Goal: Information Seeking & Learning: Check status

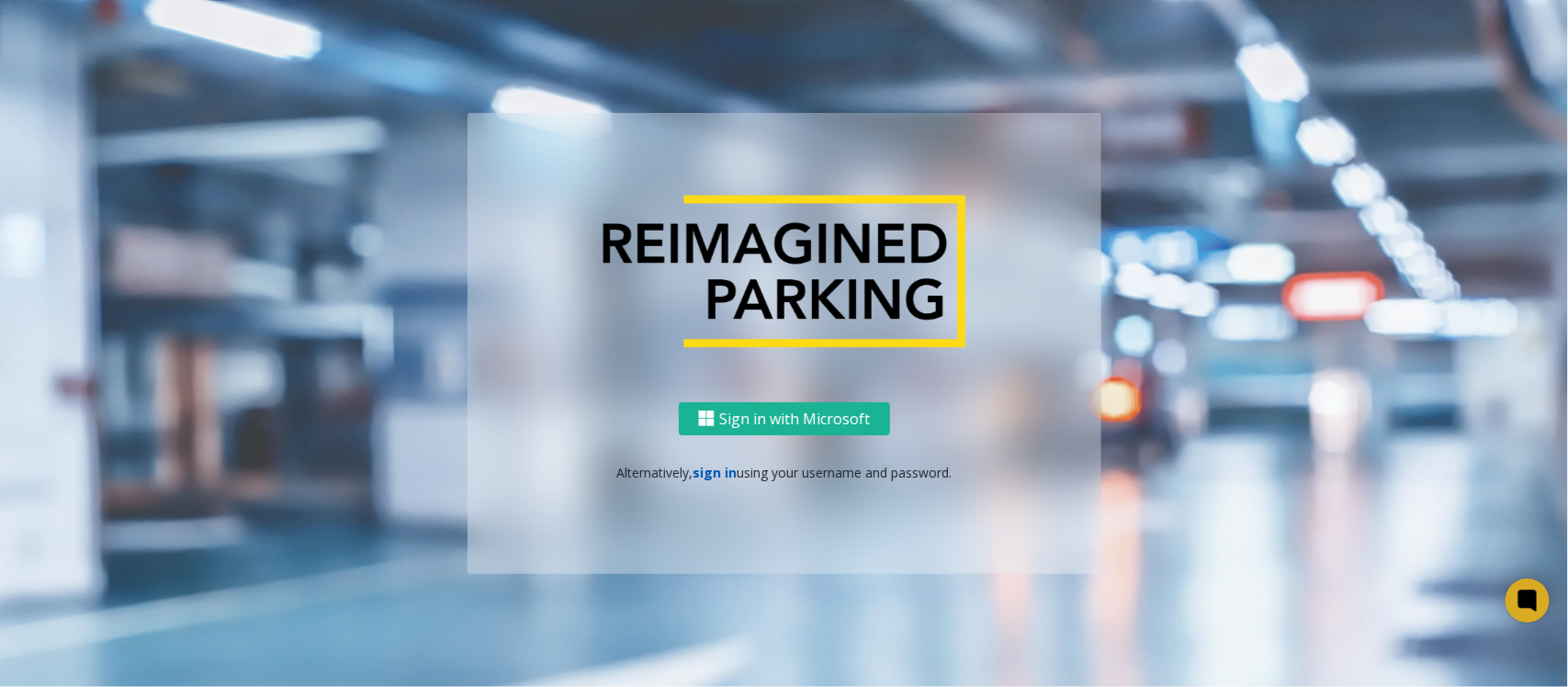
click at [699, 465] on link "sign in" at bounding box center [714, 472] width 44 height 18
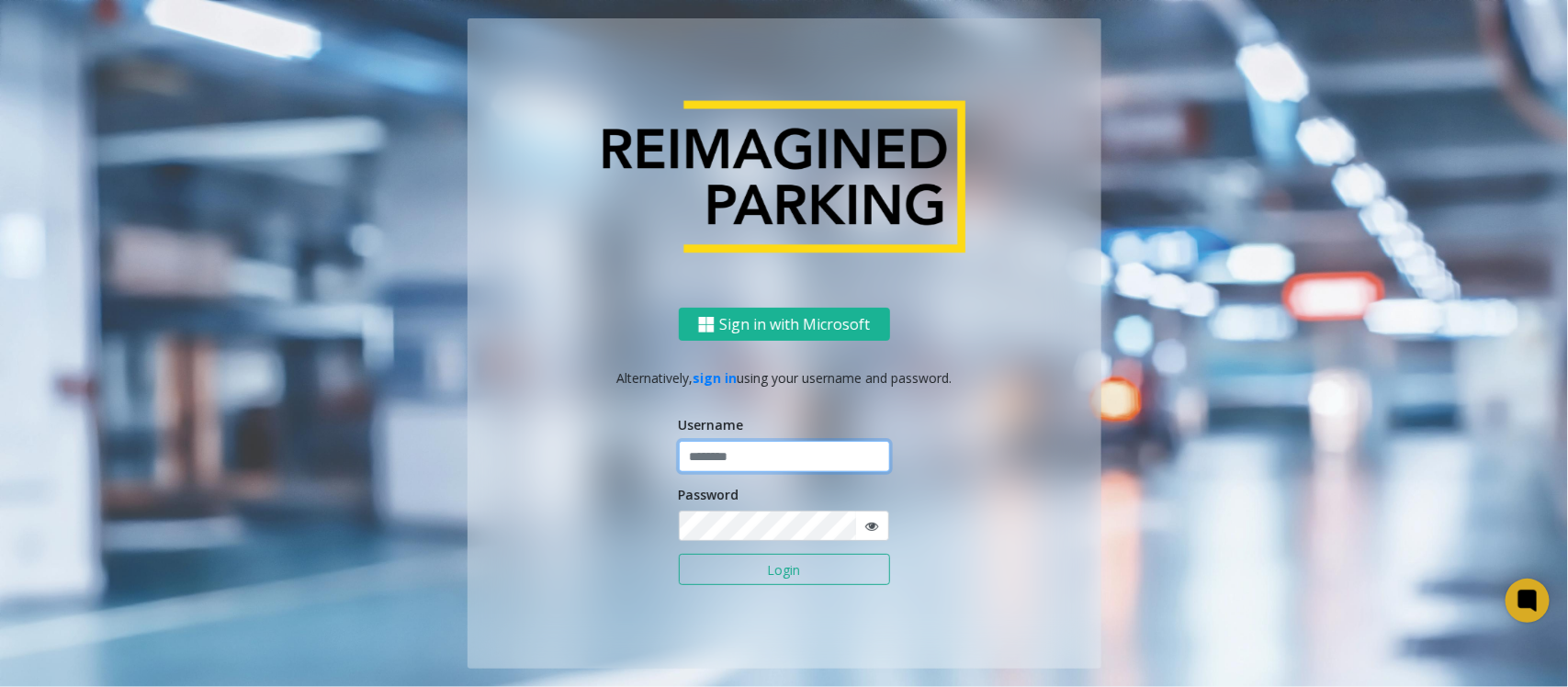
click at [806, 444] on input "text" at bounding box center [784, 457] width 211 height 32
type input "**********"
click at [754, 567] on button "Login" at bounding box center [784, 570] width 211 height 32
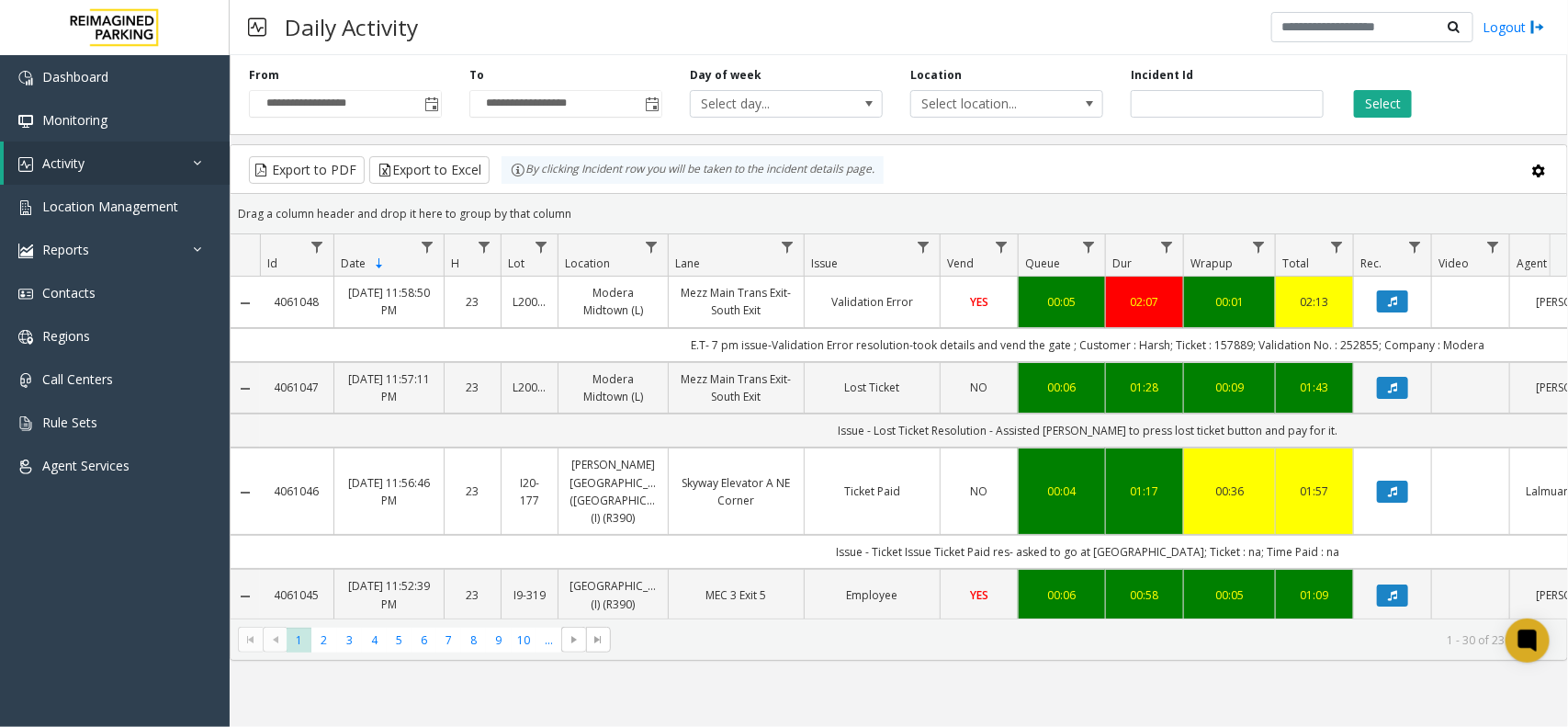
click at [1419, 114] on div "Select" at bounding box center [1447, 92] width 221 height 50
click at [1389, 93] on app-root "**********" at bounding box center [784, 363] width 1568 height 727
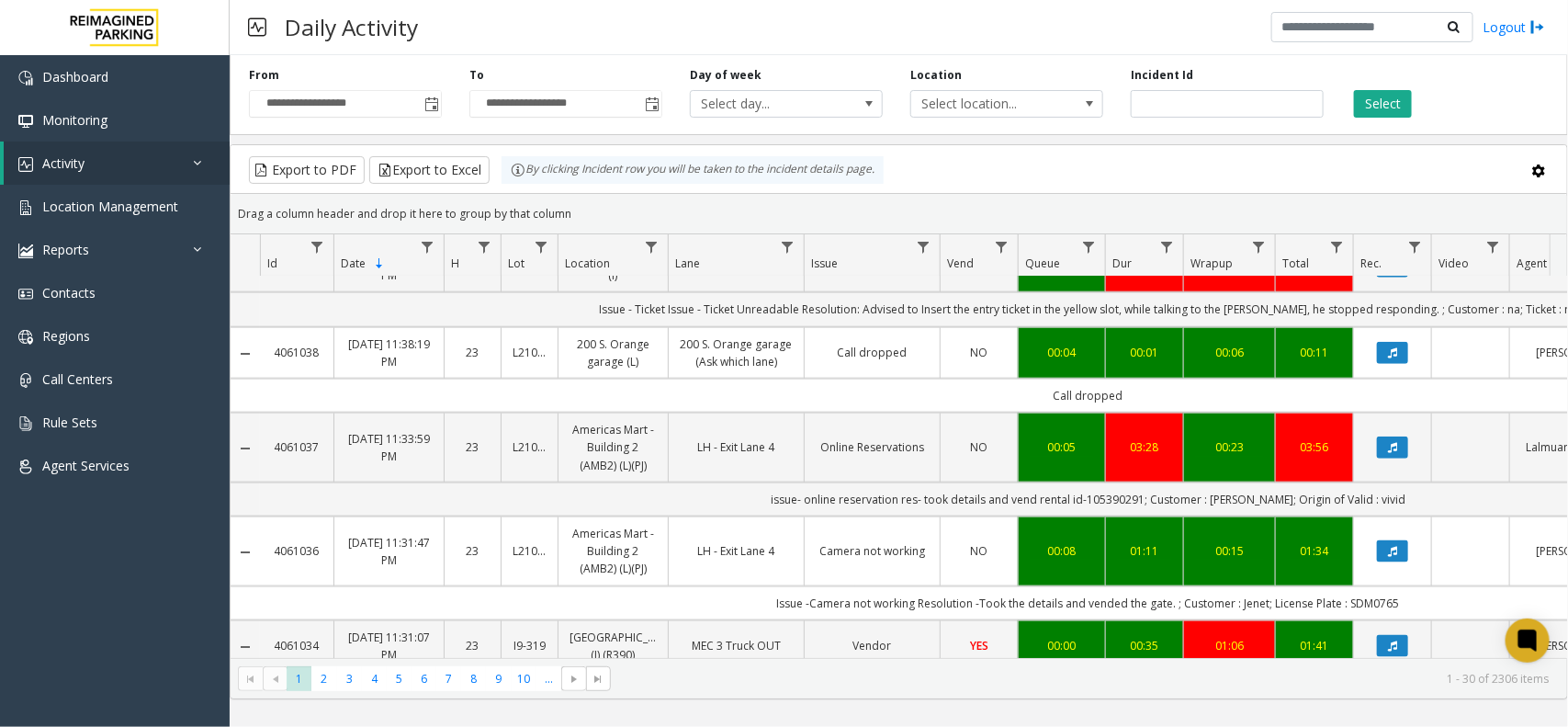
scroll to position [919, 0]
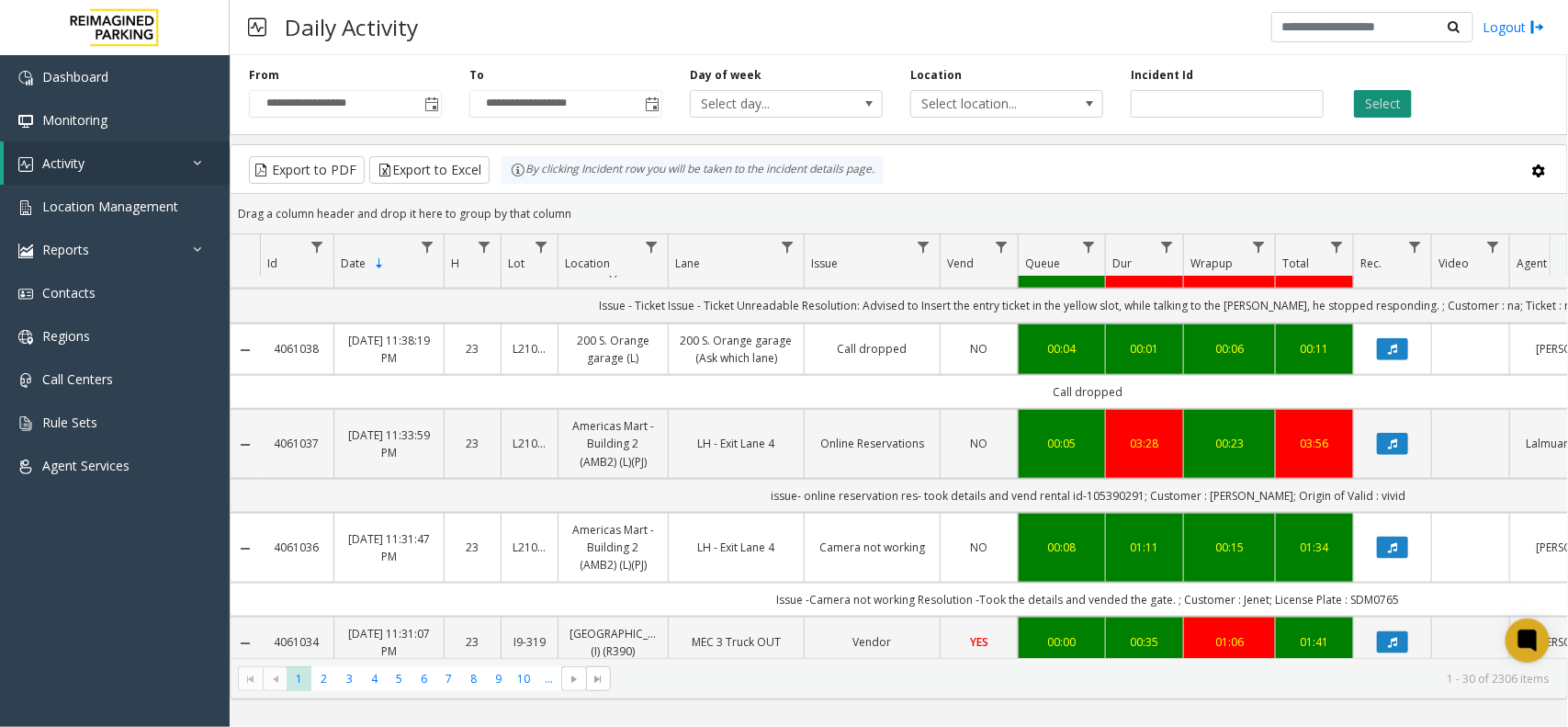
click at [1374, 95] on button "Select" at bounding box center [1383, 104] width 58 height 28
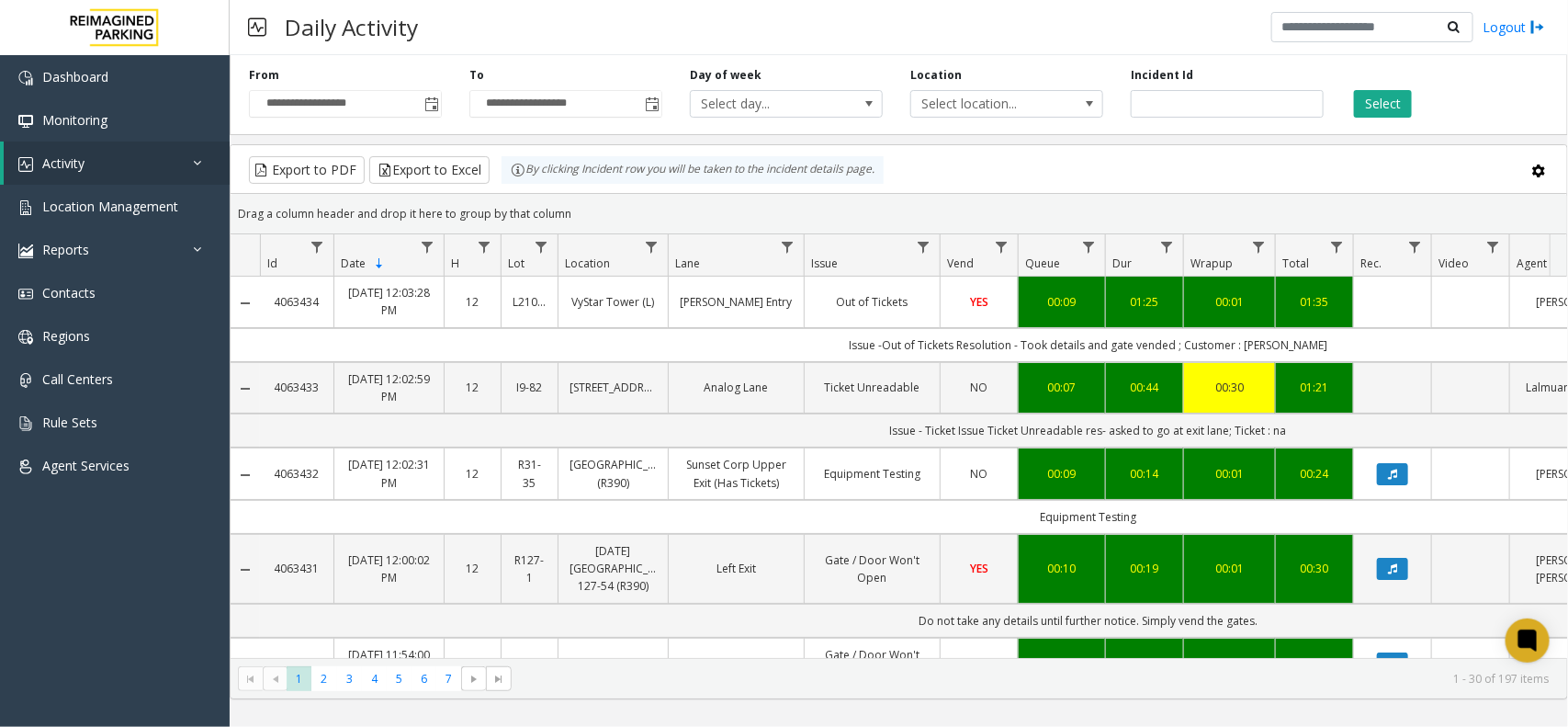
scroll to position [919, 0]
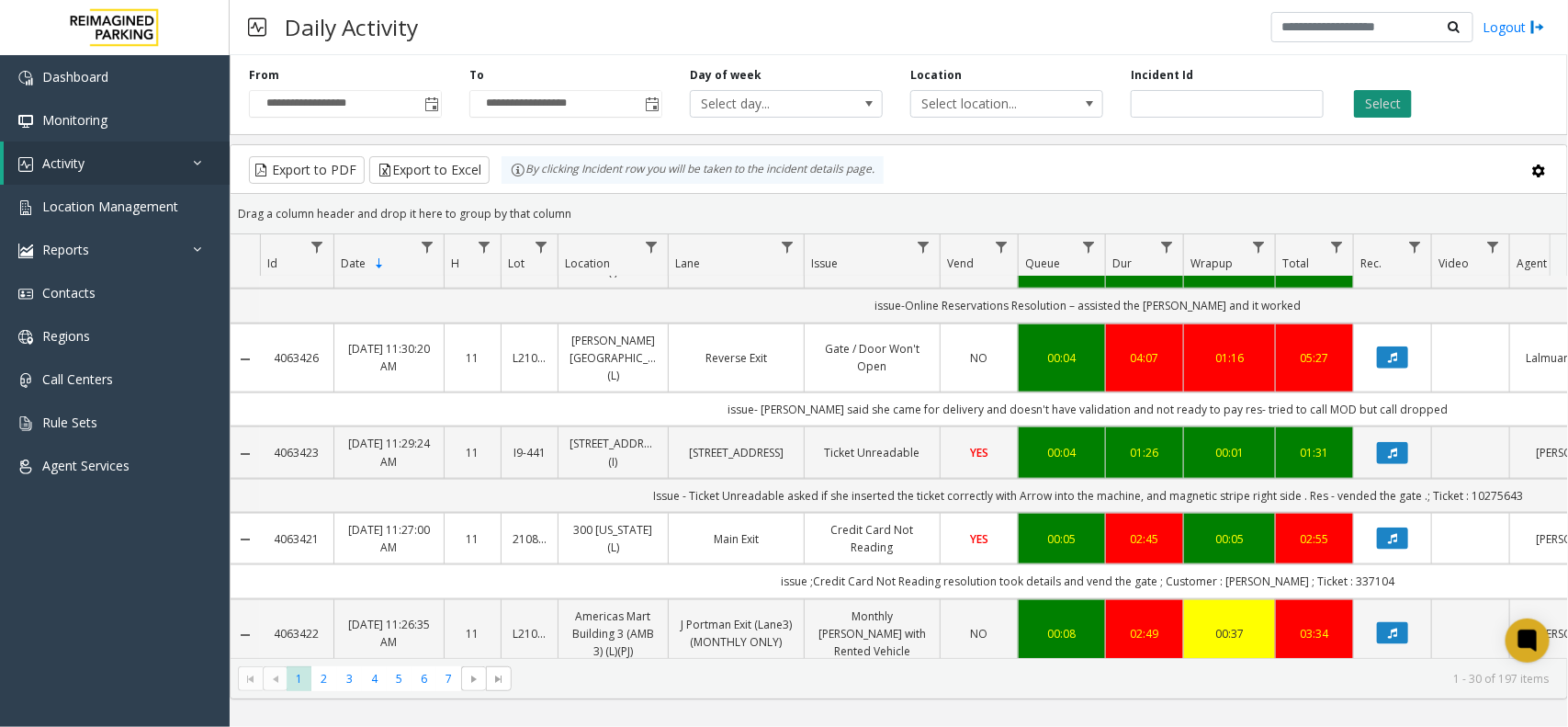
click at [1369, 97] on button "Select" at bounding box center [1383, 104] width 58 height 28
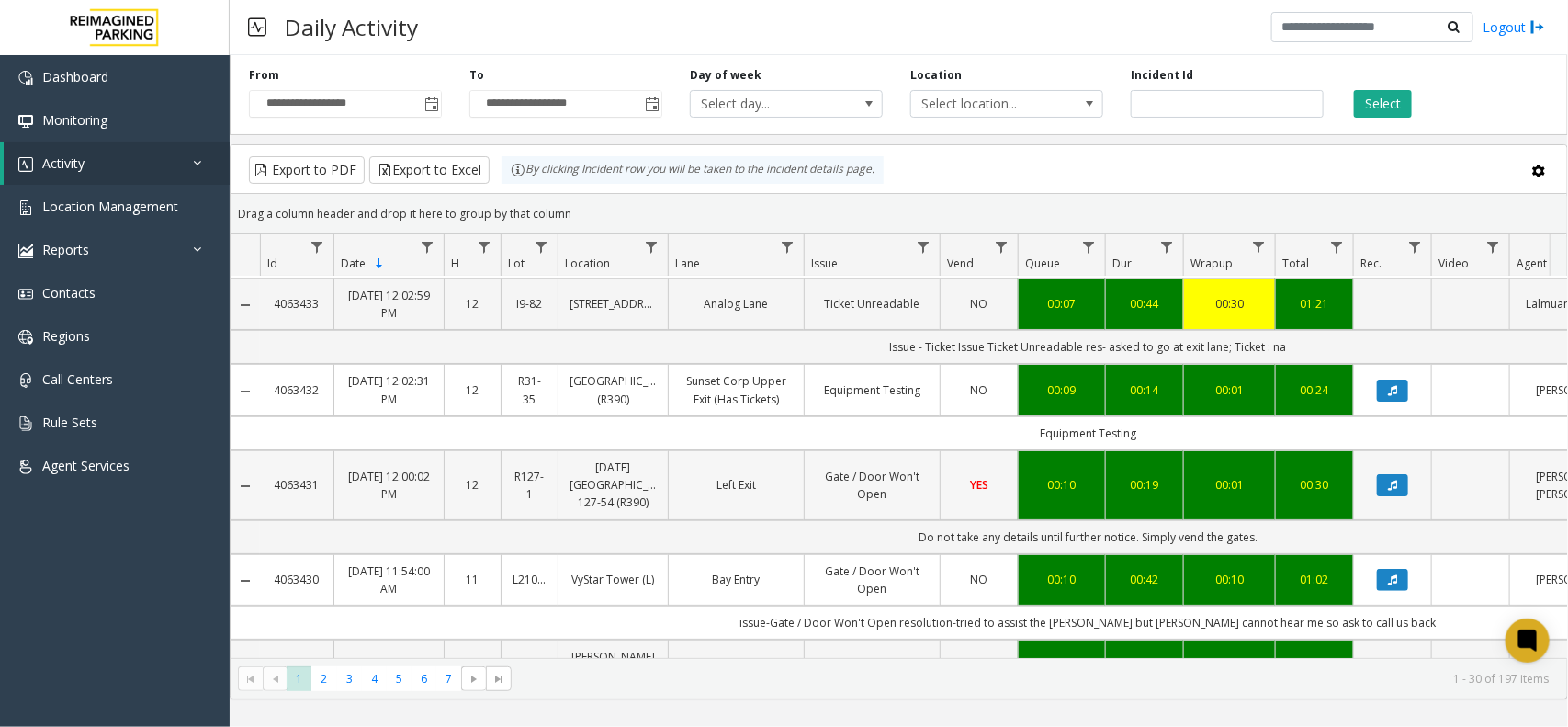
scroll to position [0, 0]
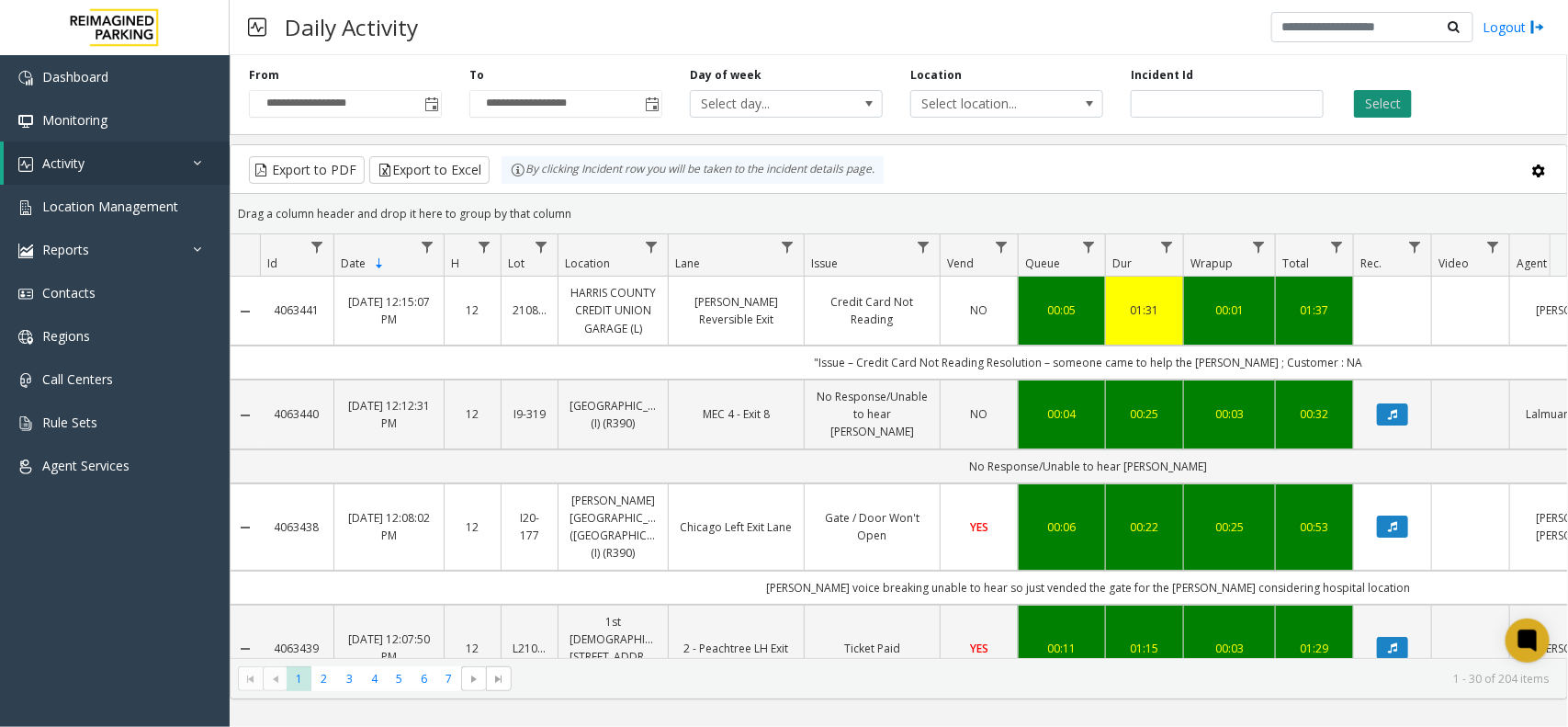
click at [1379, 92] on button "Select" at bounding box center [1383, 104] width 58 height 28
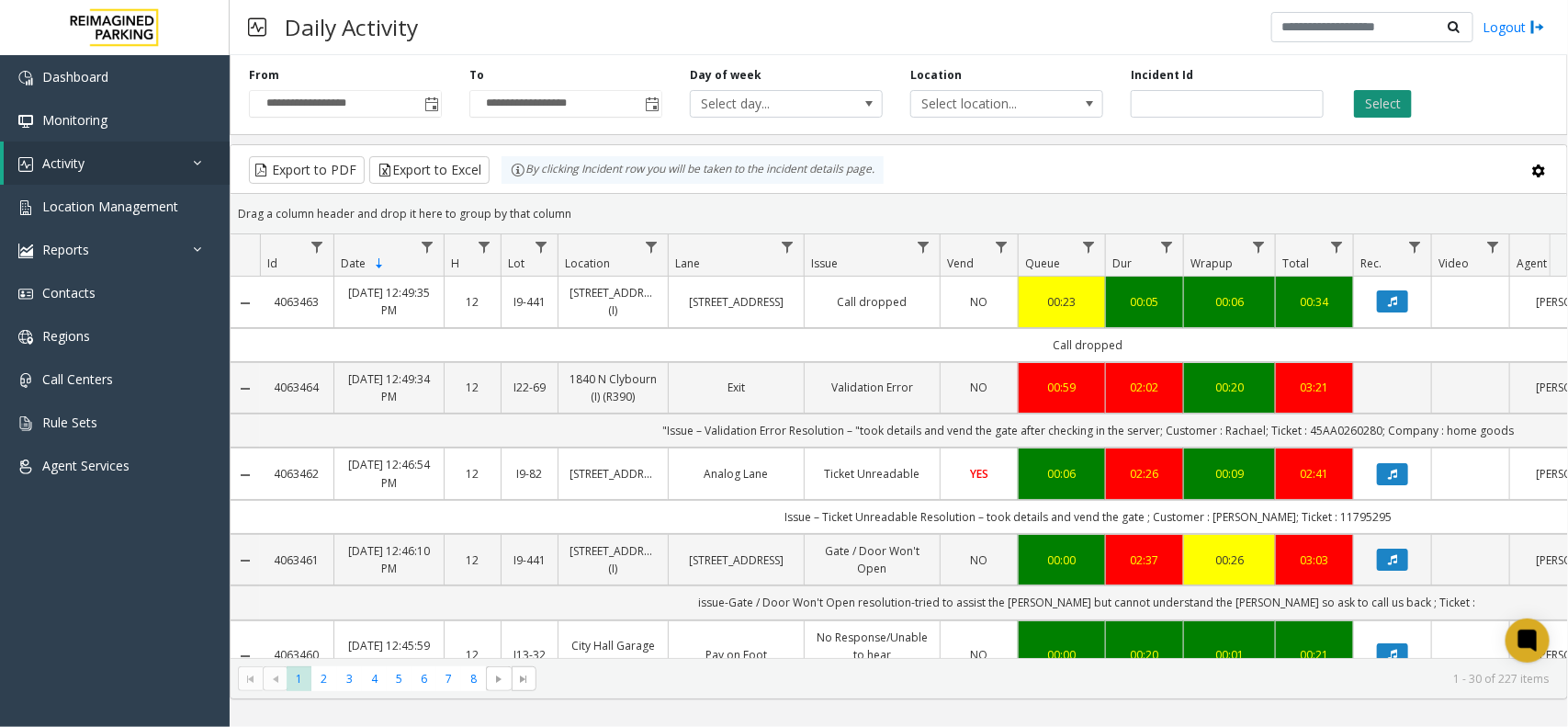
click at [1382, 113] on button "Select" at bounding box center [1383, 104] width 58 height 28
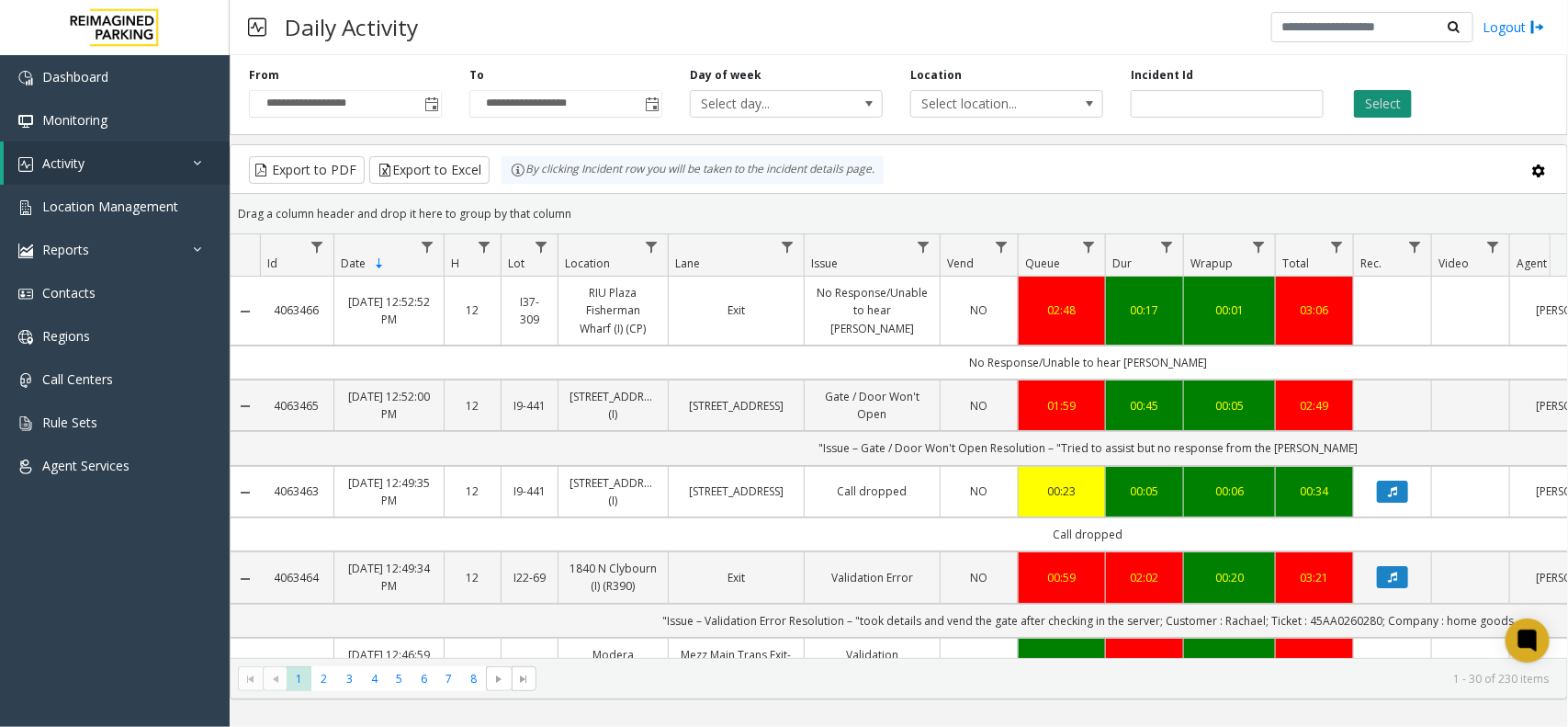
click at [1401, 93] on button "Select" at bounding box center [1383, 104] width 58 height 28
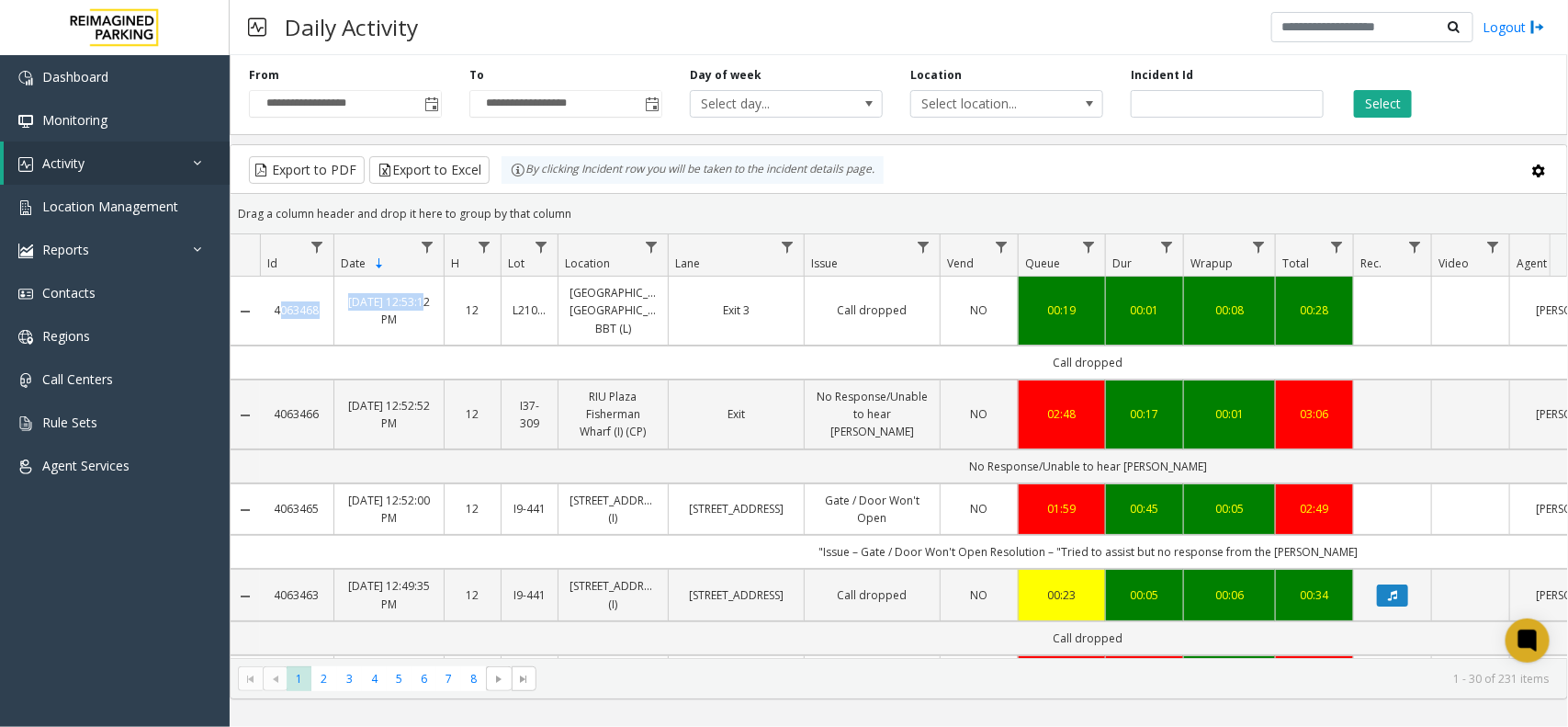
copy tr "4063468 Aug 25, 2025"
copy link "4063468"
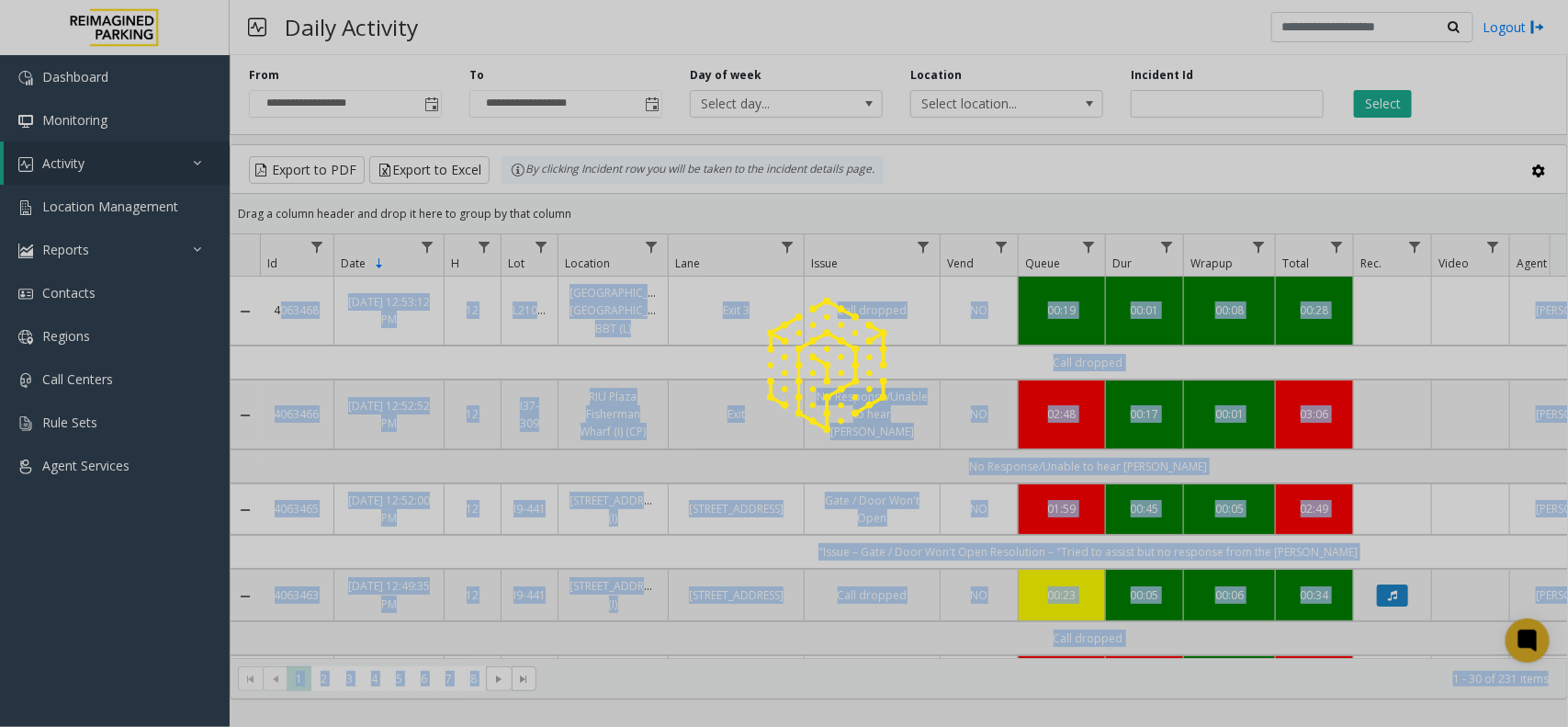
copy app-root "4063468 Aug 25, 2025 12:53:12 PM 12 L21026100 Center Square-Jacksonville-BBT (L…"
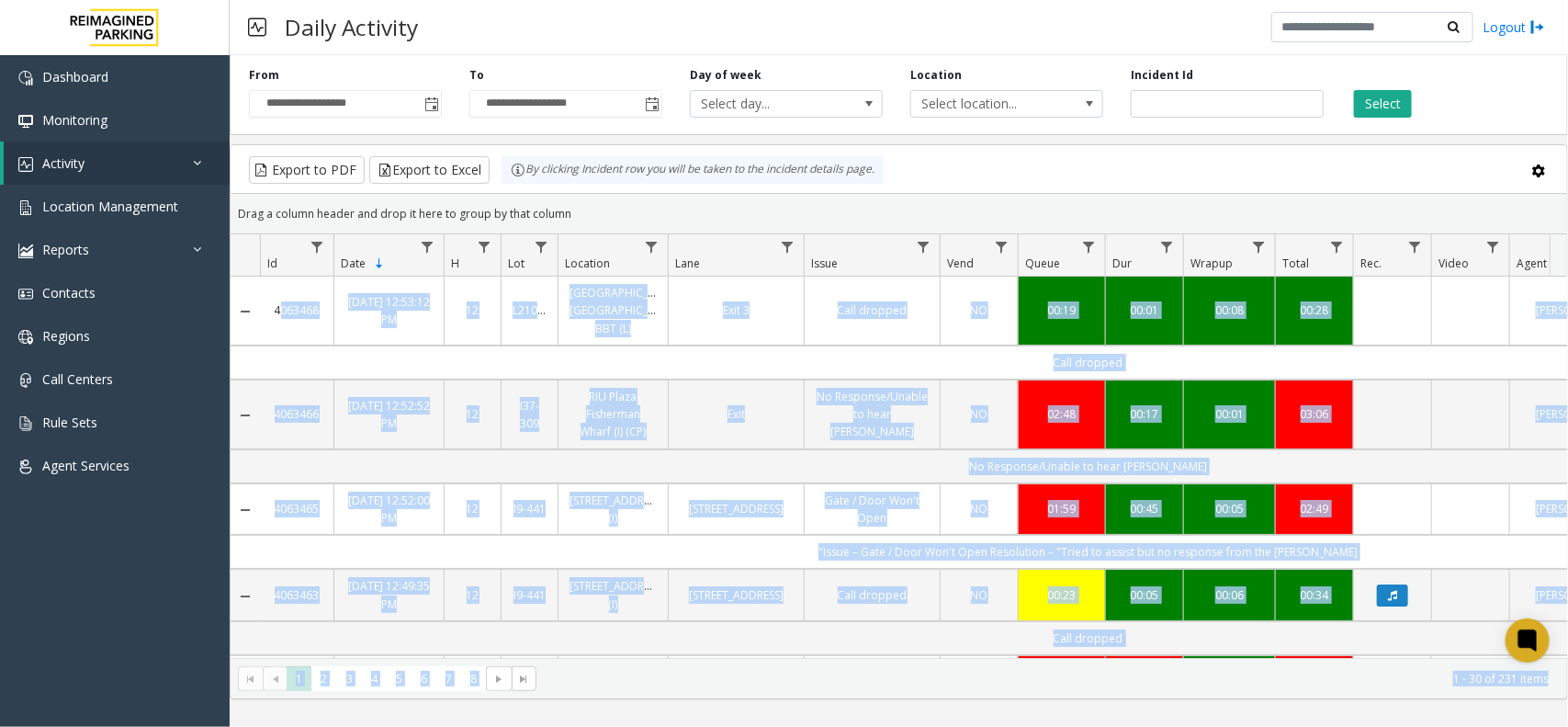
copy link "4063468"
drag, startPoint x: 263, startPoint y: 299, endPoint x: 321, endPoint y: 308, distance: 58.7
click at [321, 308] on td "4063468" at bounding box center [296, 311] width 74 height 69
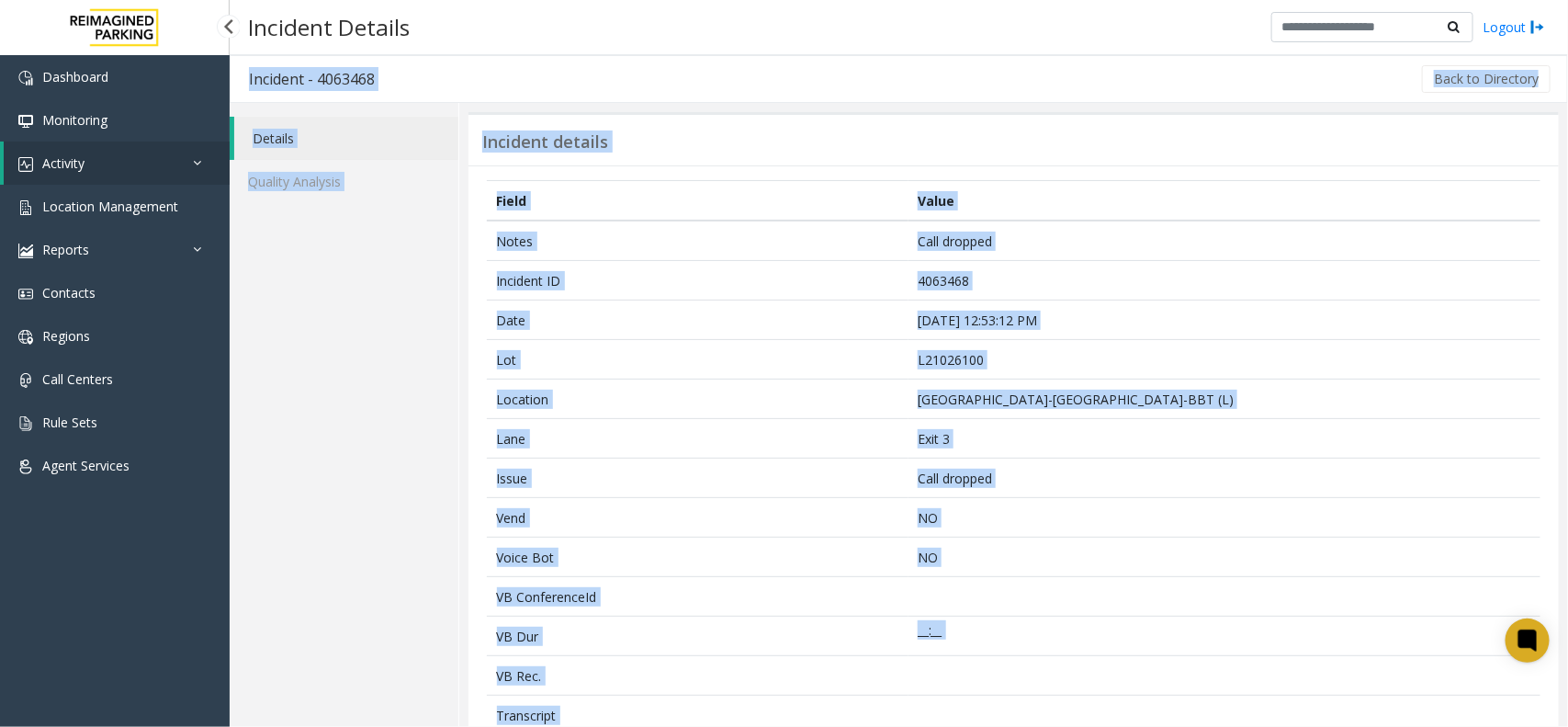
click at [60, 149] on link "Activity" at bounding box center [116, 163] width 226 height 43
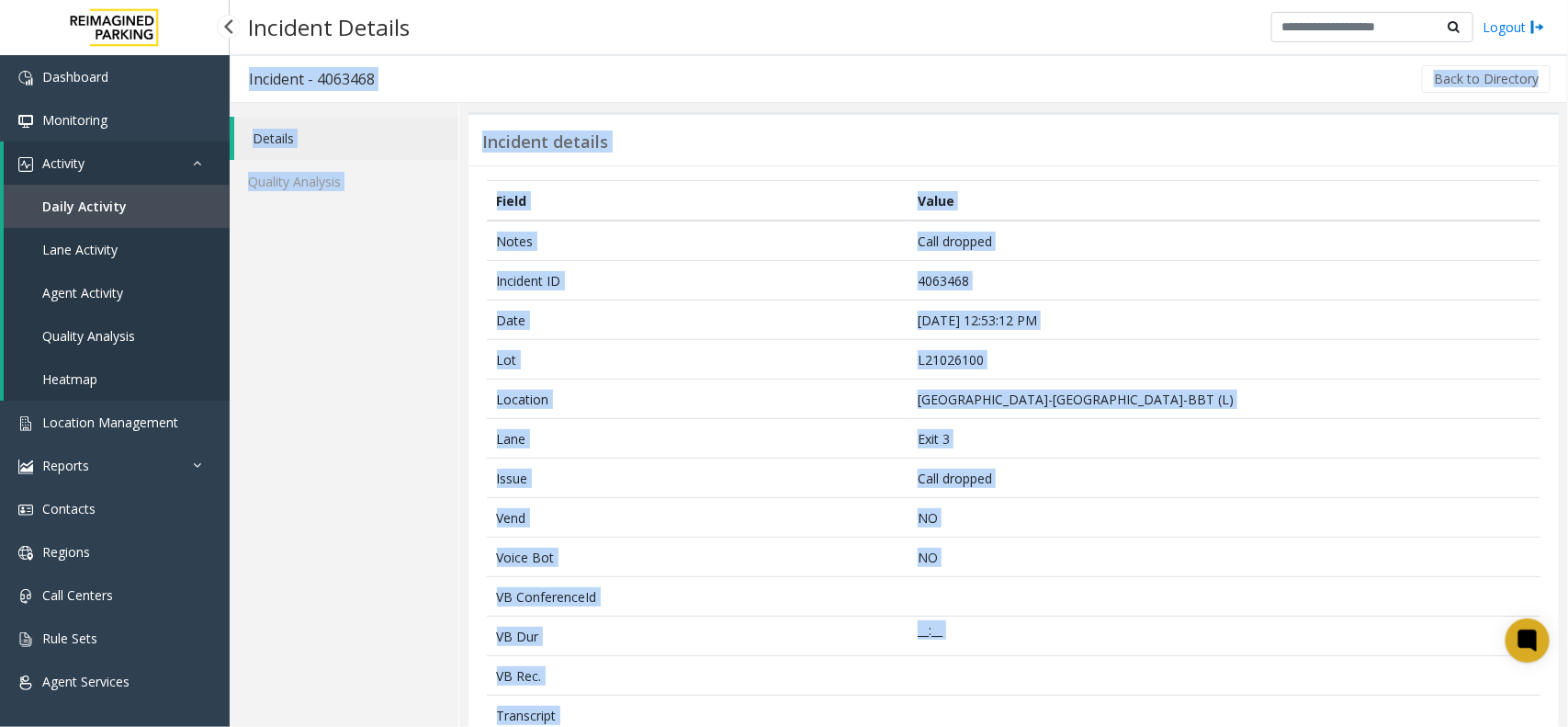
click at [53, 209] on span "Daily Activity" at bounding box center [84, 206] width 85 height 18
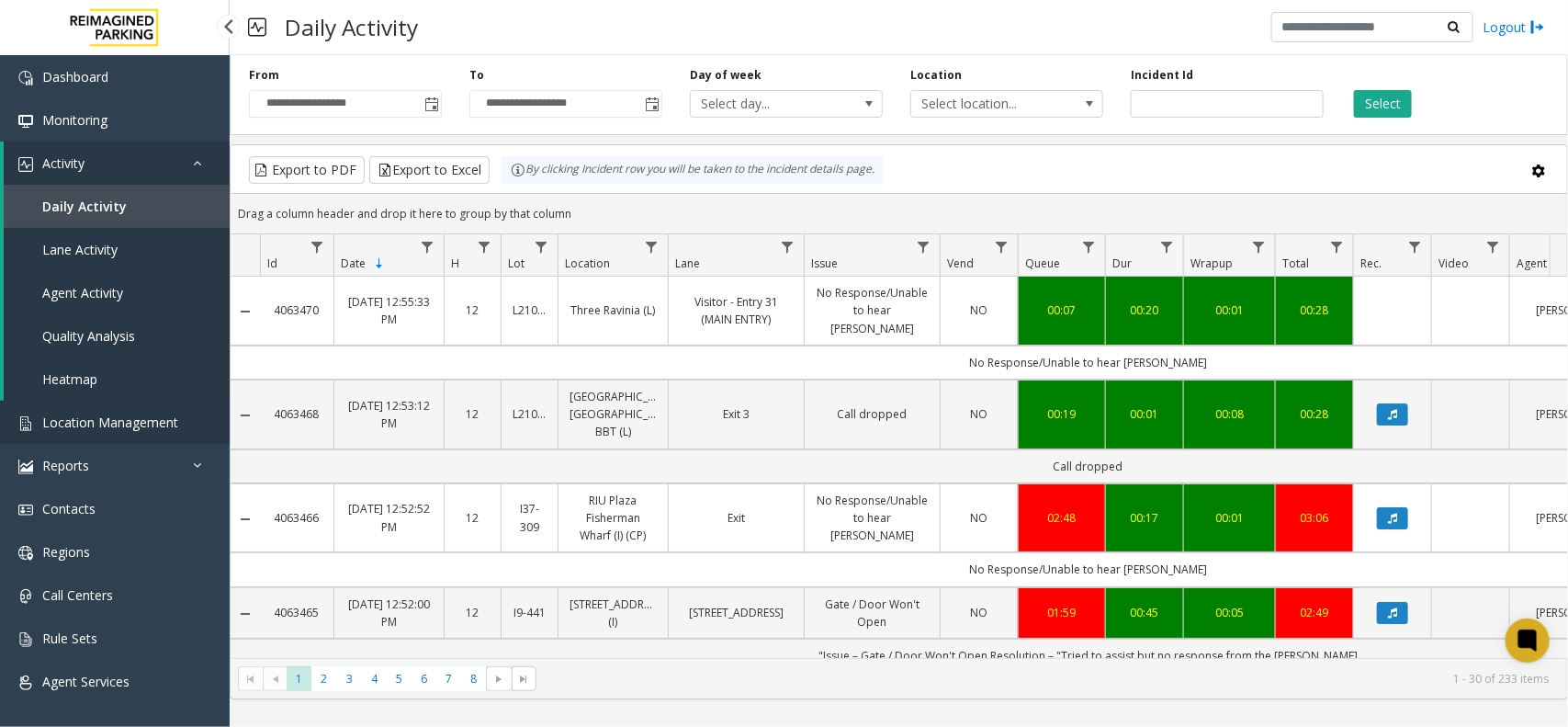
click at [102, 421] on span "Location Management" at bounding box center [110, 422] width 136 height 18
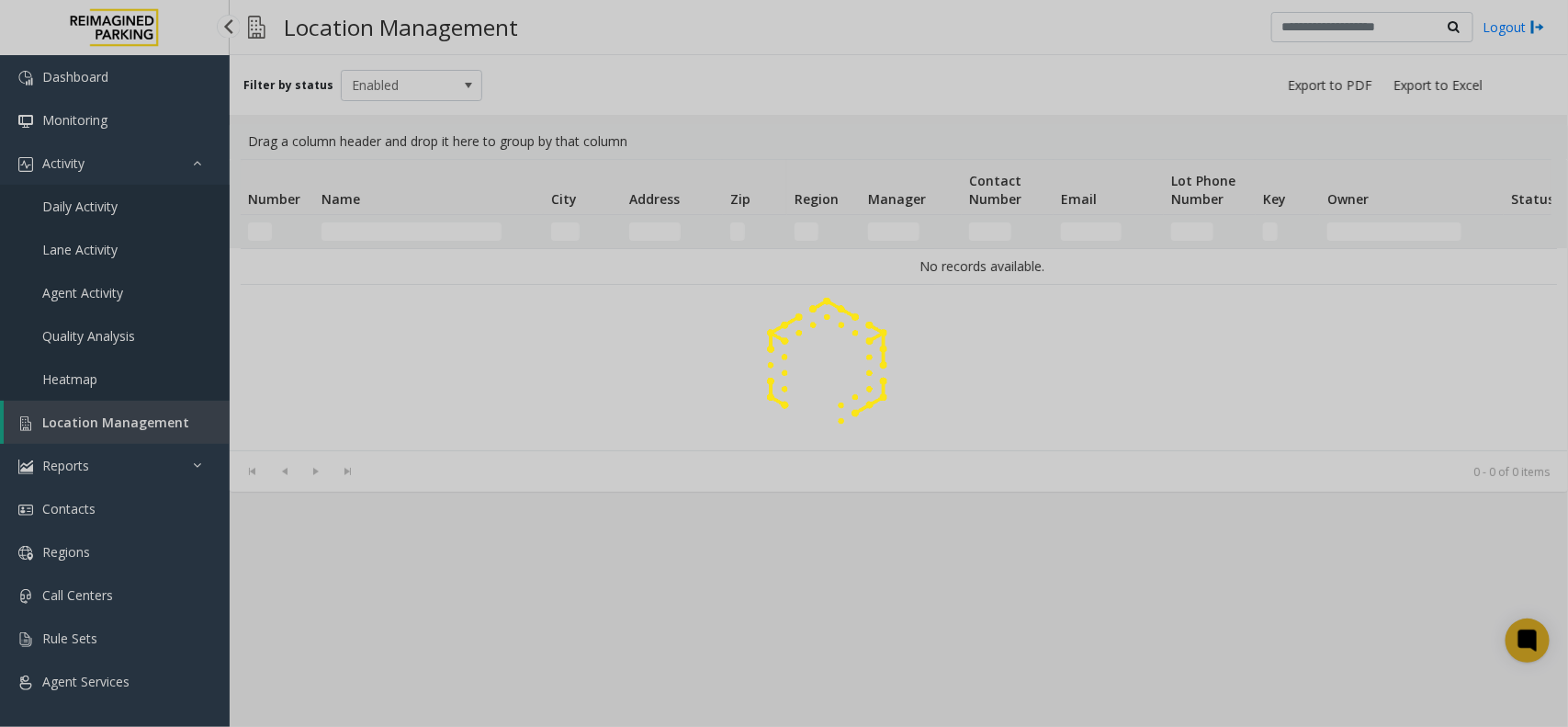
click at [147, 425] on div at bounding box center [784, 363] width 1568 height 727
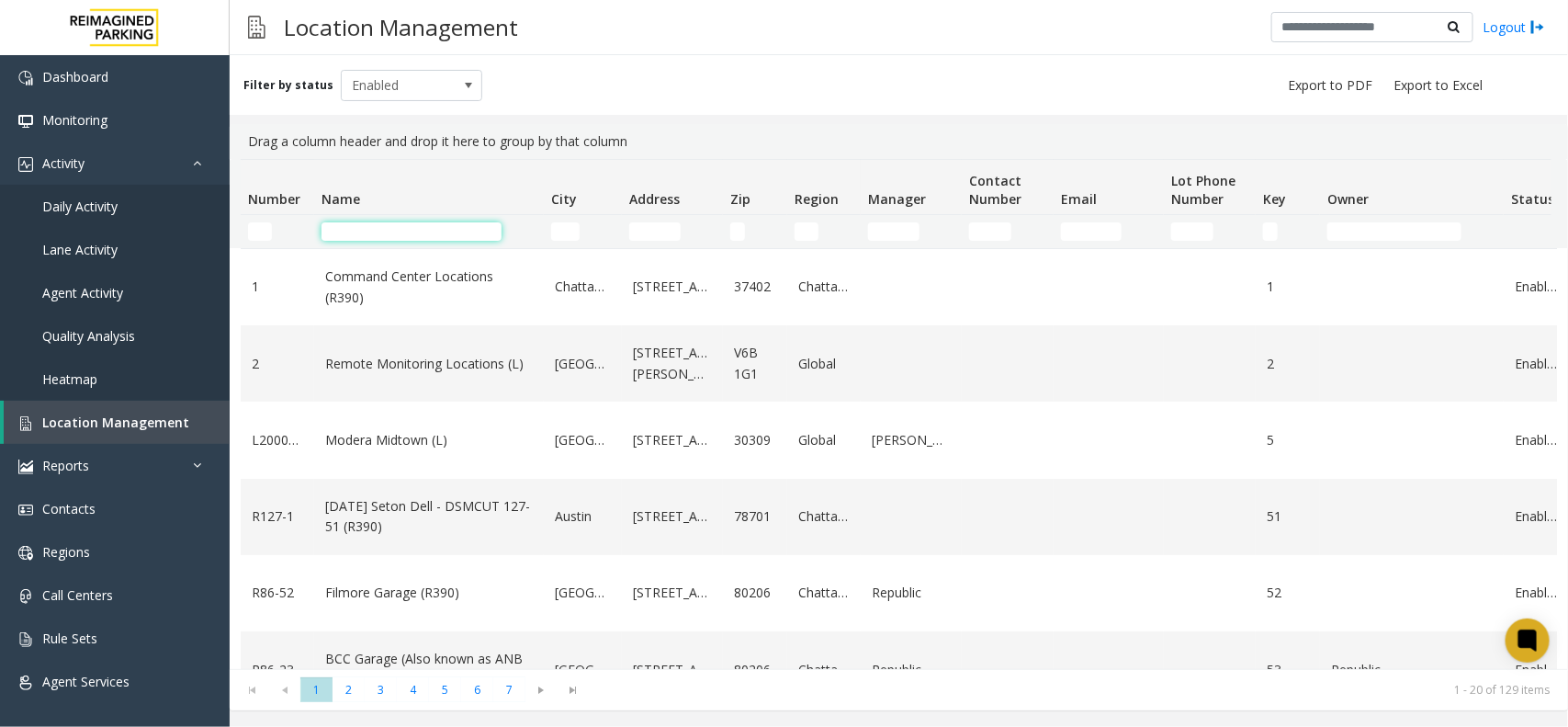
click at [435, 230] on input "Name Filter" at bounding box center [410, 232] width 180 height 19
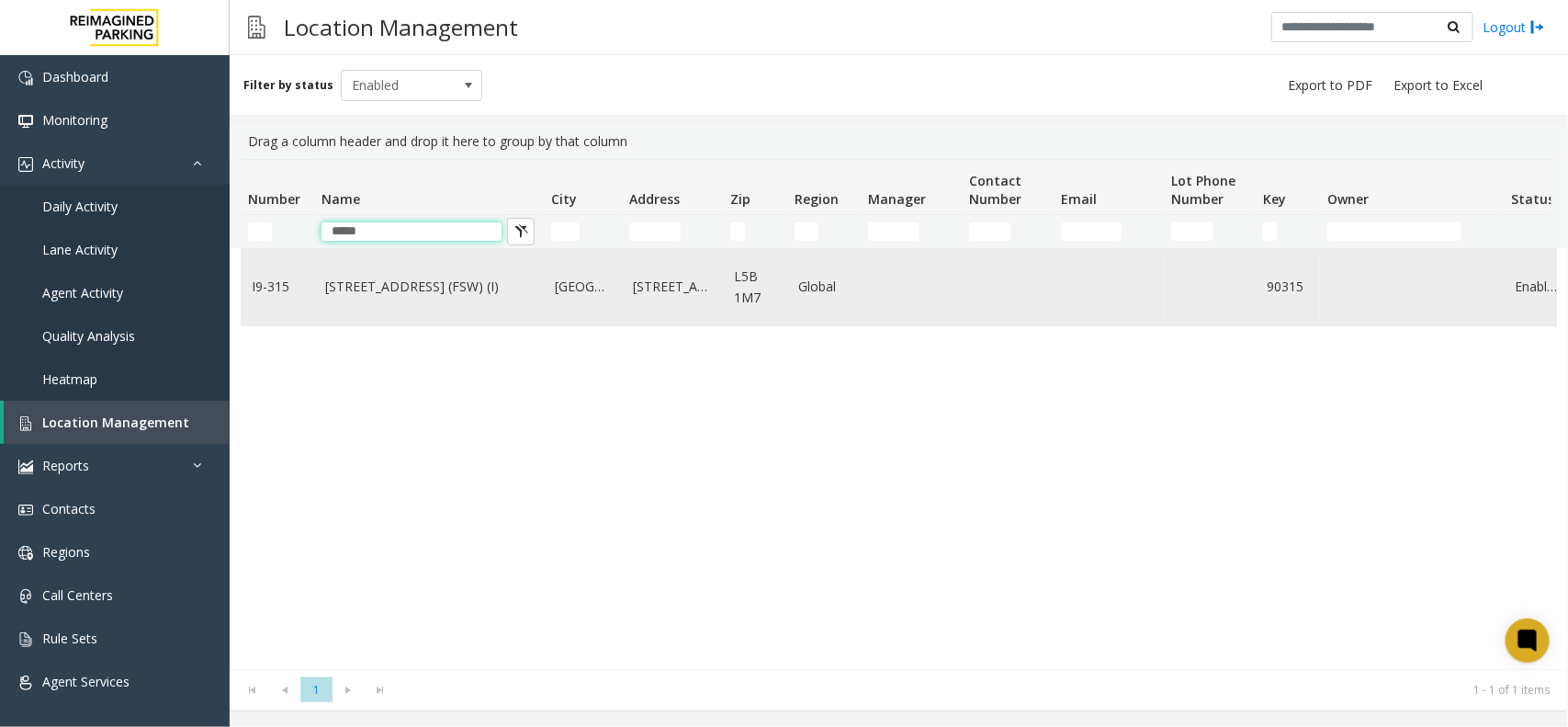
type input "*****"
click at [413, 305] on td "315 Front Street West (FSW) (I)" at bounding box center [429, 287] width 230 height 76
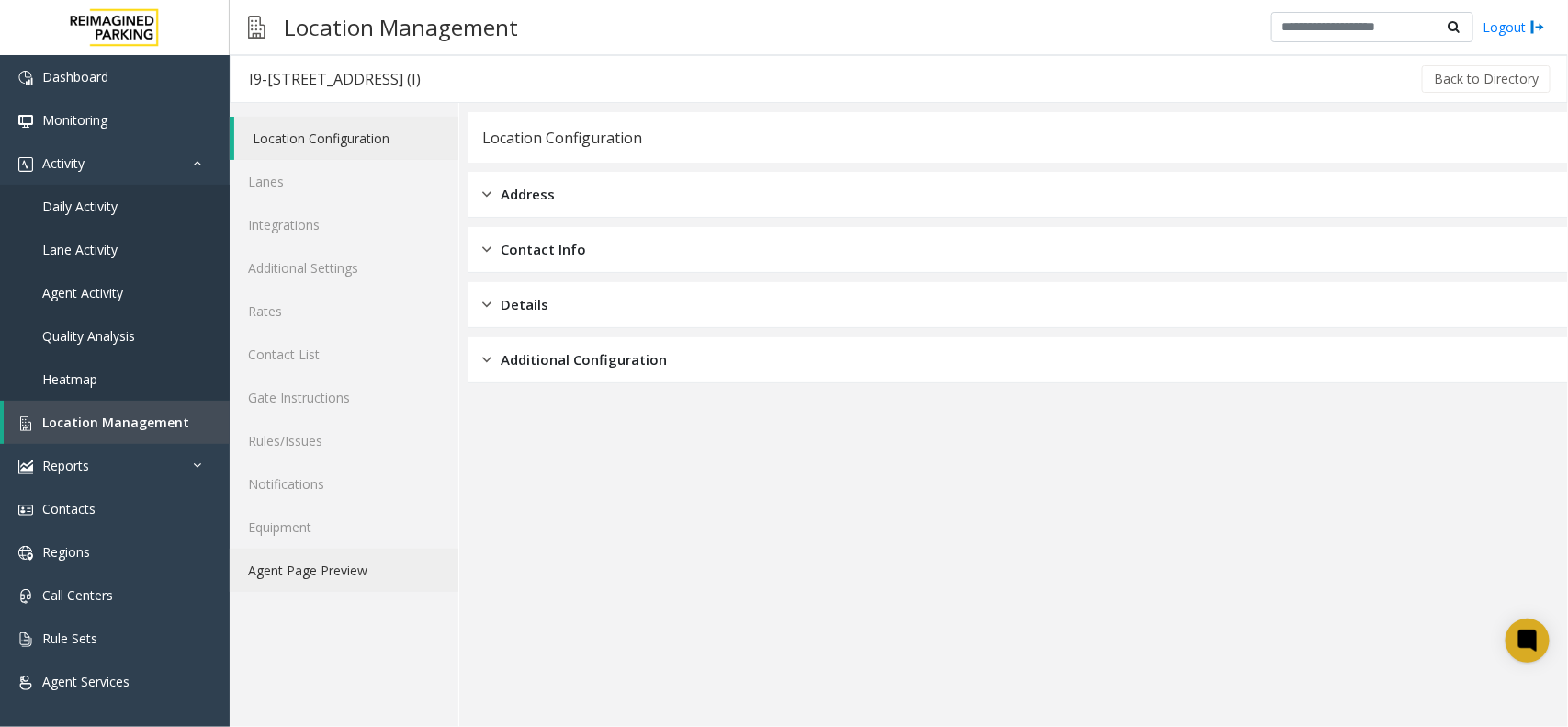
click at [337, 575] on link "Agent Page Preview" at bounding box center [344, 570] width 229 height 43
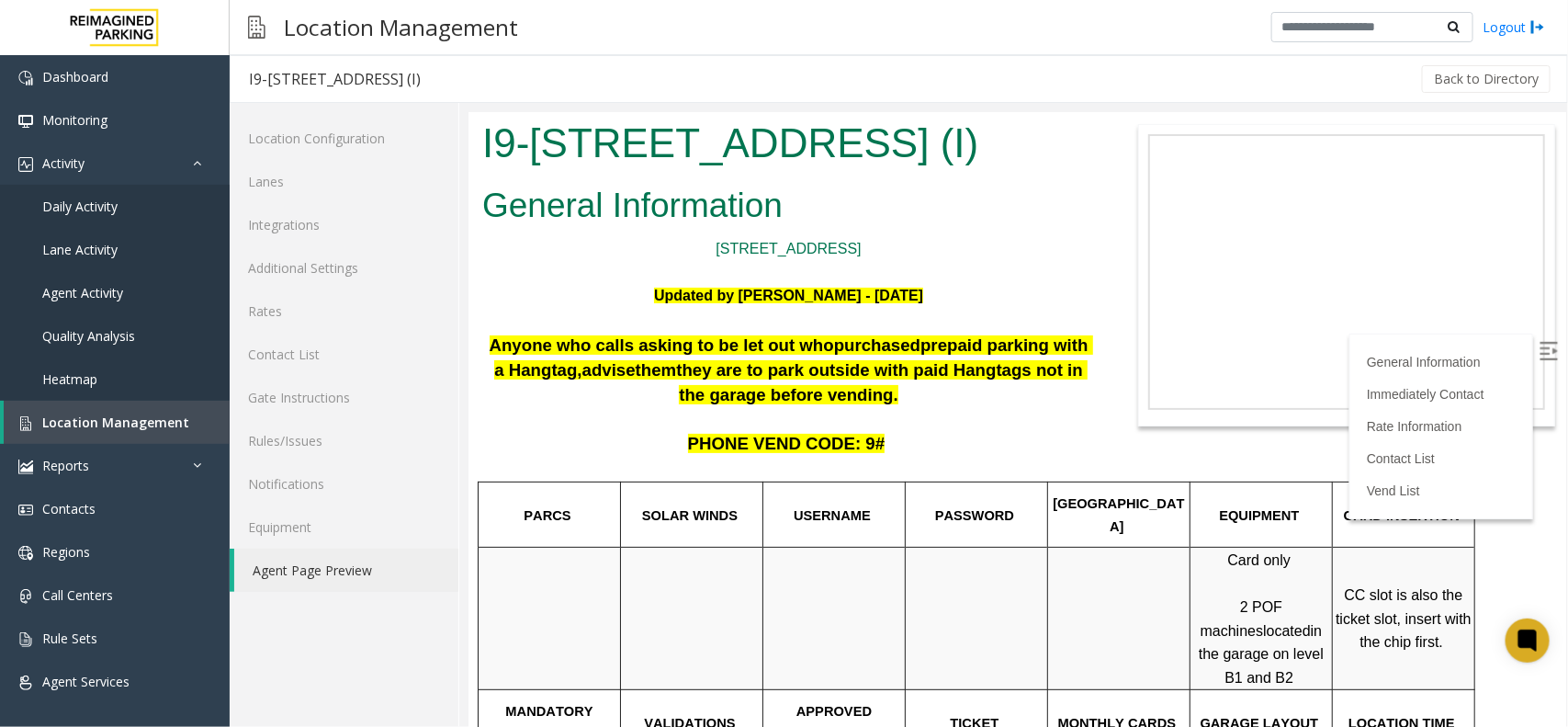
drag, startPoint x: 567, startPoint y: 407, endPoint x: 847, endPoint y: 443, distance: 282.3
click at [847, 430] on p "Anyone who calls asking to be let out who purchased prepaid parking with a Hang…" at bounding box center [787, 381] width 612 height 98
click at [80, 195] on link "Daily Activity" at bounding box center [114, 206] width 230 height 43
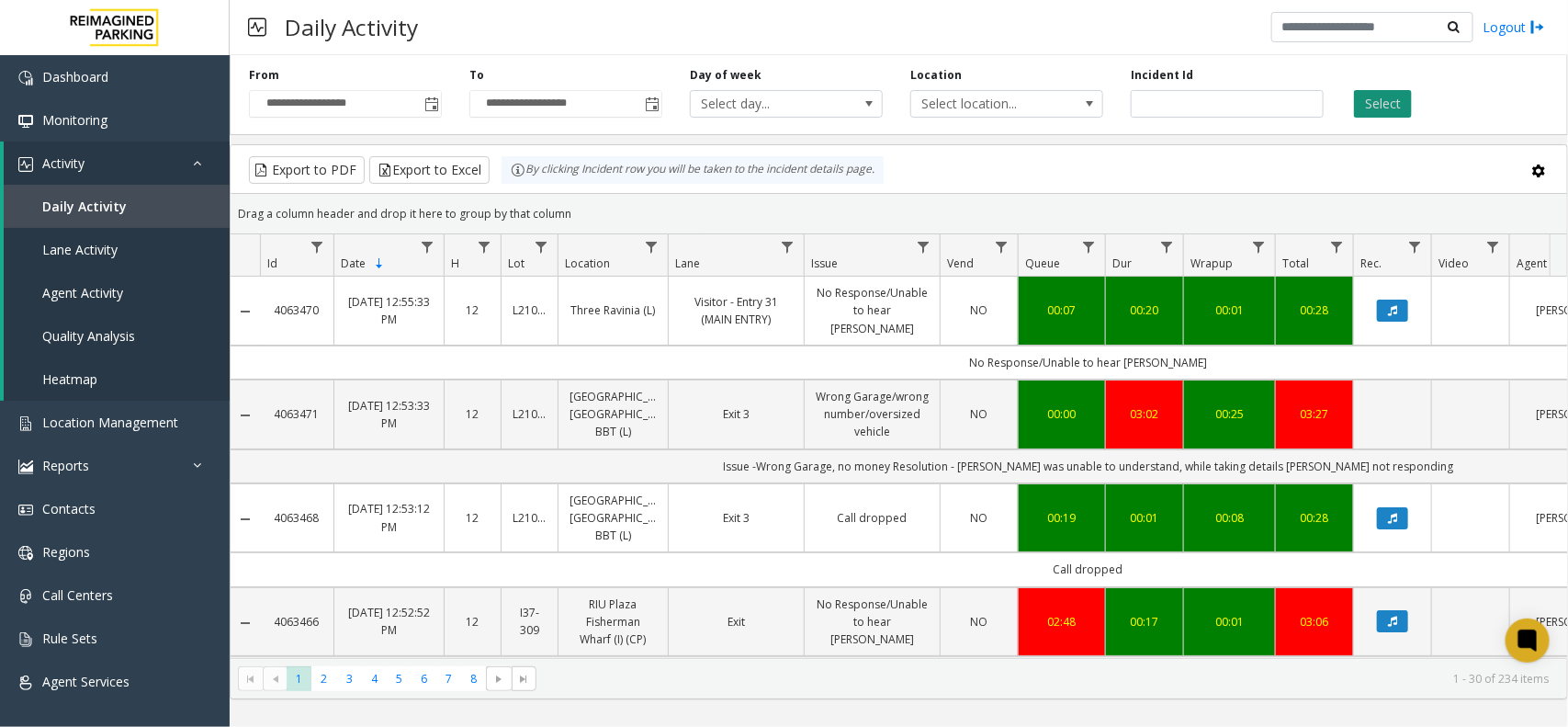
click at [1393, 104] on button "Select" at bounding box center [1383, 104] width 58 height 28
click at [1381, 112] on button "Select" at bounding box center [1383, 104] width 58 height 28
click at [142, 420] on span "Location Management" at bounding box center [110, 422] width 136 height 18
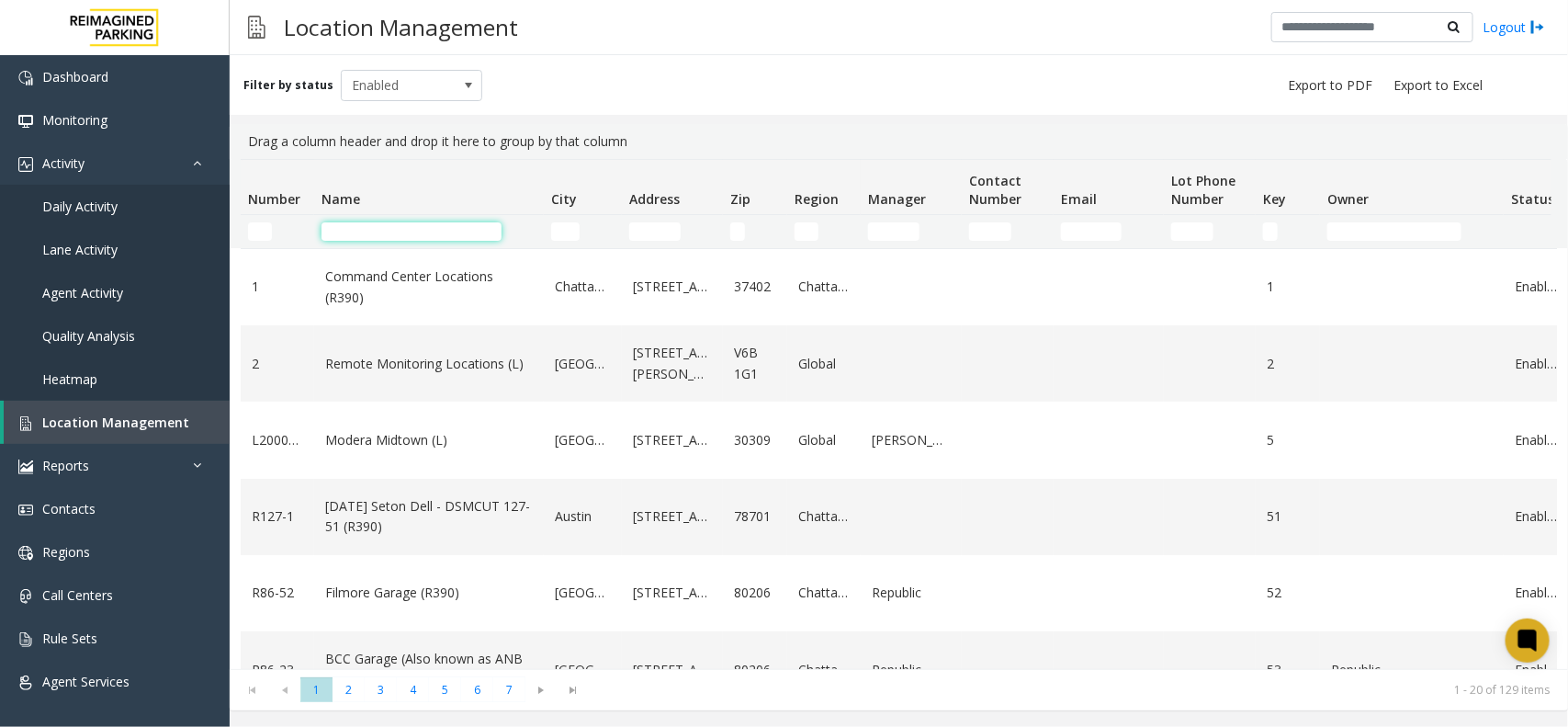
click at [424, 233] on input "Name Filter" at bounding box center [410, 232] width 180 height 19
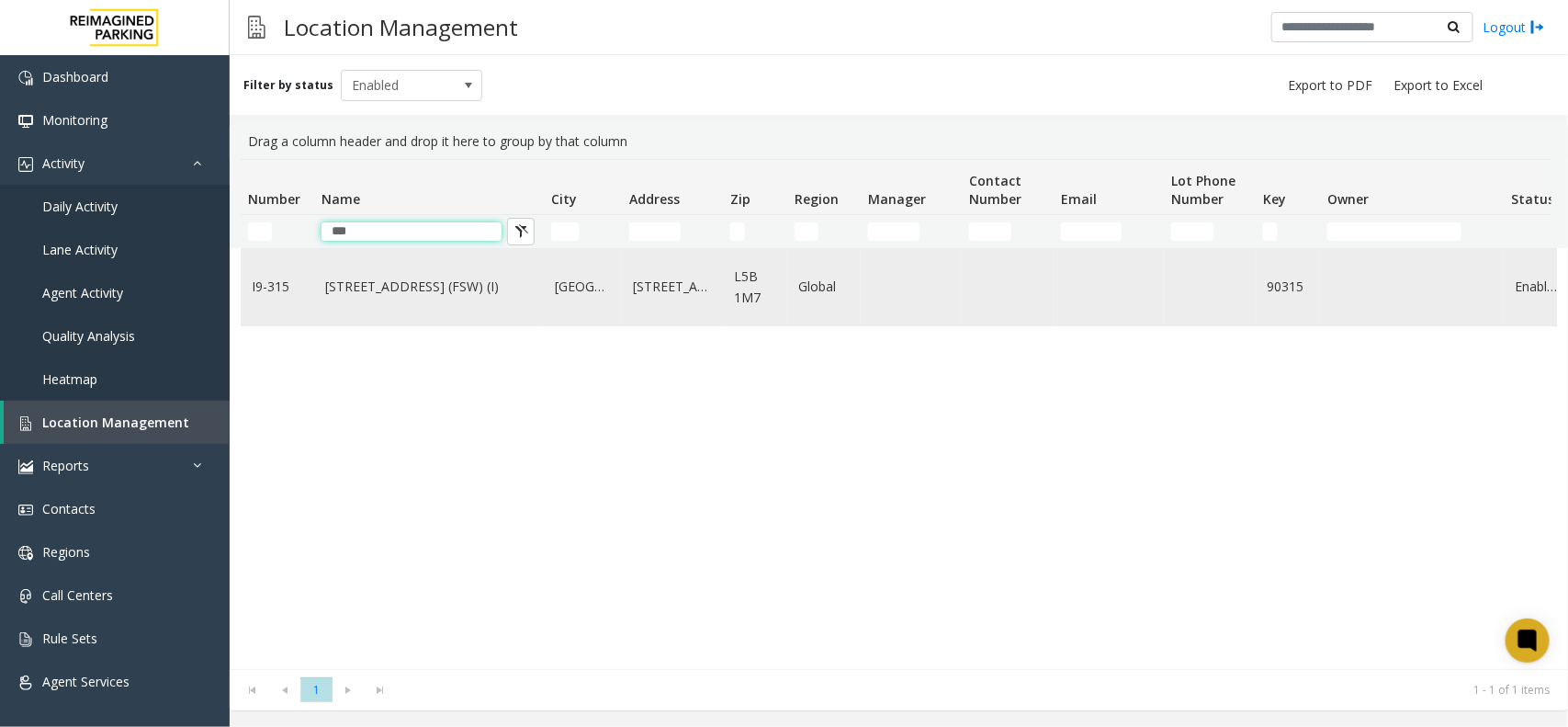
type input "***"
click at [461, 283] on link "315 Front Street West (FSW) (I)" at bounding box center [428, 287] width 208 height 20
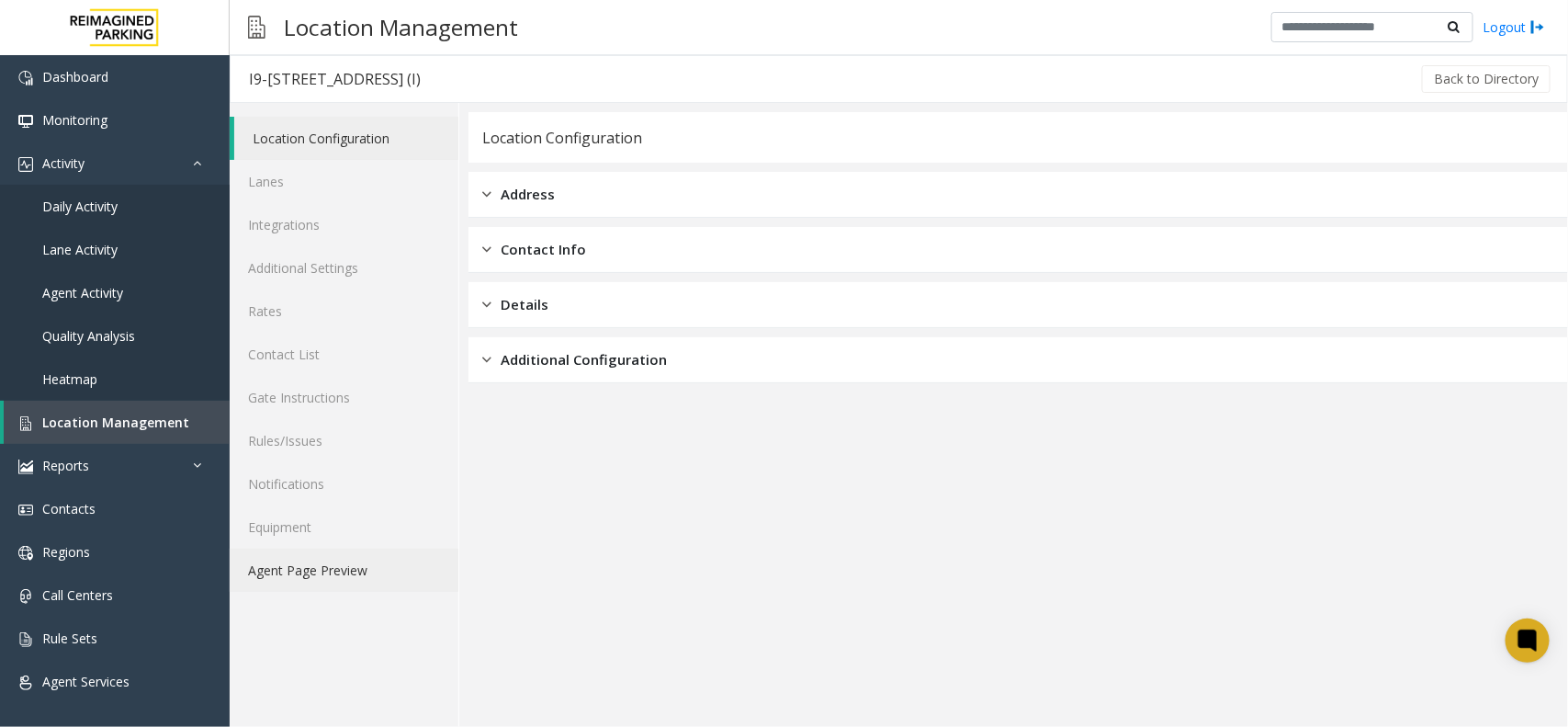
click at [267, 575] on link "Agent Page Preview" at bounding box center [344, 570] width 229 height 43
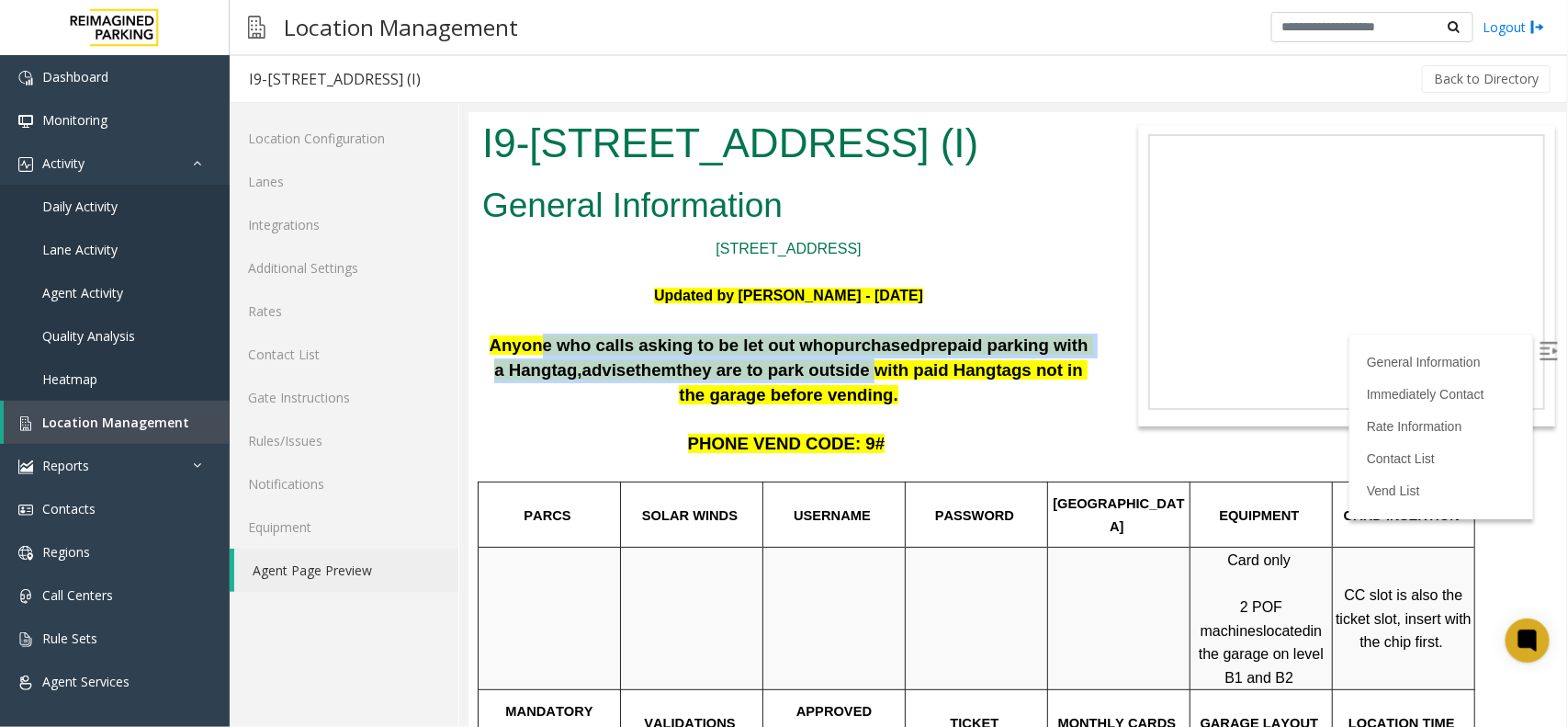
drag, startPoint x: 556, startPoint y: 397, endPoint x: 818, endPoint y: 416, distance: 262.7
click at [814, 402] on span "Anyone who calls asking to be let out who purchased prepaid parking with a Hang…" at bounding box center [790, 368] width 603 height 68
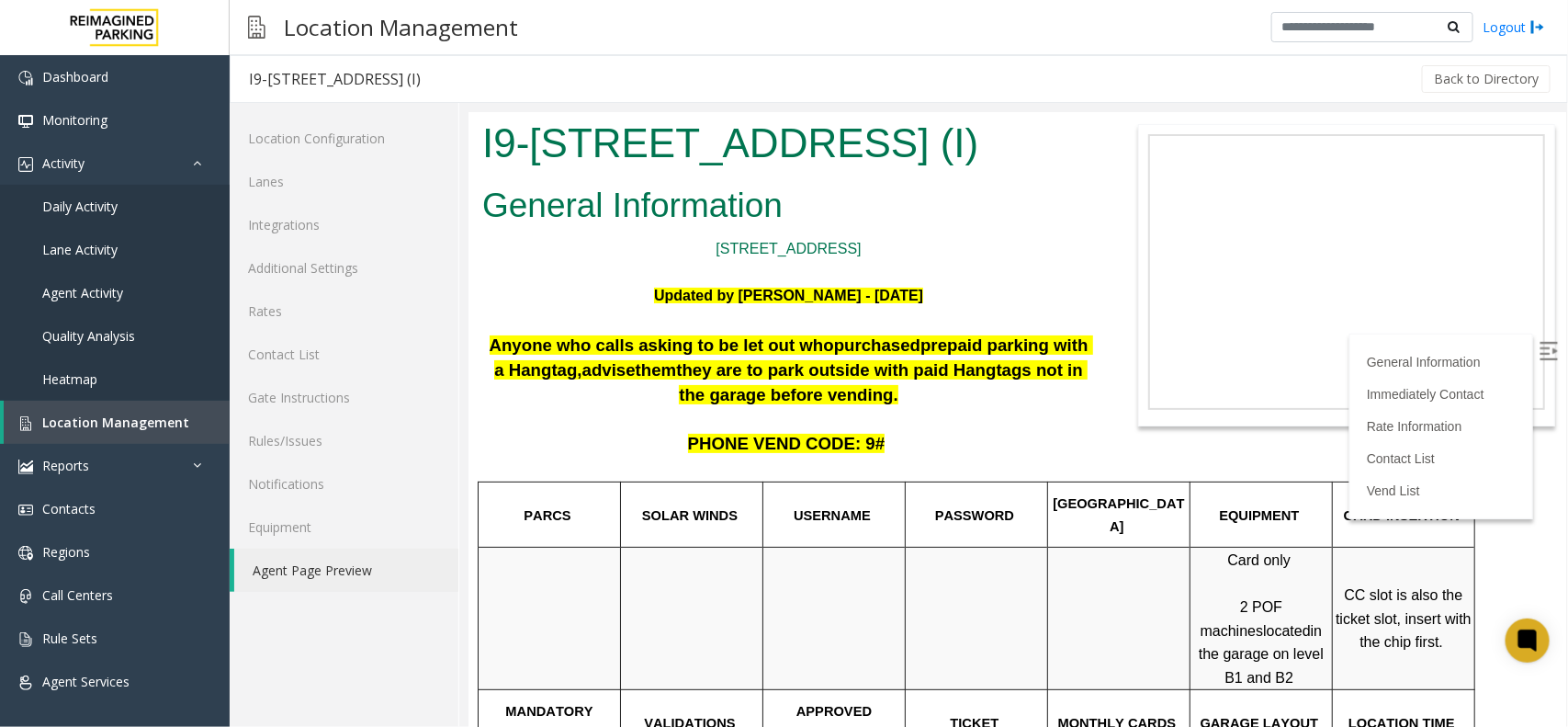
click at [991, 403] on span "they are to park outside with paid Hangtags not in the garage before vending." at bounding box center [880, 381] width 411 height 44
drag, startPoint x: 766, startPoint y: 449, endPoint x: 800, endPoint y: 452, distance: 34.1
click at [800, 430] on p "Anyone who calls asking to be let out who purchased prepaid parking with a Hang…" at bounding box center [787, 381] width 612 height 98
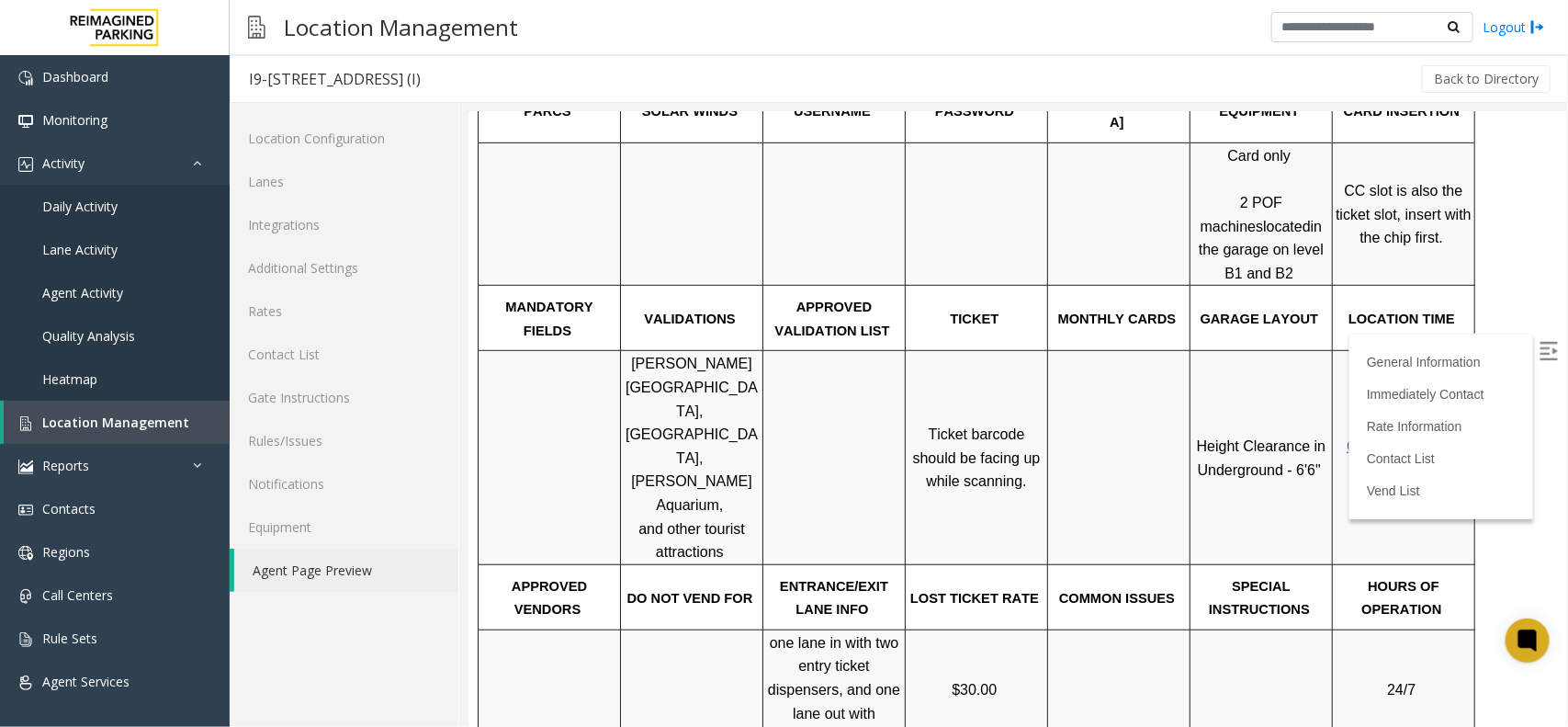
scroll to position [460, 0]
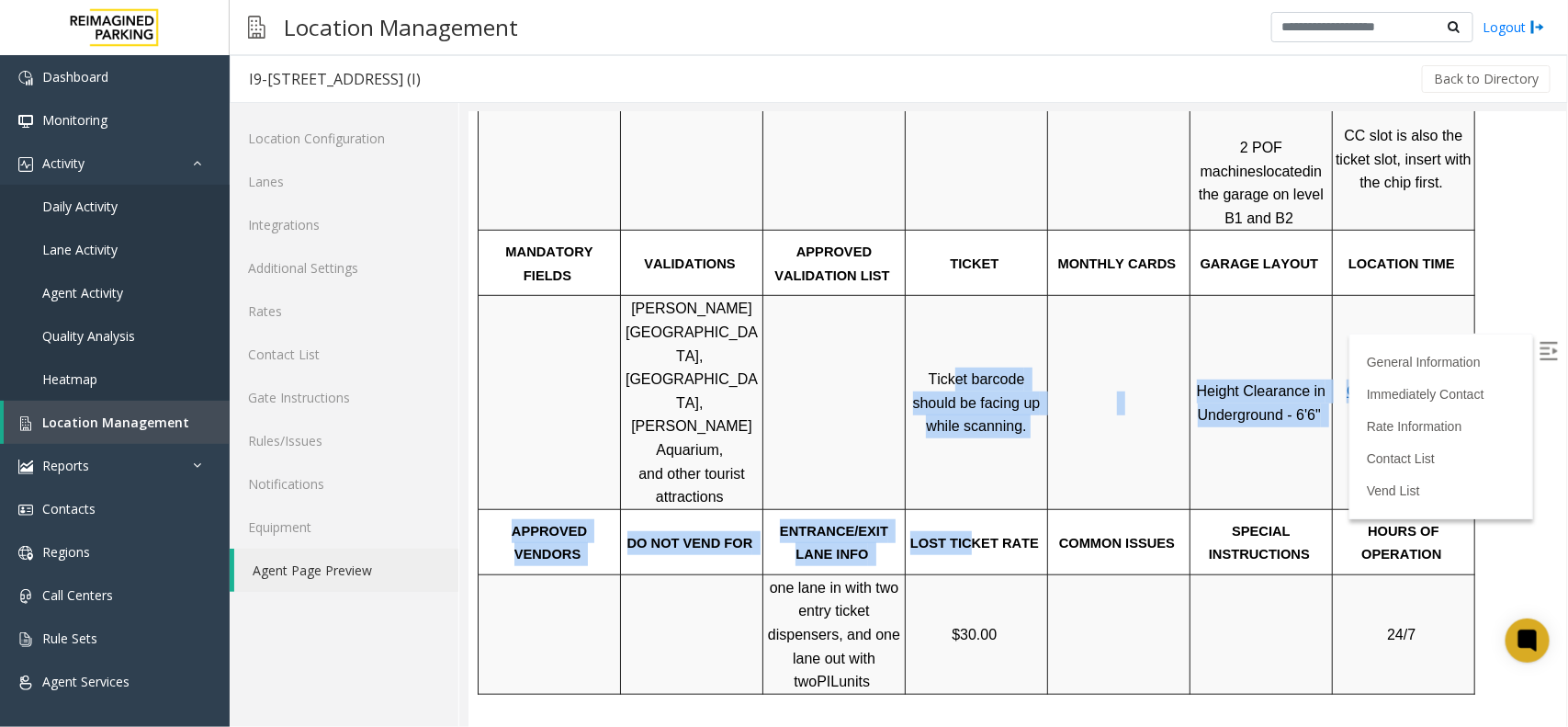
drag, startPoint x: 936, startPoint y: 375, endPoint x: 973, endPoint y: 450, distance: 83.6
click at [973, 450] on tbody "PARCS SOLAR WINDS USERNAME PASSWORD PARIS EQUIPMENT CARD INSERTION Card only 2 …" at bounding box center [975, 357] width 997 height 672
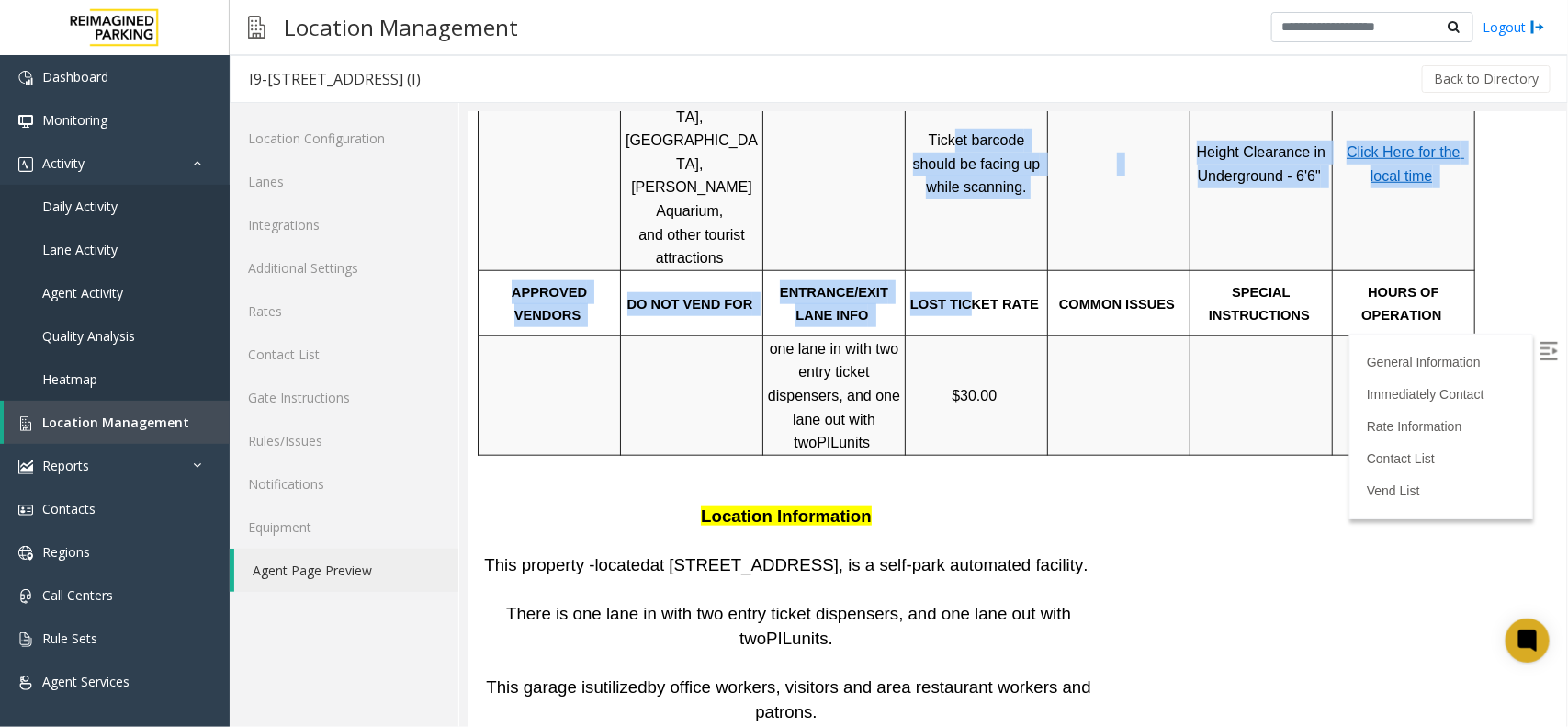
scroll to position [804, 0]
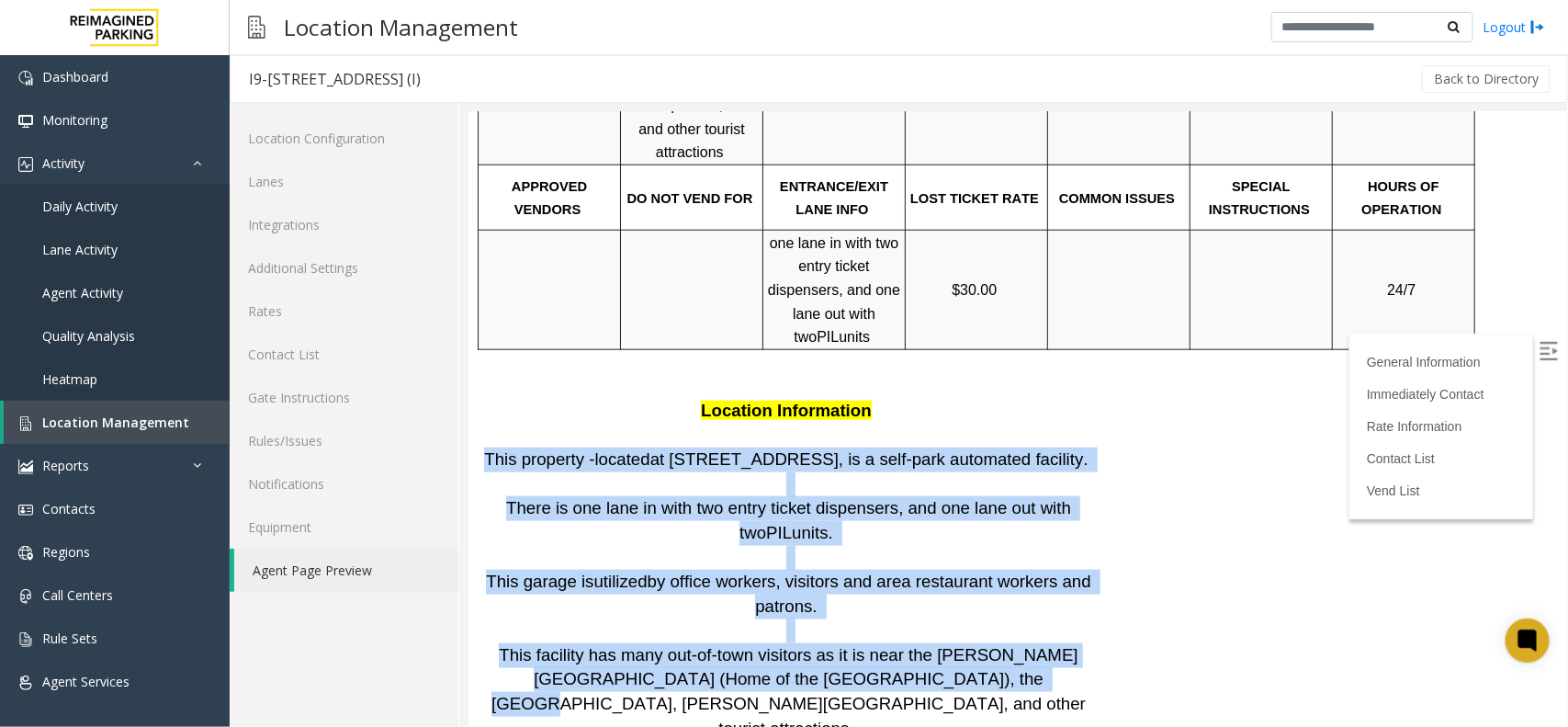
drag, startPoint x: 486, startPoint y: 366, endPoint x: 851, endPoint y: 589, distance: 427.7
click at [851, 589] on h2 "Anyone who calls asking to be let out who purchased prepaid parking with a Hang…" at bounding box center [787, 335] width 612 height 1612
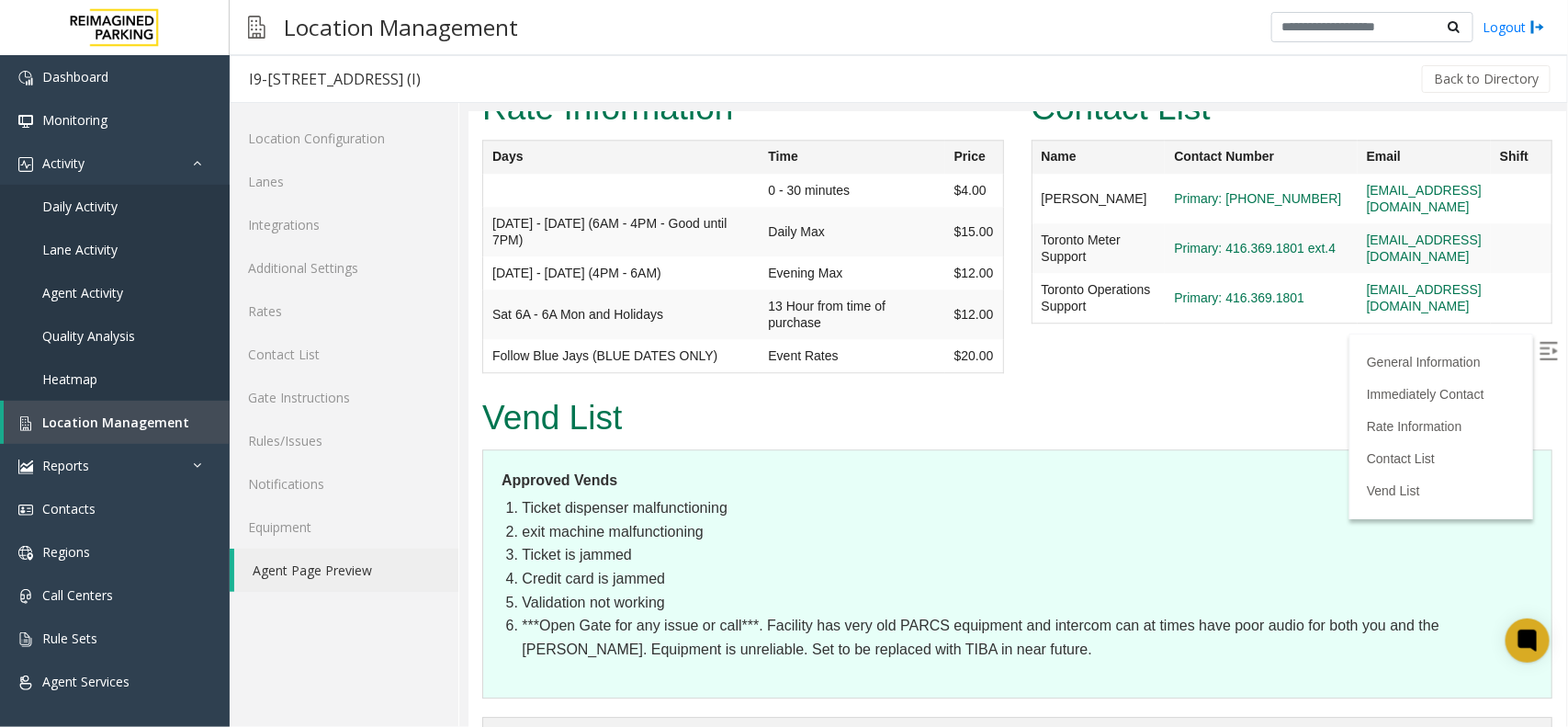
scroll to position [2137, 0]
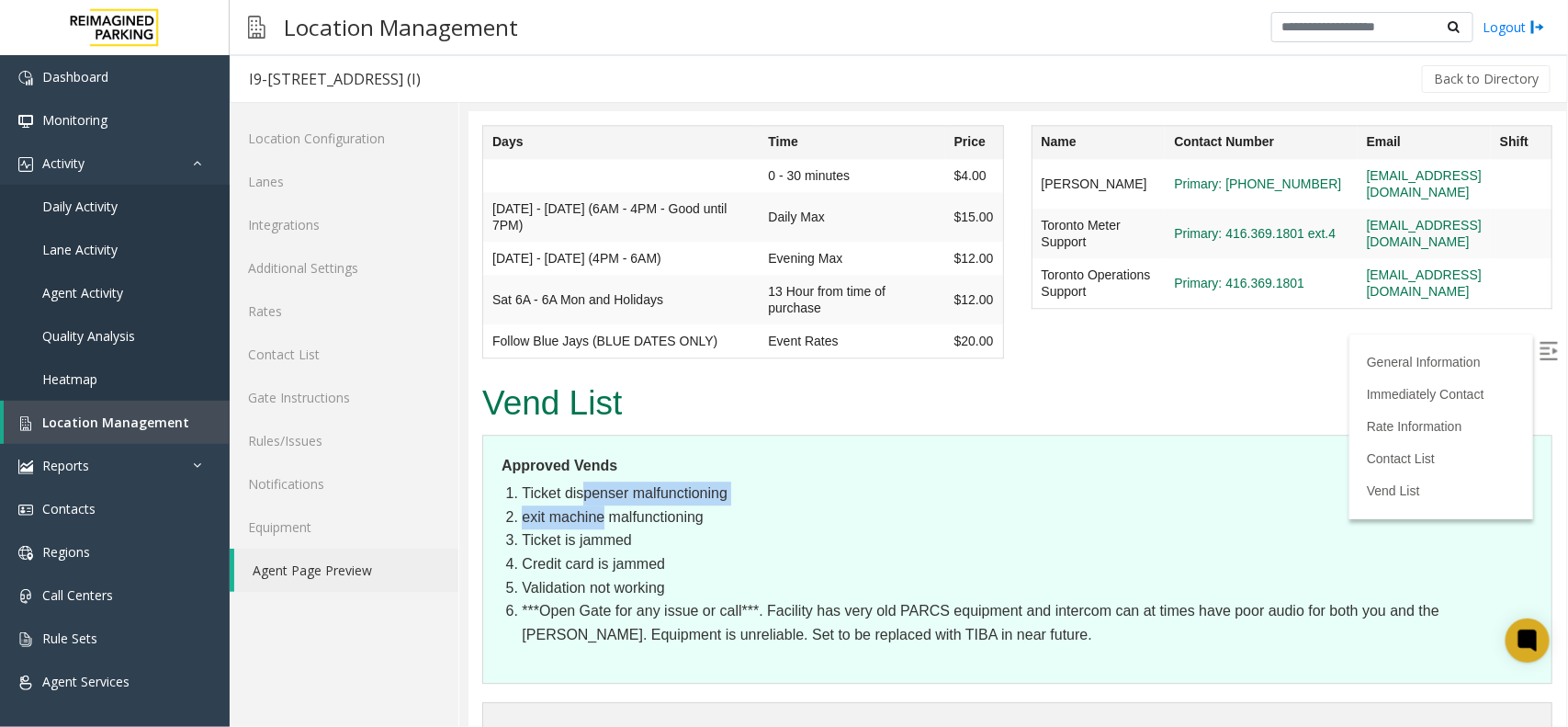
drag, startPoint x: 601, startPoint y: 360, endPoint x: 581, endPoint y: 421, distance: 64.2
click at [608, 480] on ol "Ticket dispenser malfunctioning exit machine malfunctioning Ticket is jammed Cr…" at bounding box center [1026, 562] width 1012 height 165
drag, startPoint x: 581, startPoint y: 424, endPoint x: 633, endPoint y: 447, distance: 56.9
click at [650, 480] on ol "Ticket dispenser malfunctioning exit machine malfunctioning Ticket is jammed Cr…" at bounding box center [1026, 562] width 1012 height 165
drag, startPoint x: 589, startPoint y: 453, endPoint x: 639, endPoint y: 461, distance: 50.6
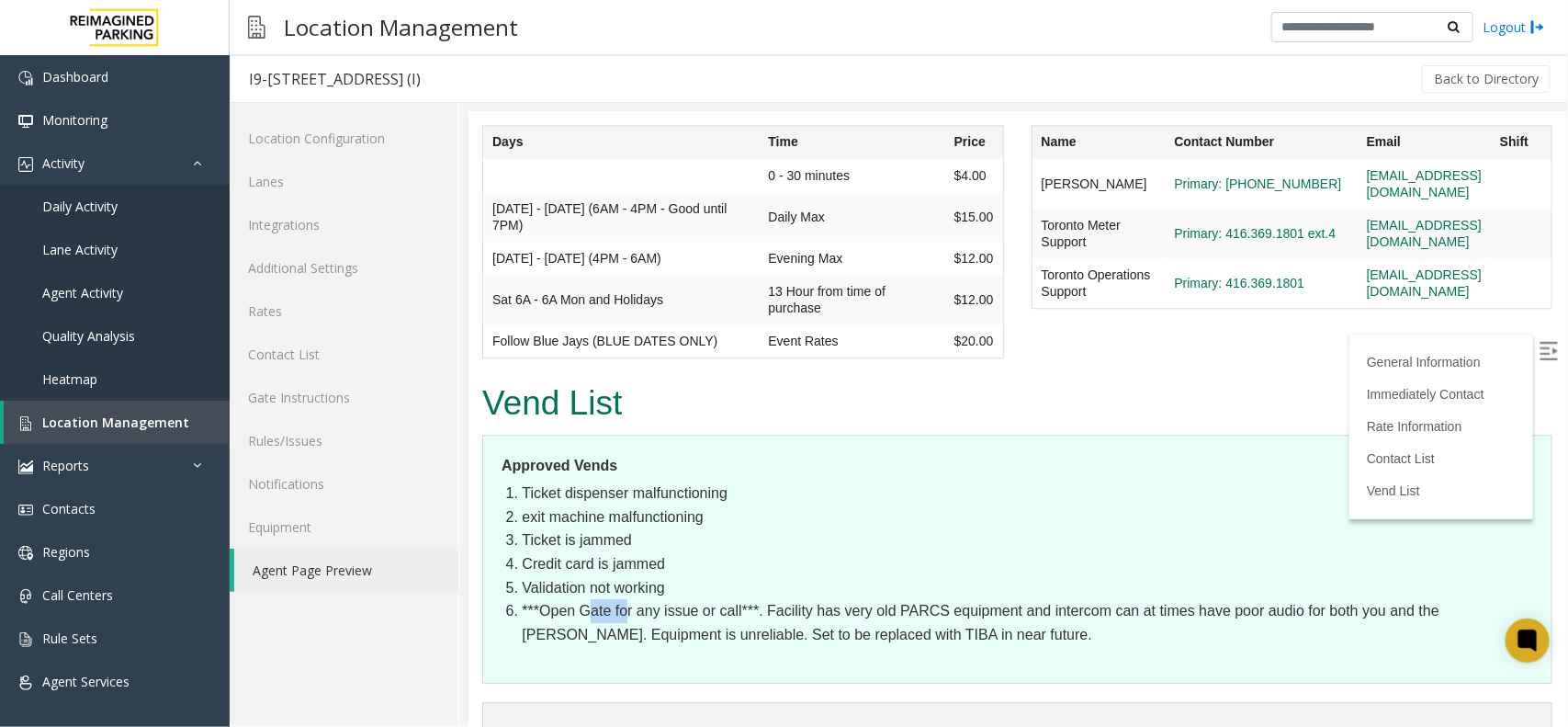
click at [635, 599] on li "***Open Gate for any issue or call***. Facility has very old PARCS equipment an…" at bounding box center [1026, 622] width 1012 height 47
drag, startPoint x: 610, startPoint y: 478, endPoint x: 674, endPoint y: 477, distance: 64.0
click at [663, 599] on li "***Open Gate for any issue or call***. Facility has very old PARCS equipment an…" at bounding box center [1026, 622] width 1012 height 47
click at [1538, 352] on img at bounding box center [1548, 350] width 19 height 19
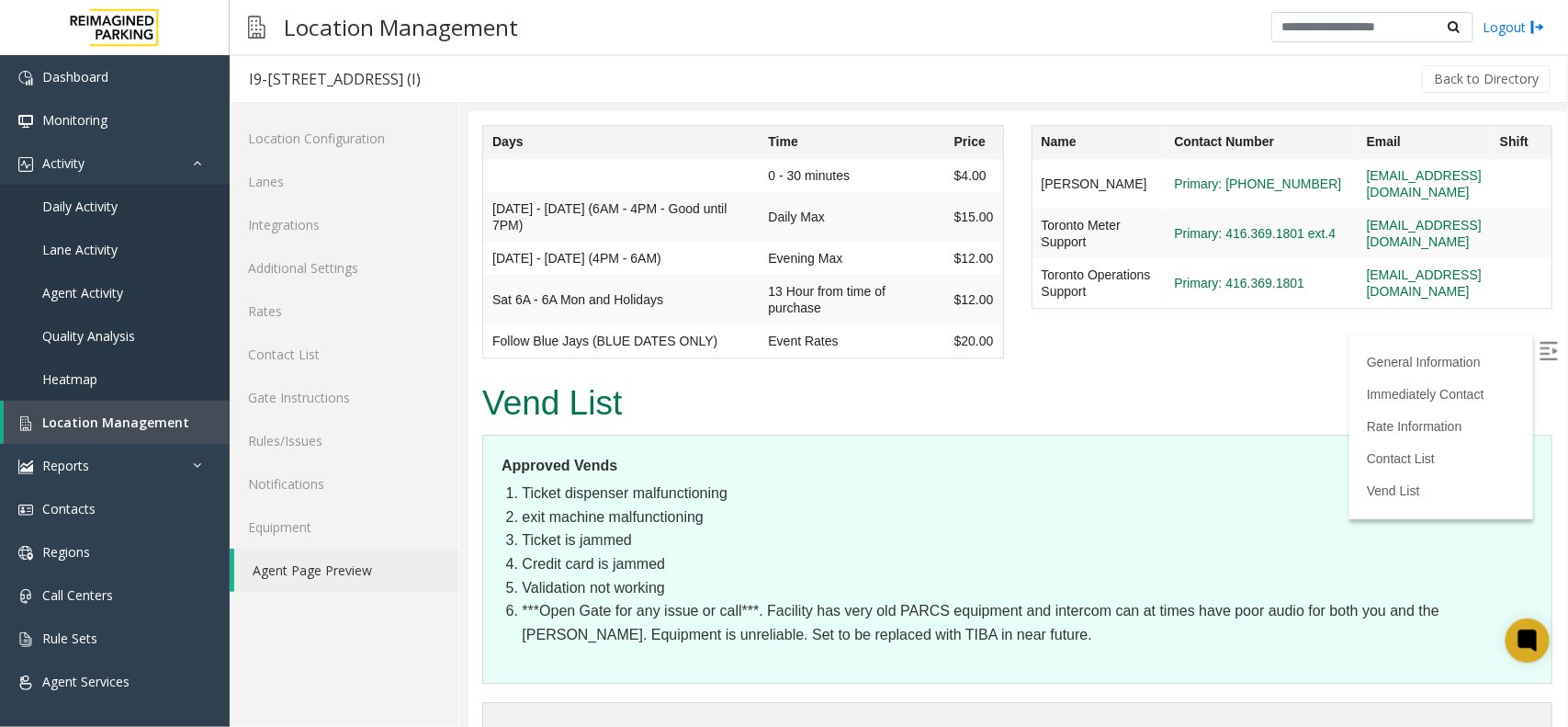
drag, startPoint x: 519, startPoint y: 622, endPoint x: 1259, endPoint y: 628, distance: 740.0
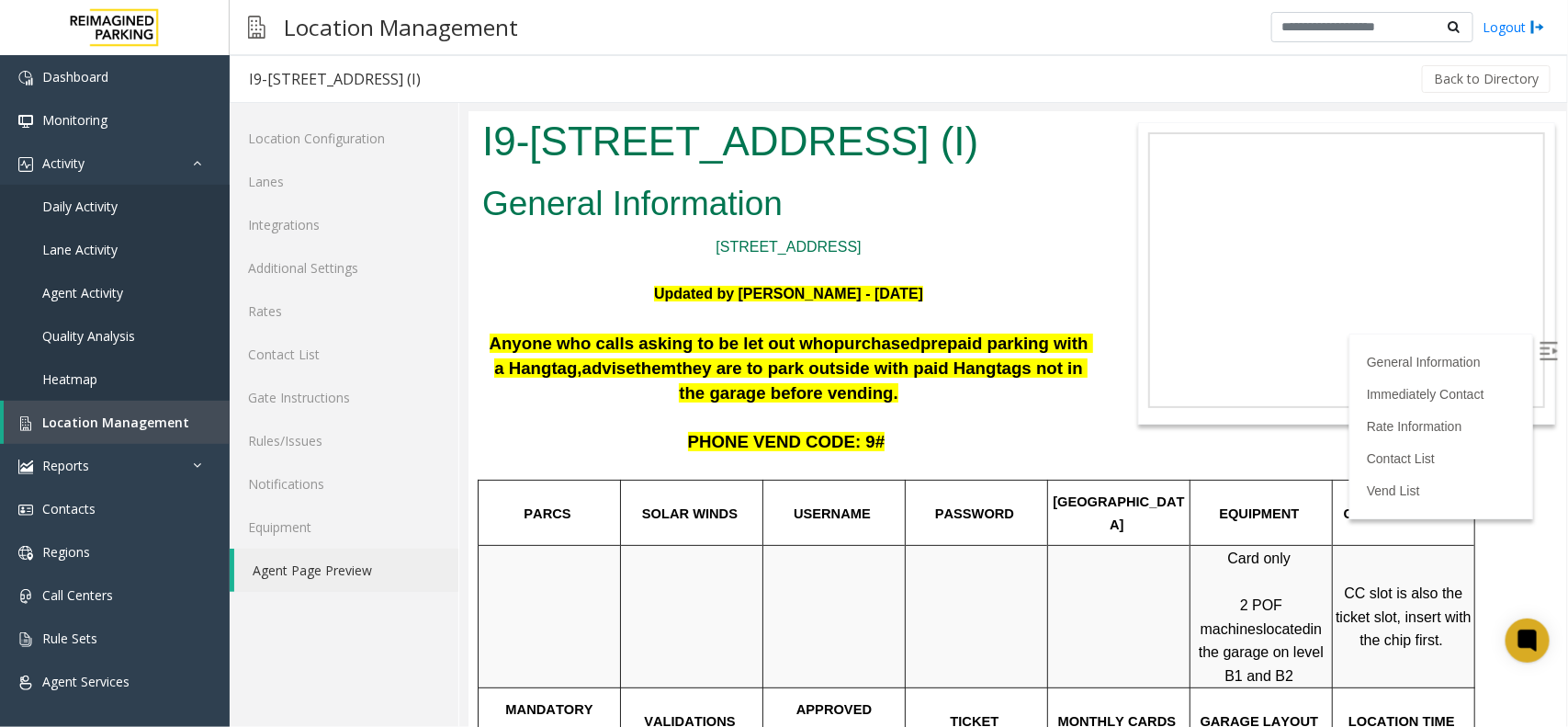
scroll to position [0, 0]
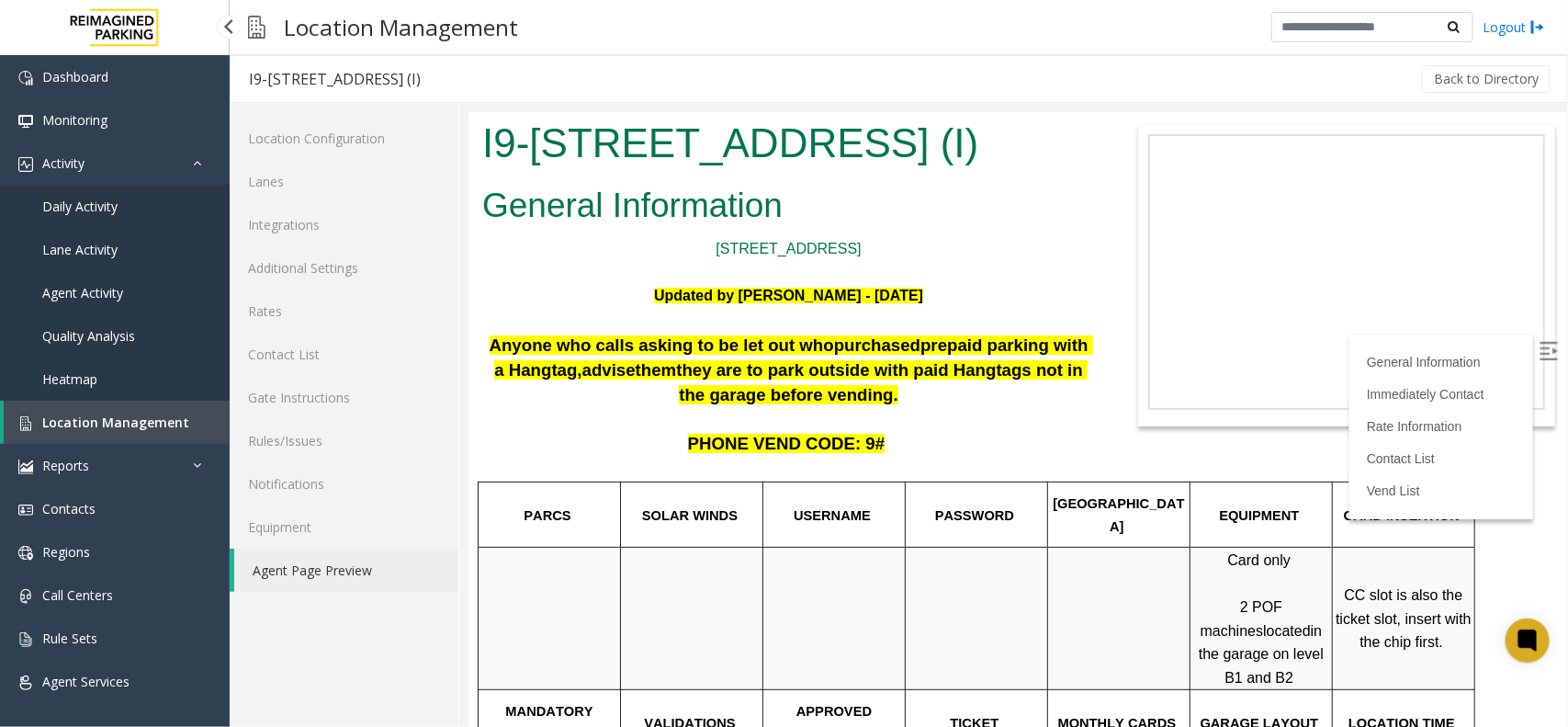
click at [112, 200] on span "Daily Activity" at bounding box center [79, 206] width 75 height 18
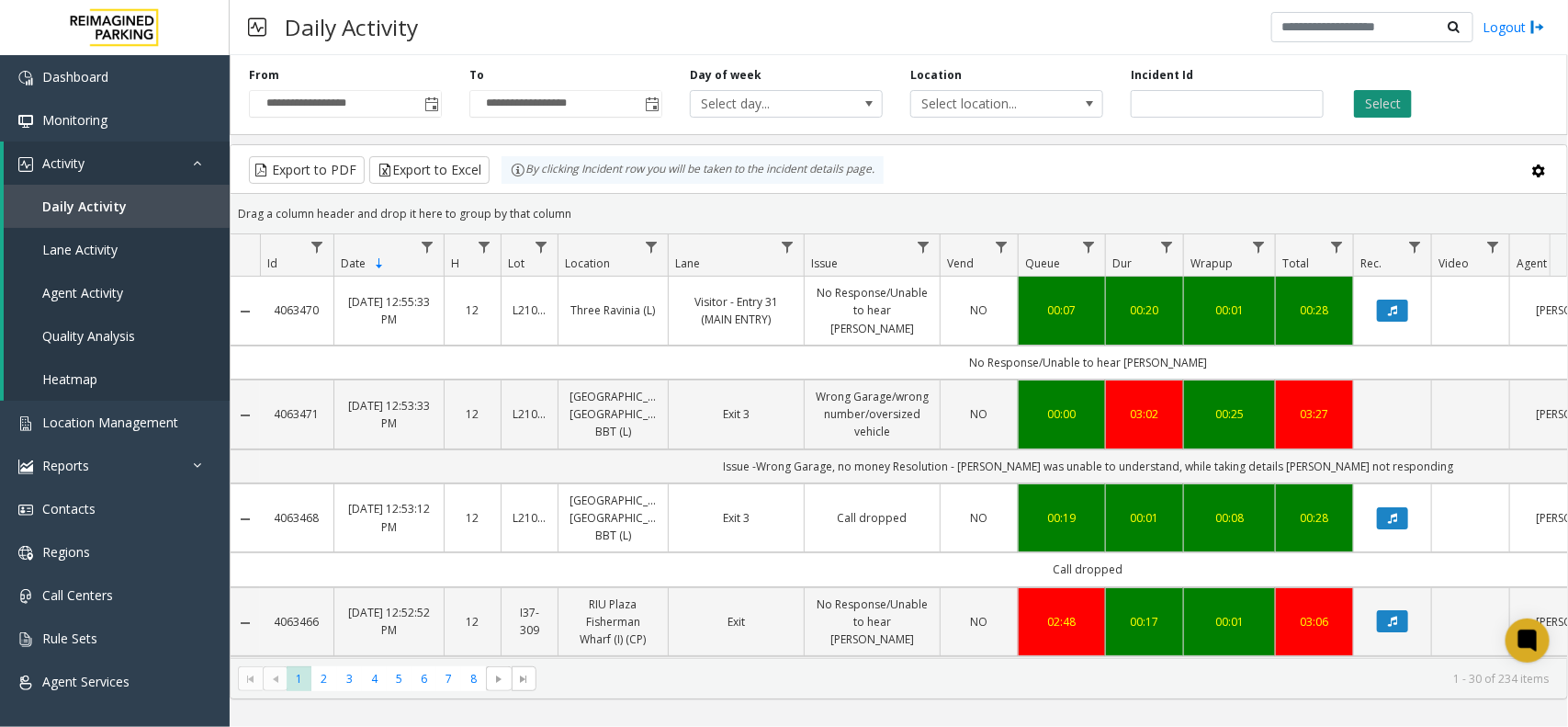
click at [1407, 108] on button "Select" at bounding box center [1383, 104] width 58 height 28
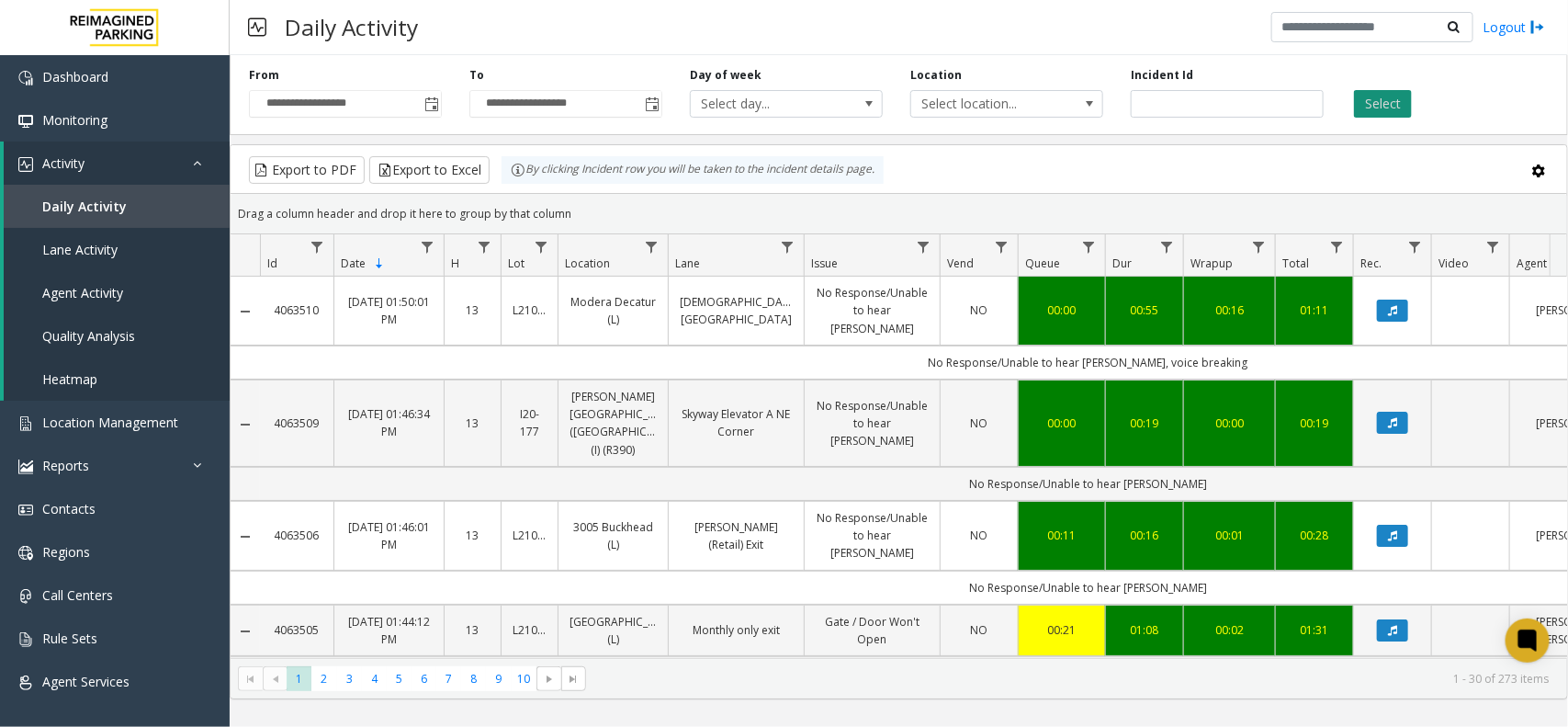
click at [1388, 99] on button "Select" at bounding box center [1383, 104] width 58 height 28
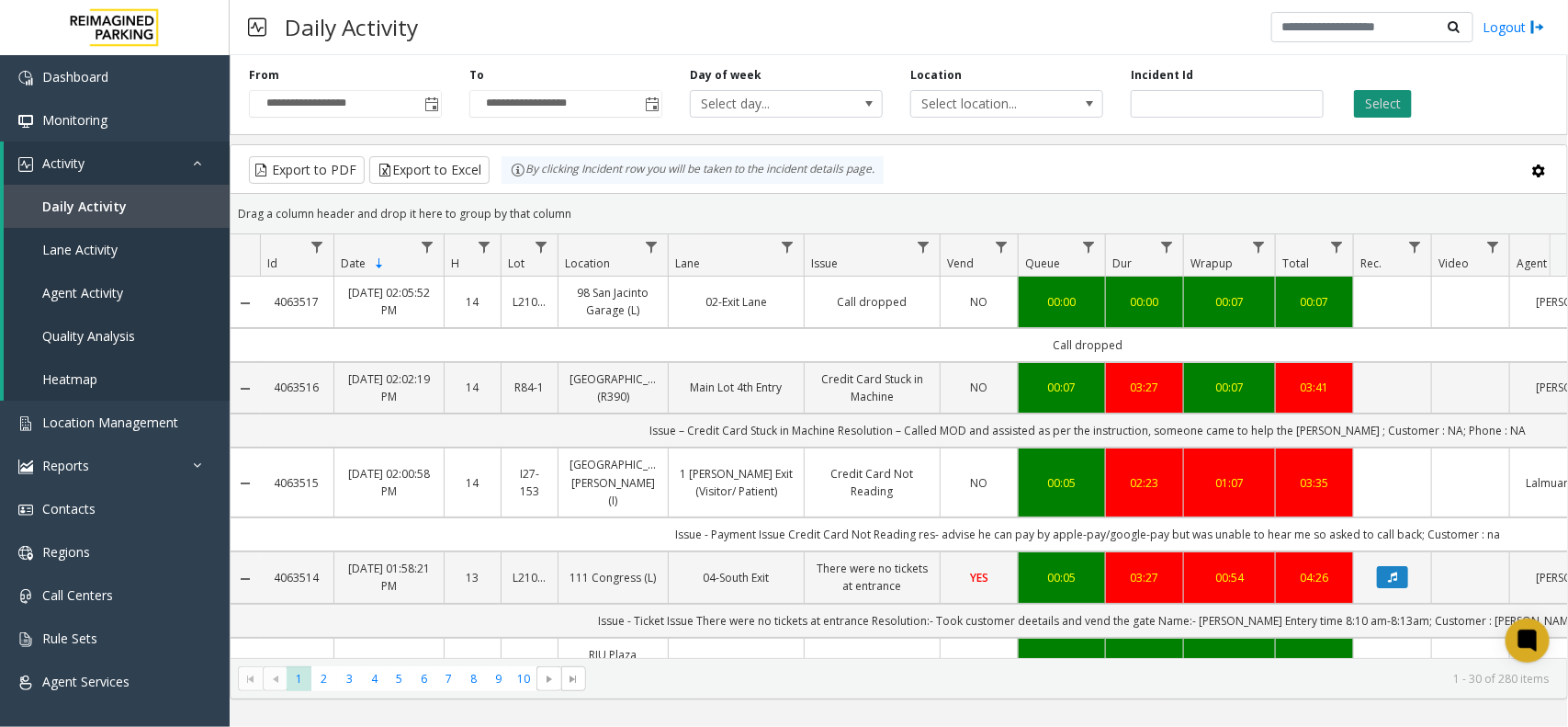
click at [1379, 112] on button "Select" at bounding box center [1383, 104] width 58 height 28
click at [441, 28] on div "Daily Activity Logout" at bounding box center [899, 27] width 1338 height 55
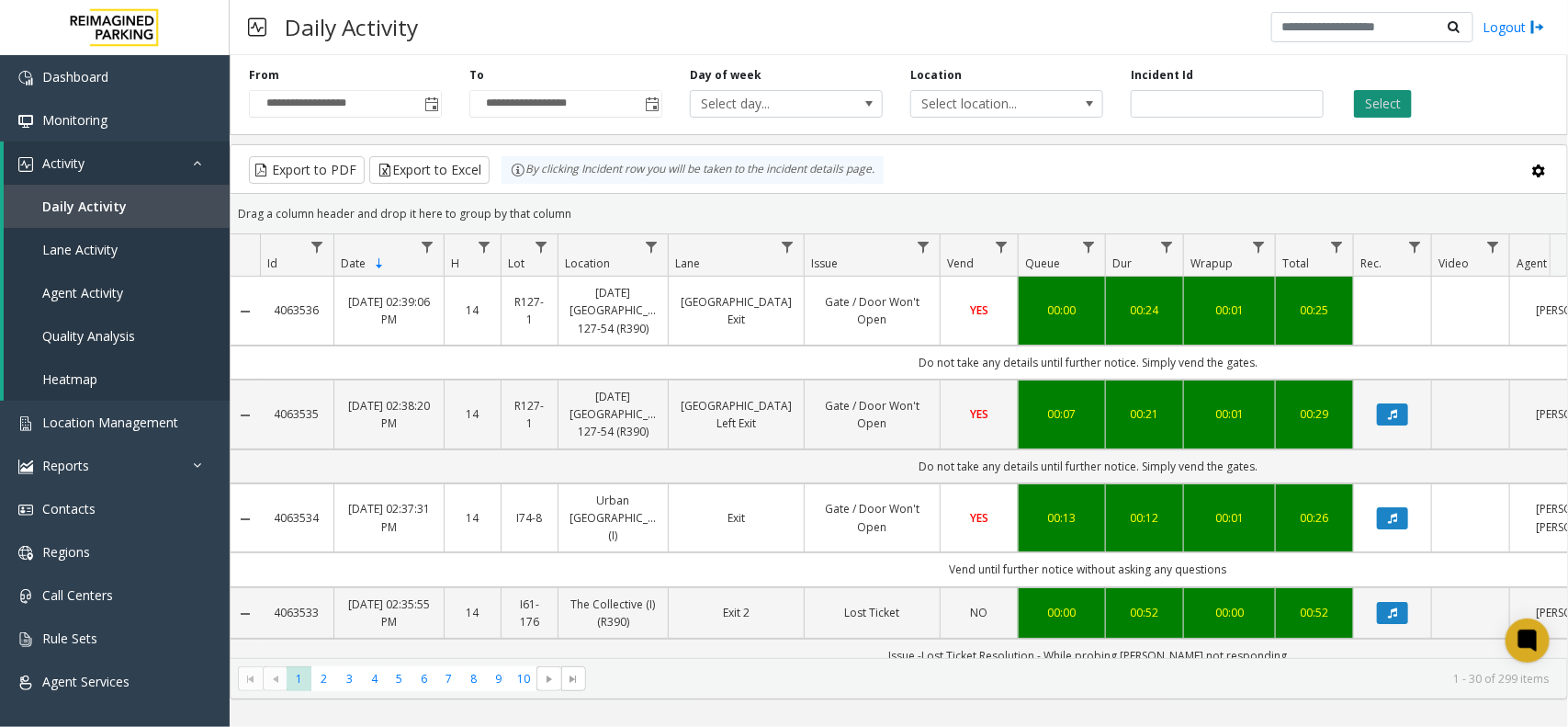
click at [1394, 99] on button "Select" at bounding box center [1383, 104] width 58 height 28
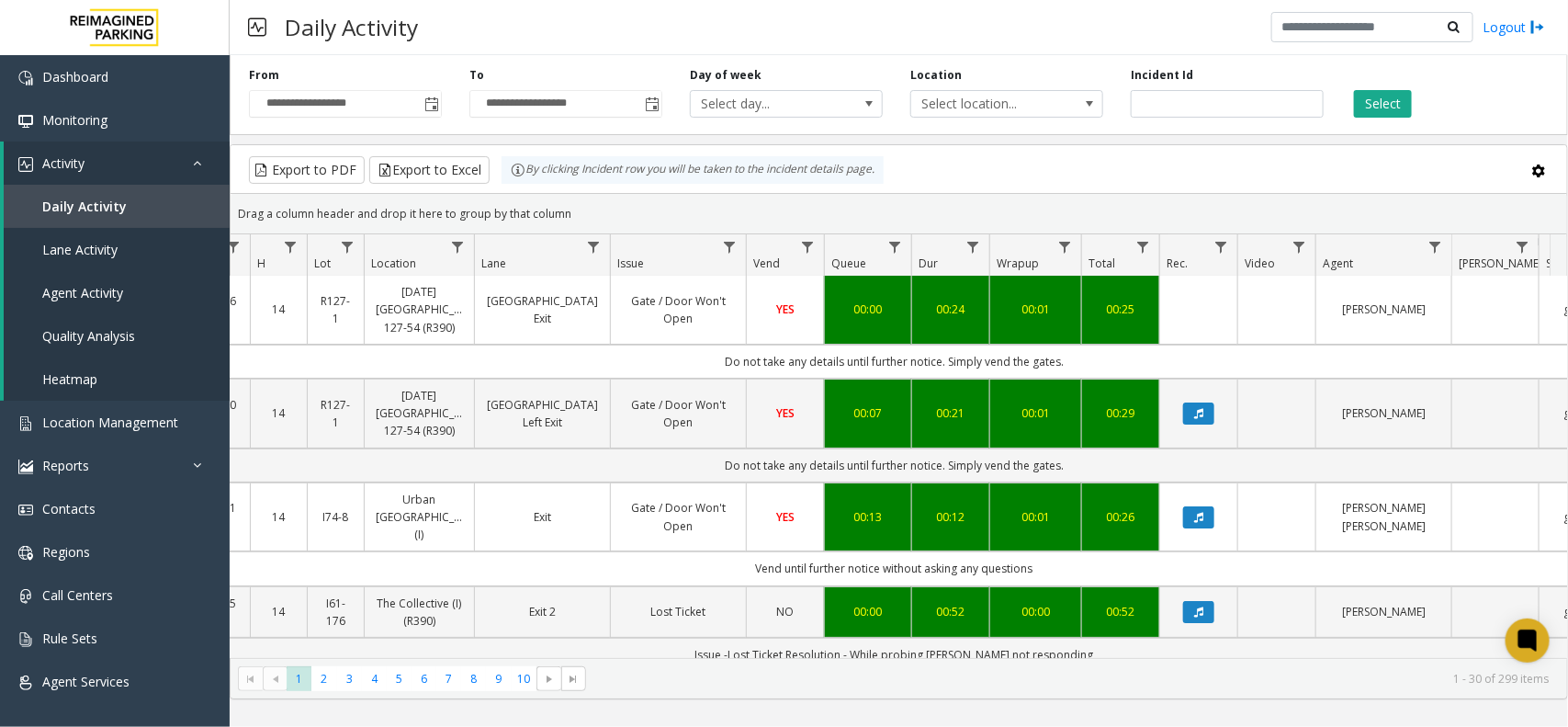
scroll to position [0, 194]
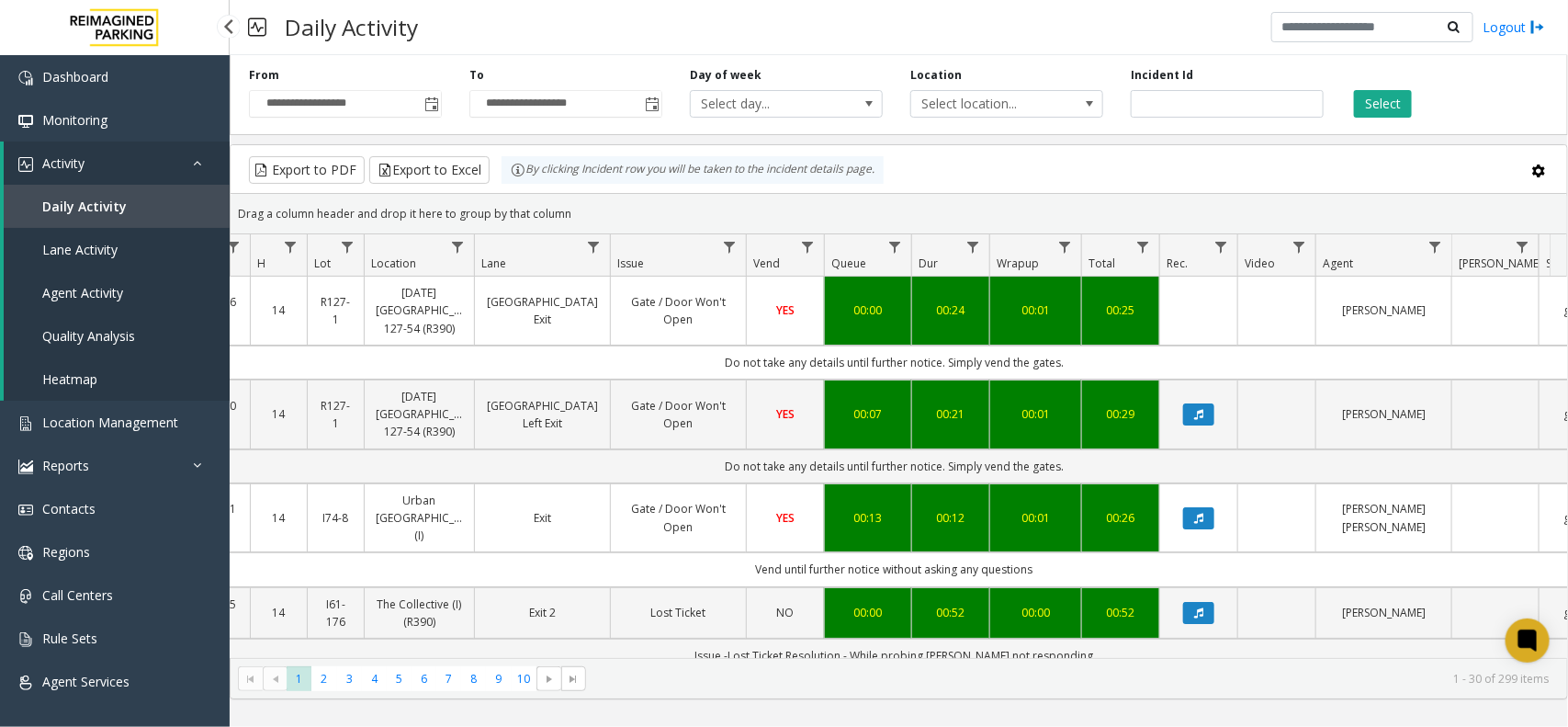
click at [111, 191] on link "Daily Activity" at bounding box center [116, 206] width 226 height 43
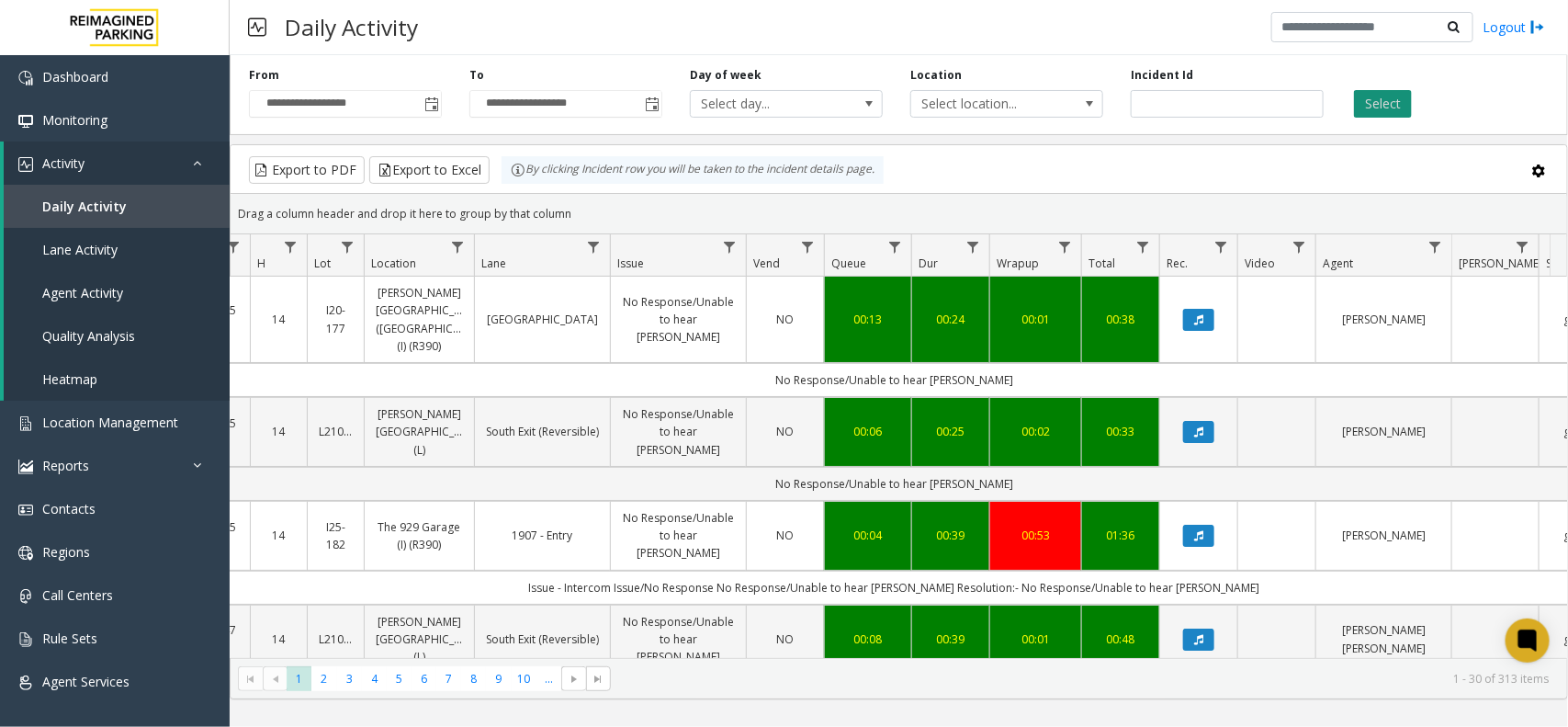
click at [1374, 106] on button "Select" at bounding box center [1383, 104] width 58 height 28
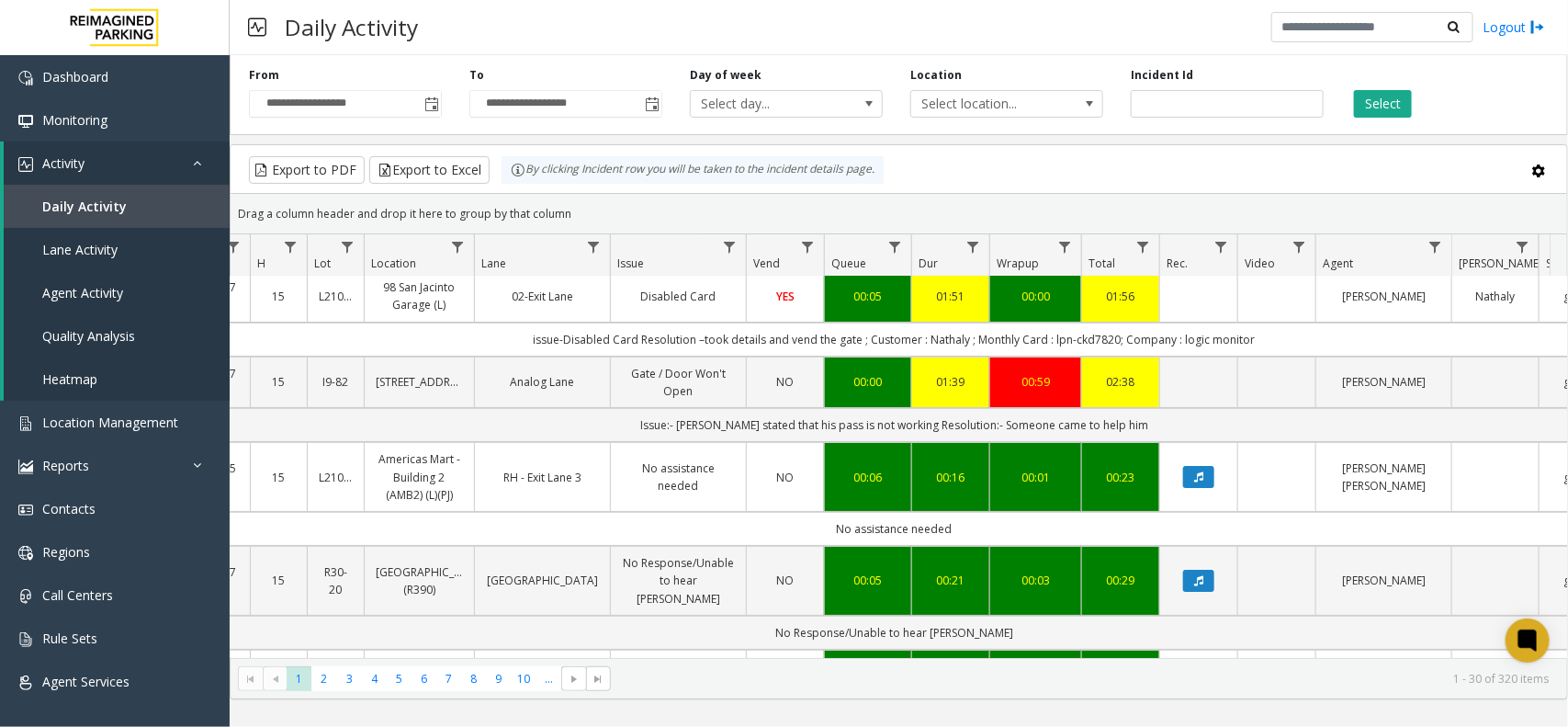
scroll to position [0, 194]
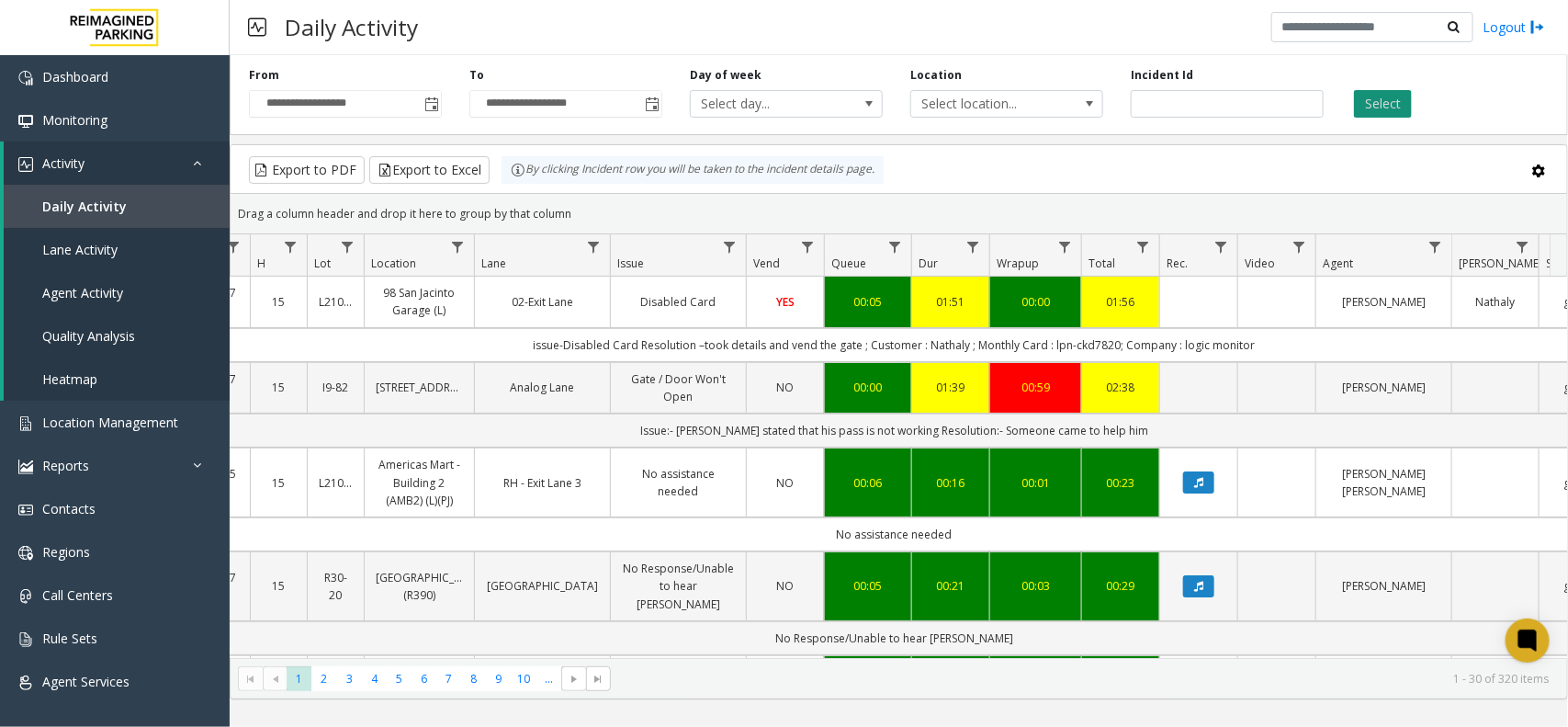
click at [1364, 98] on button "Select" at bounding box center [1383, 104] width 58 height 28
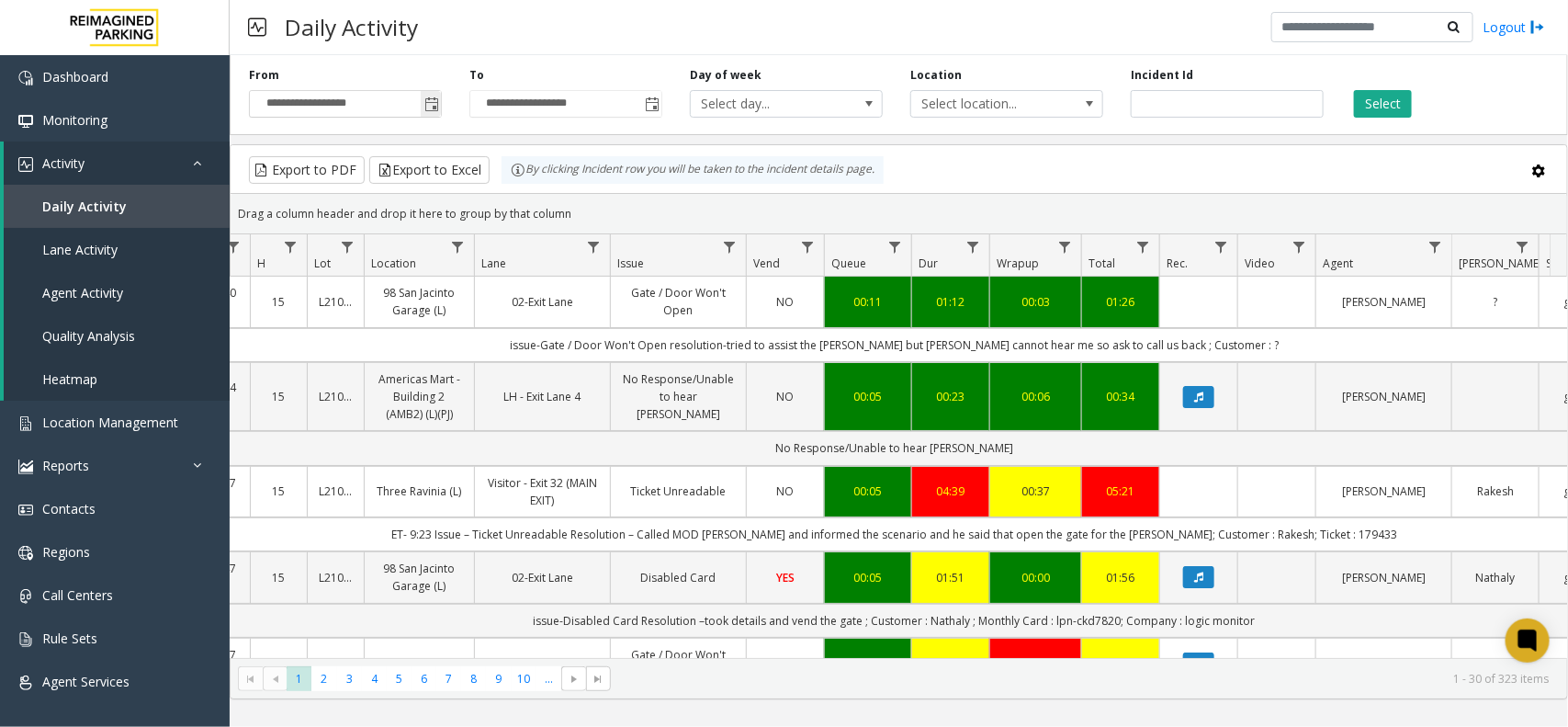
click at [419, 101] on input "**********" at bounding box center [344, 104] width 191 height 26
click at [430, 108] on span "Toggle popup" at bounding box center [432, 105] width 15 height 15
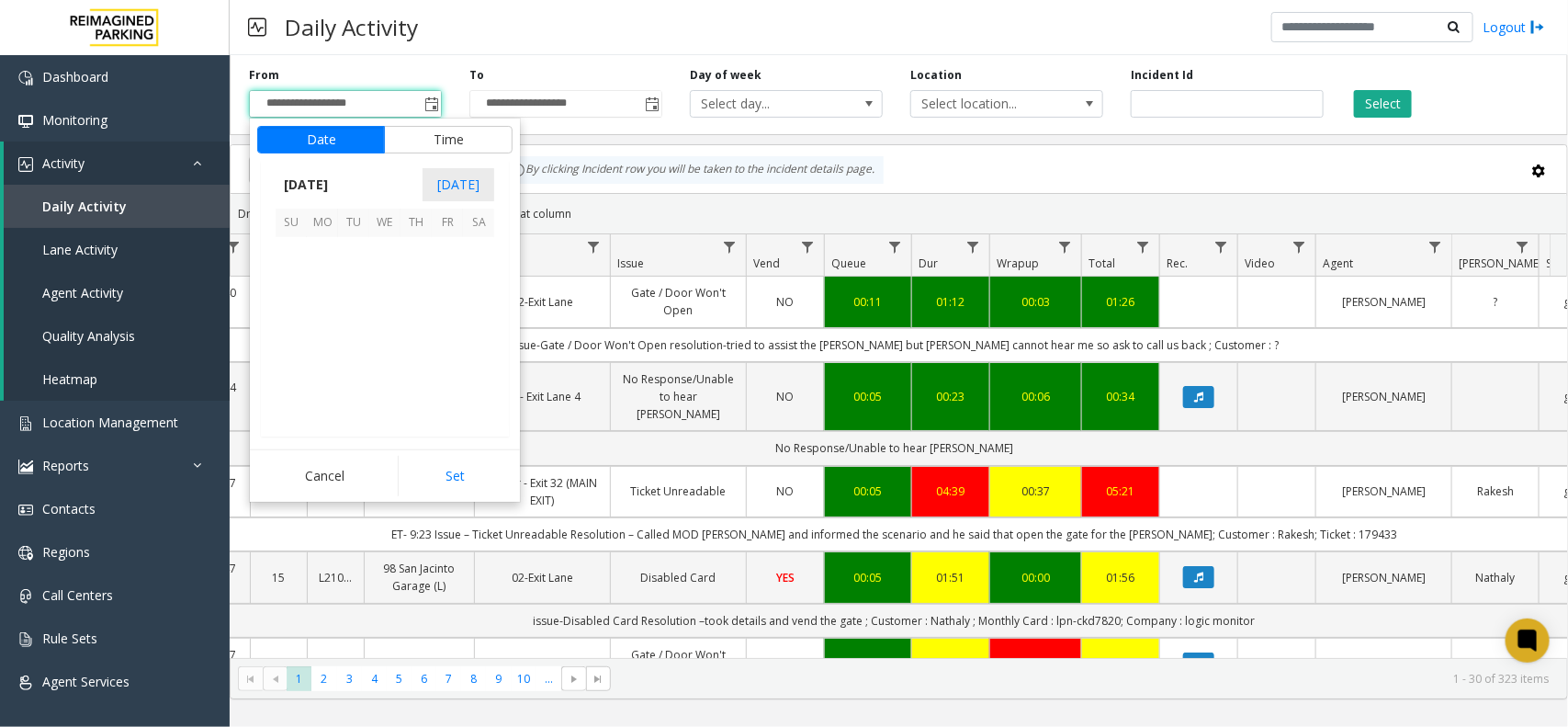
scroll to position [329386, 0]
click at [345, 375] on span "26" at bounding box center [354, 379] width 32 height 32
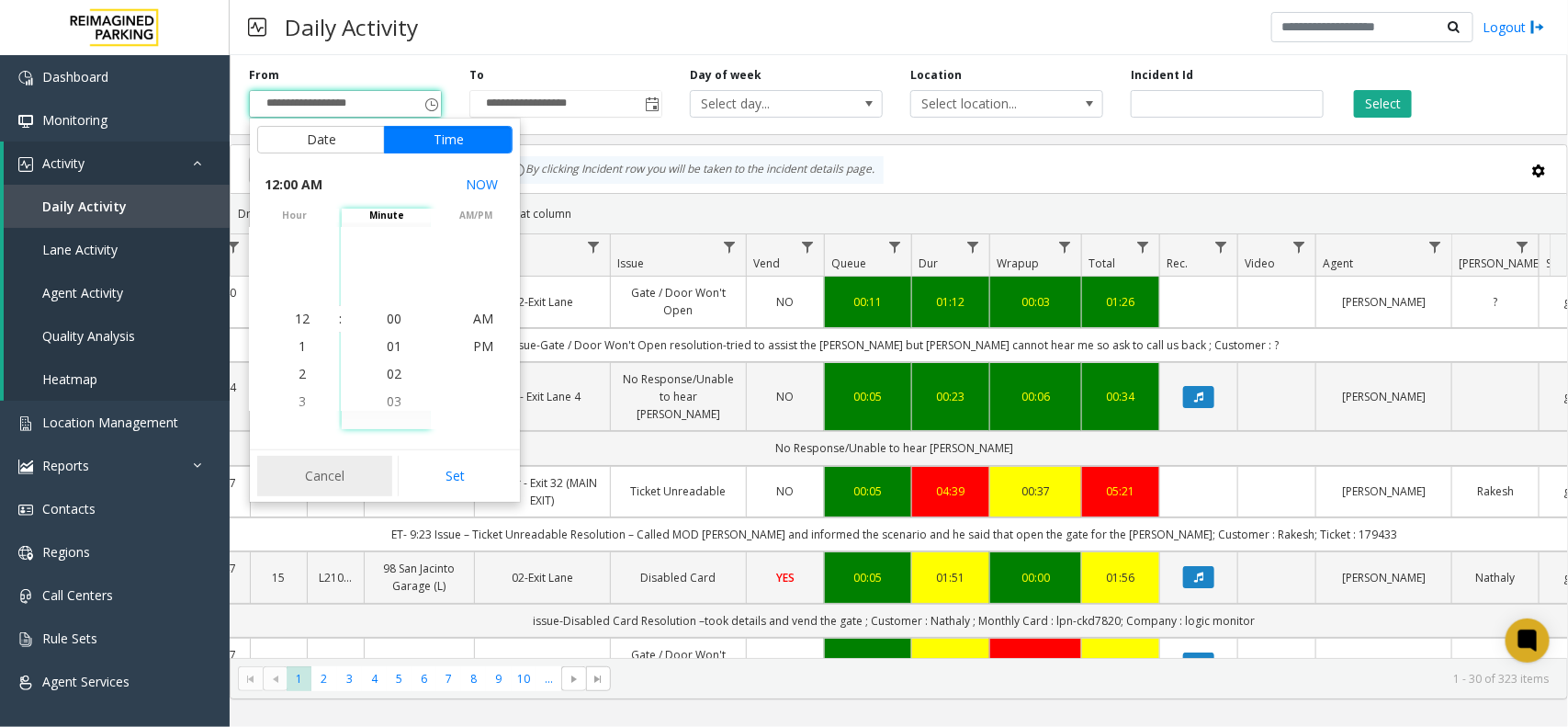
click at [335, 485] on button "Cancel" at bounding box center [324, 476] width 135 height 40
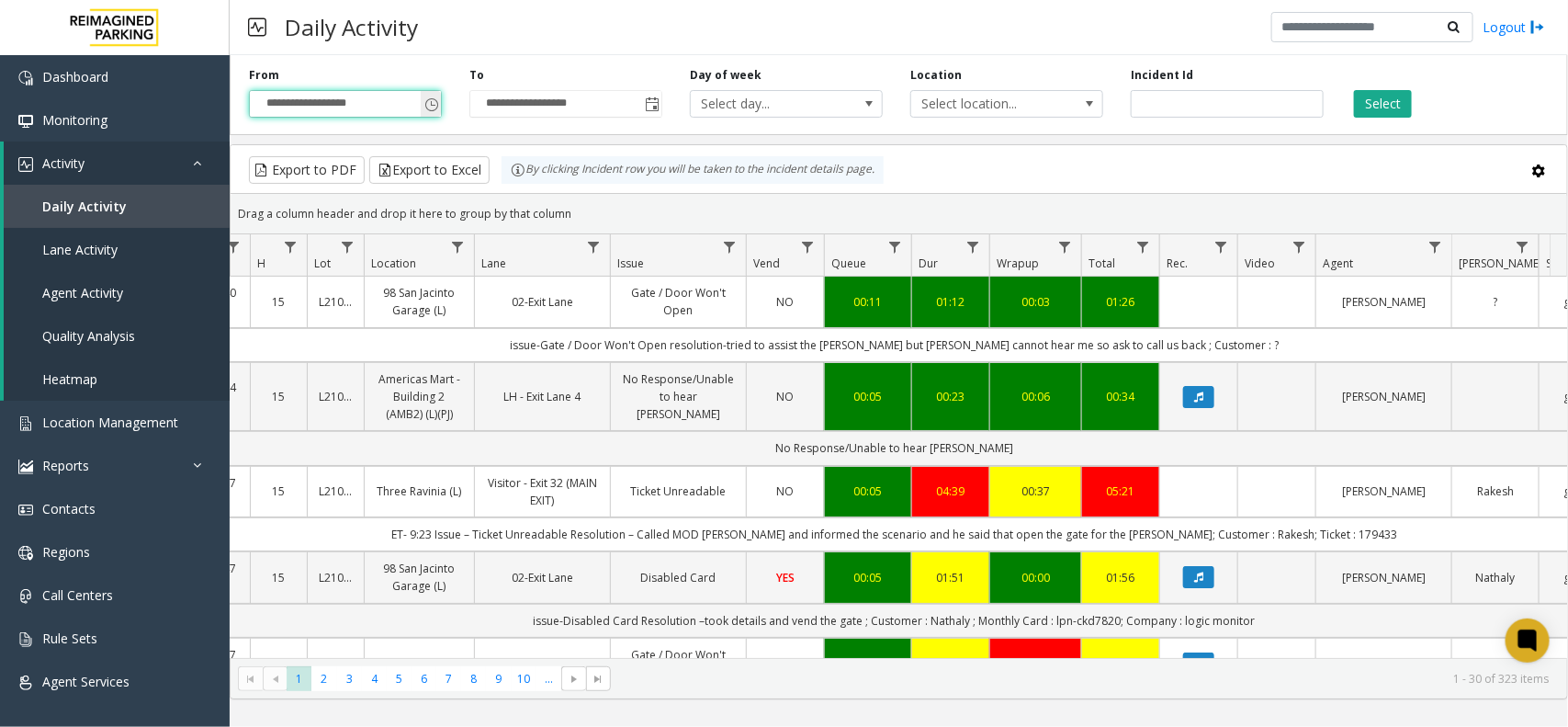
click at [432, 104] on span "Toggle popup" at bounding box center [432, 105] width 15 height 15
click at [428, 102] on span "Toggle popup" at bounding box center [432, 105] width 15 height 15
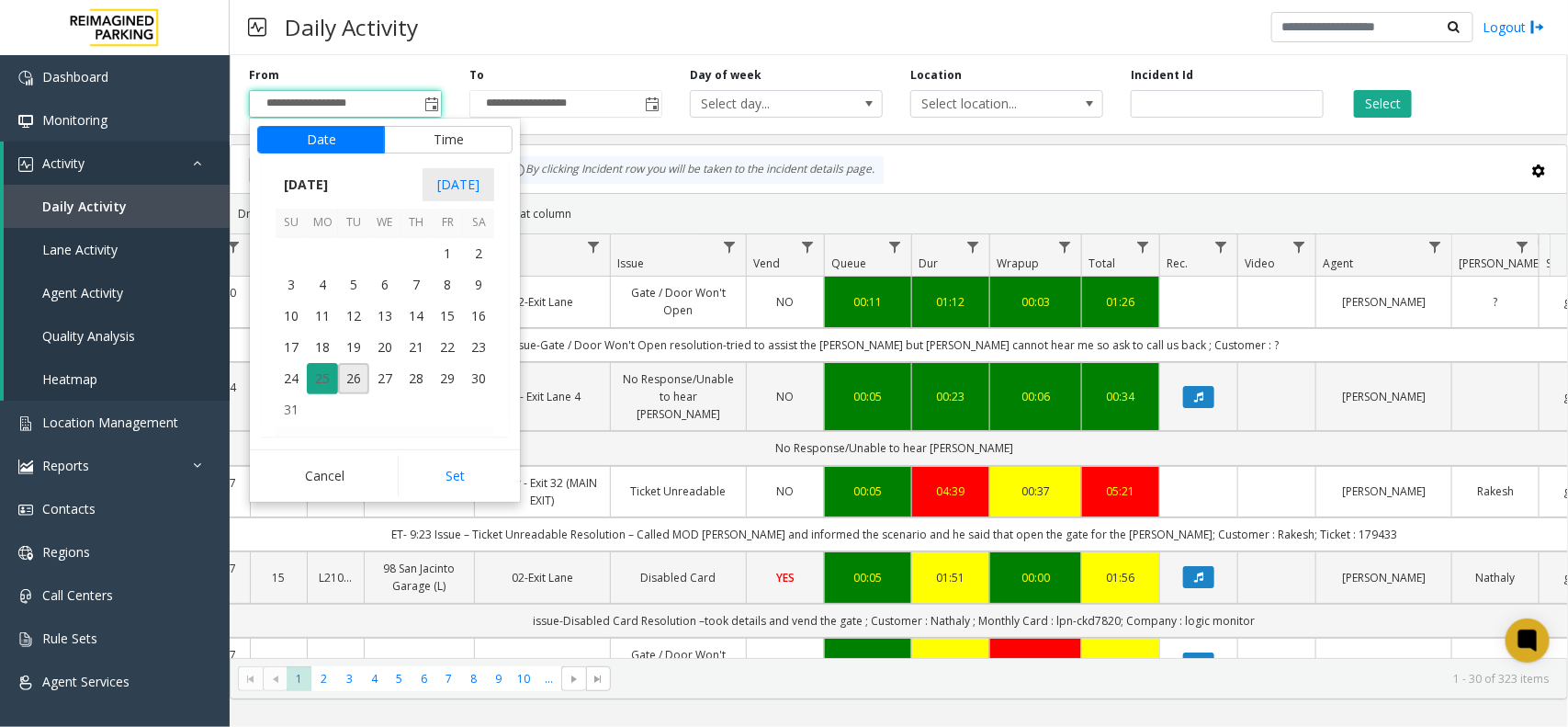
click at [323, 375] on span "25" at bounding box center [323, 379] width 32 height 32
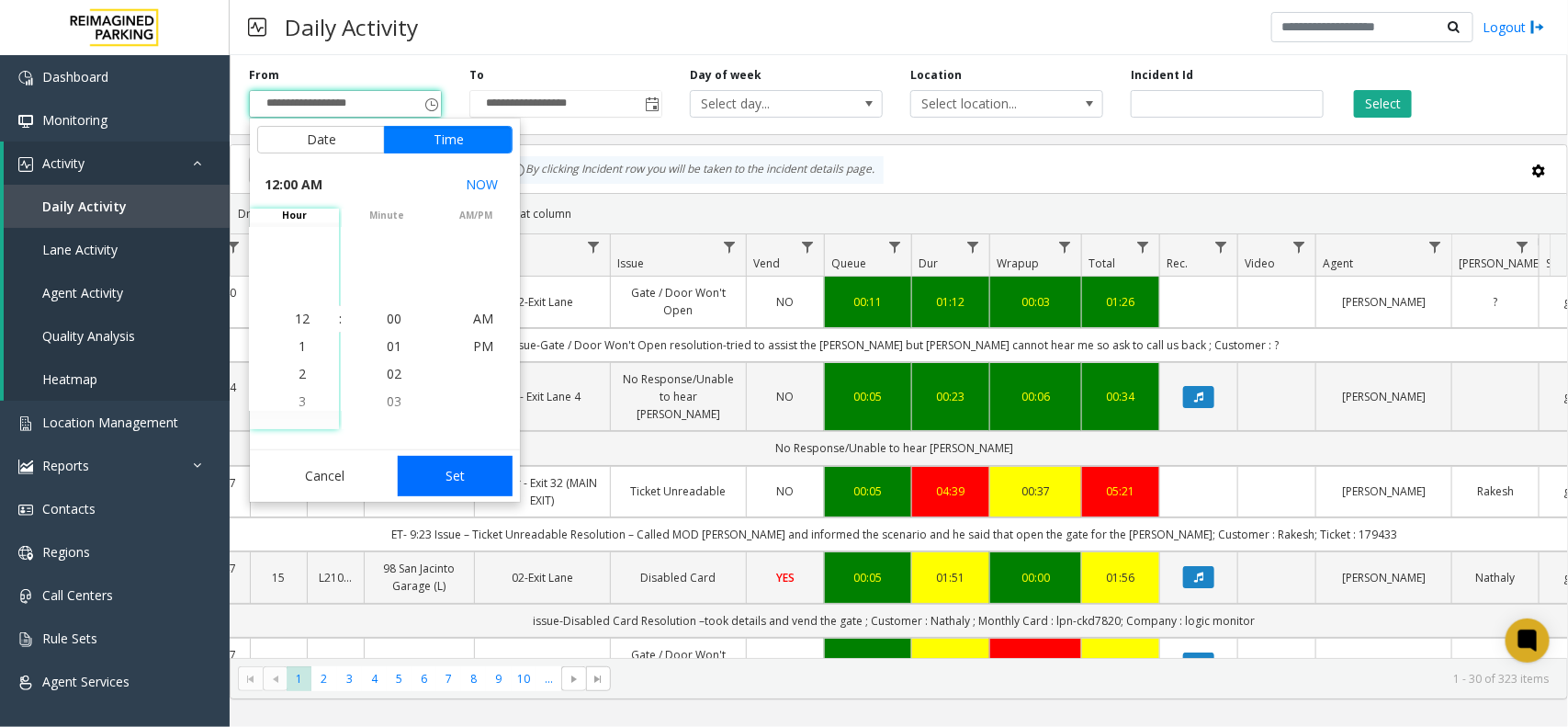
click at [485, 488] on button "Set" at bounding box center [455, 476] width 115 height 40
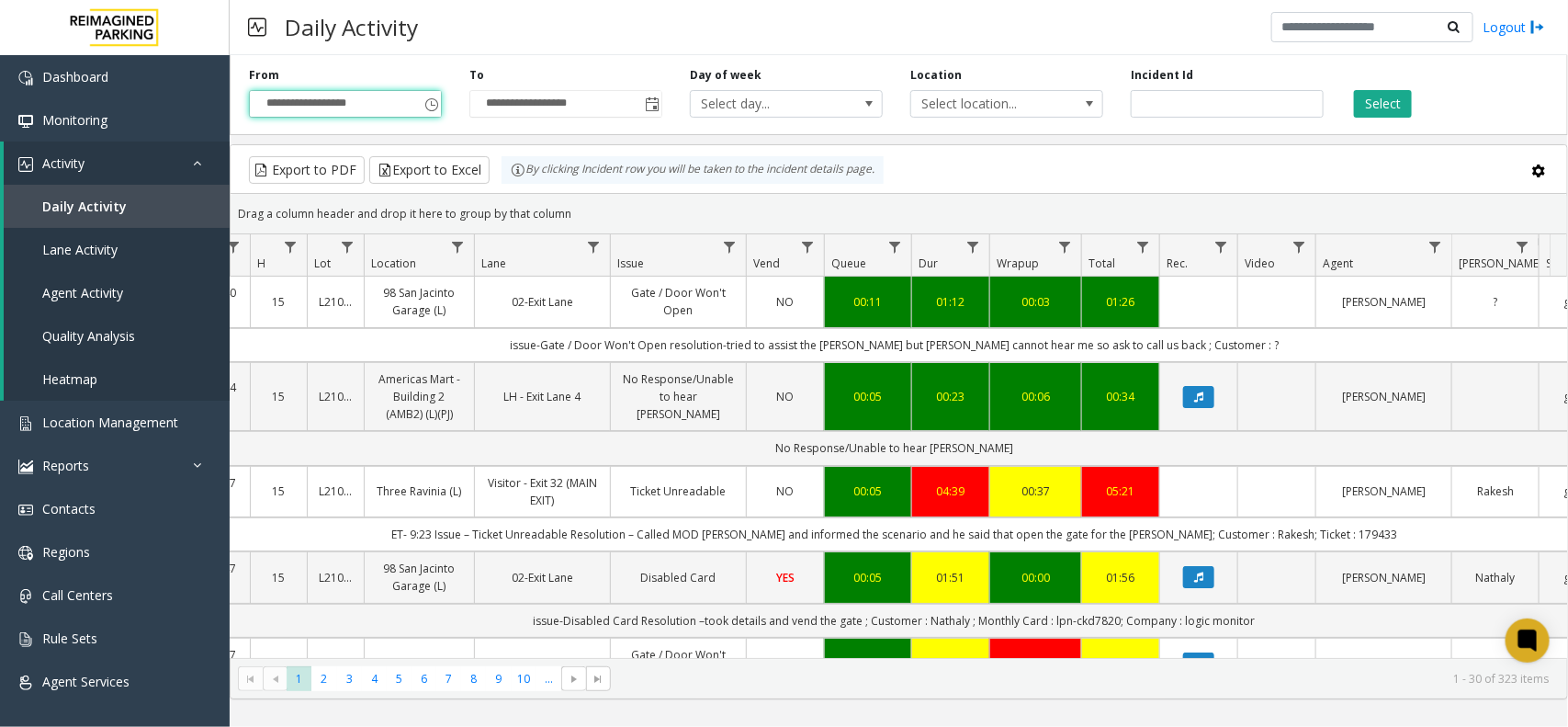
click at [1347, 106] on div "Select" at bounding box center [1447, 92] width 221 height 50
click at [1388, 107] on button "Select" at bounding box center [1383, 104] width 58 height 28
click at [657, 496] on link "Ticket Unreadable" at bounding box center [677, 491] width 113 height 18
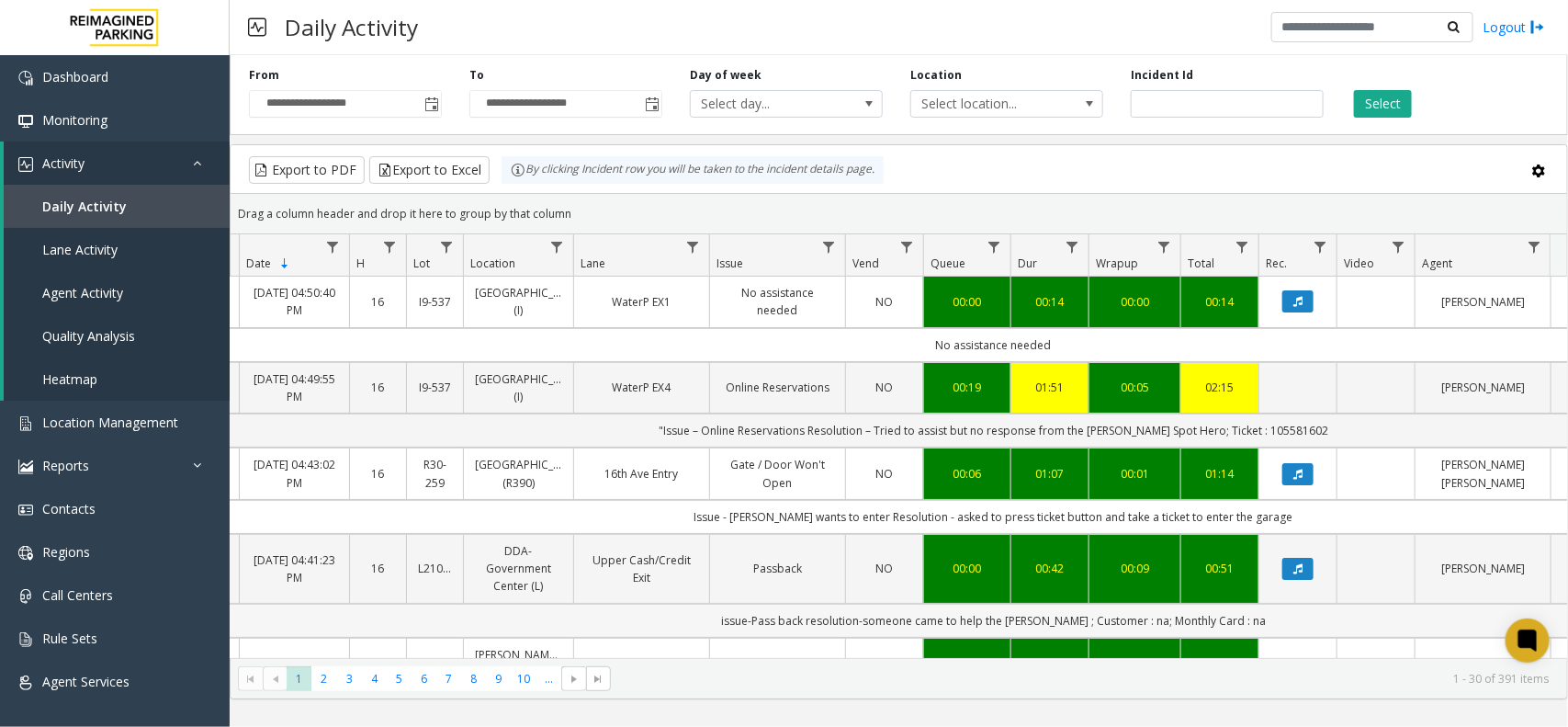
scroll to position [0, 99]
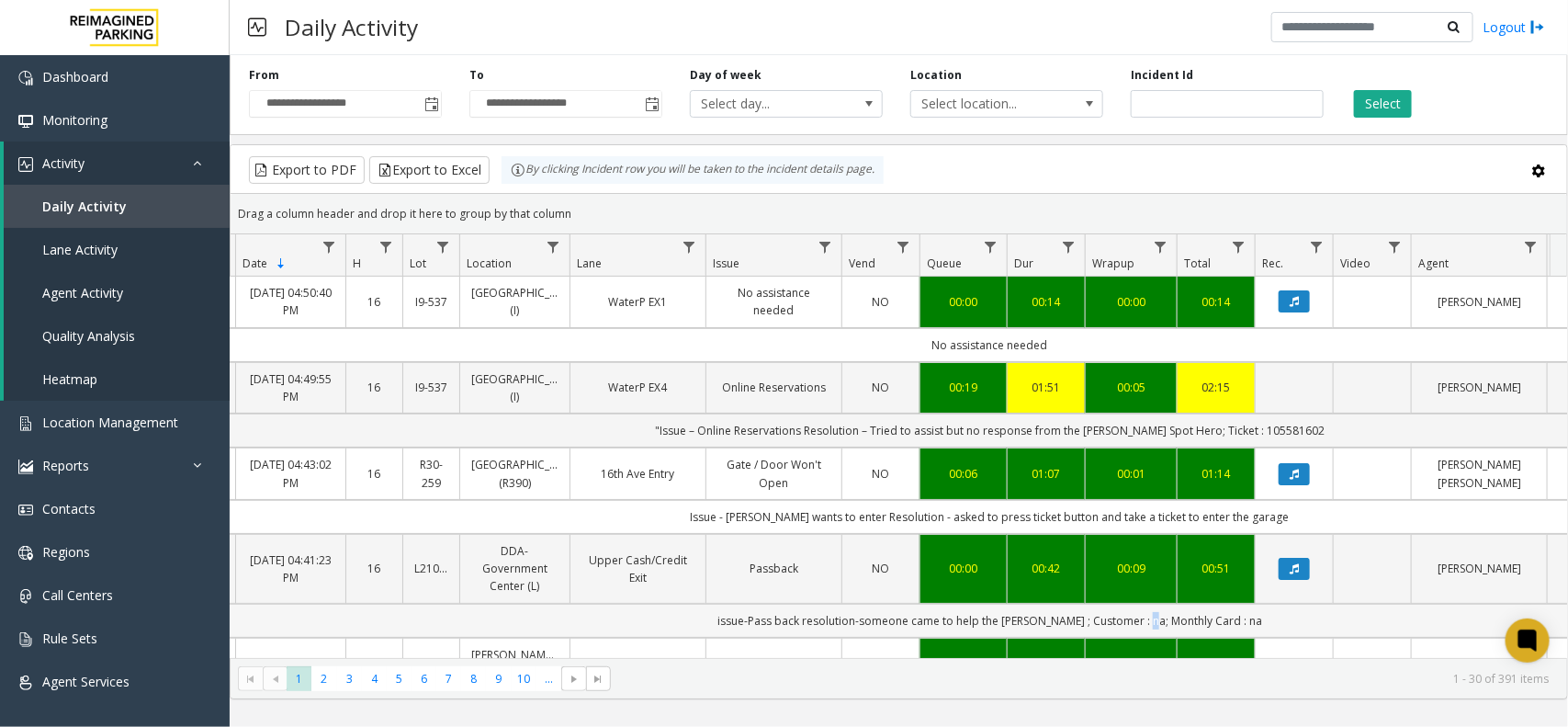
click at [1135, 34] on div "Daily Activity Logout" at bounding box center [899, 27] width 1338 height 55
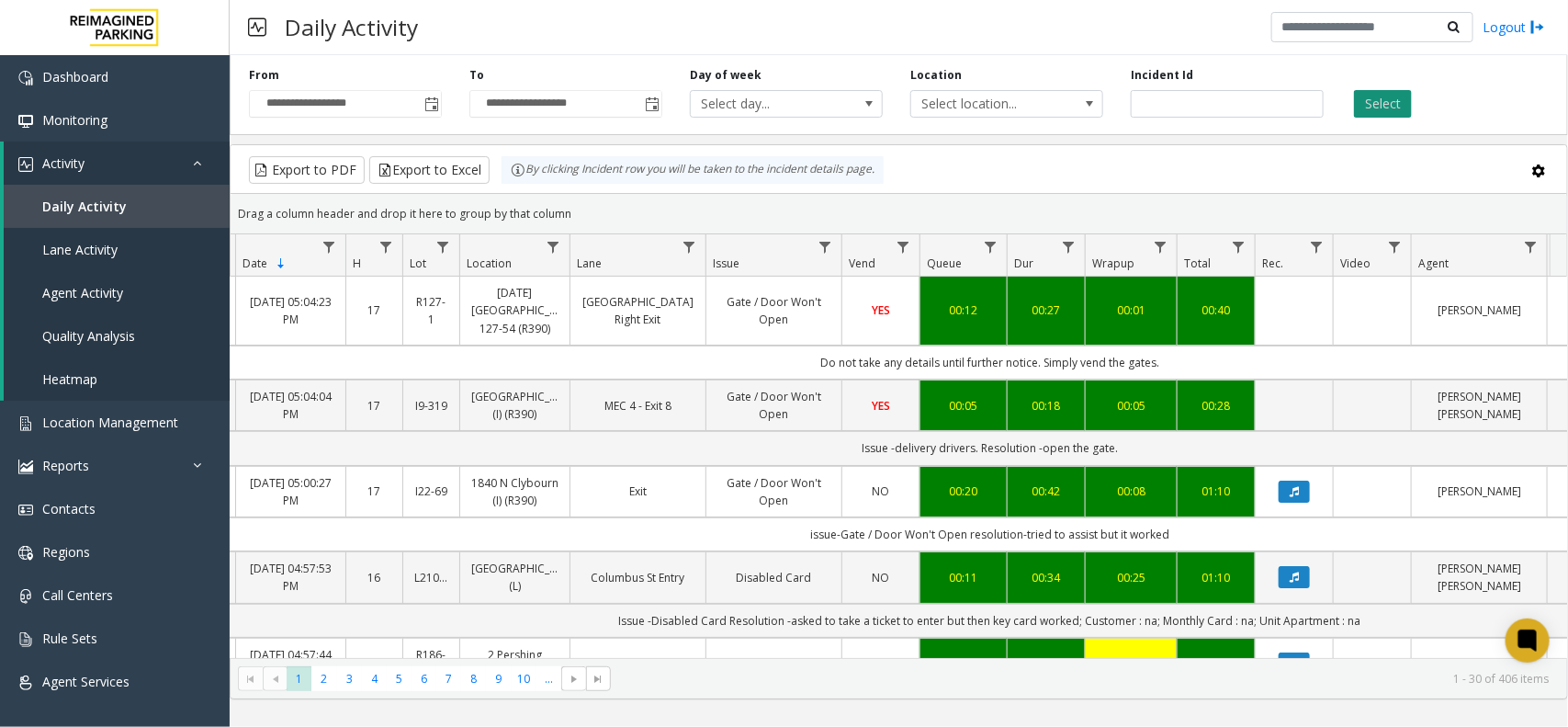
click at [1384, 99] on button "Select" at bounding box center [1383, 104] width 58 height 28
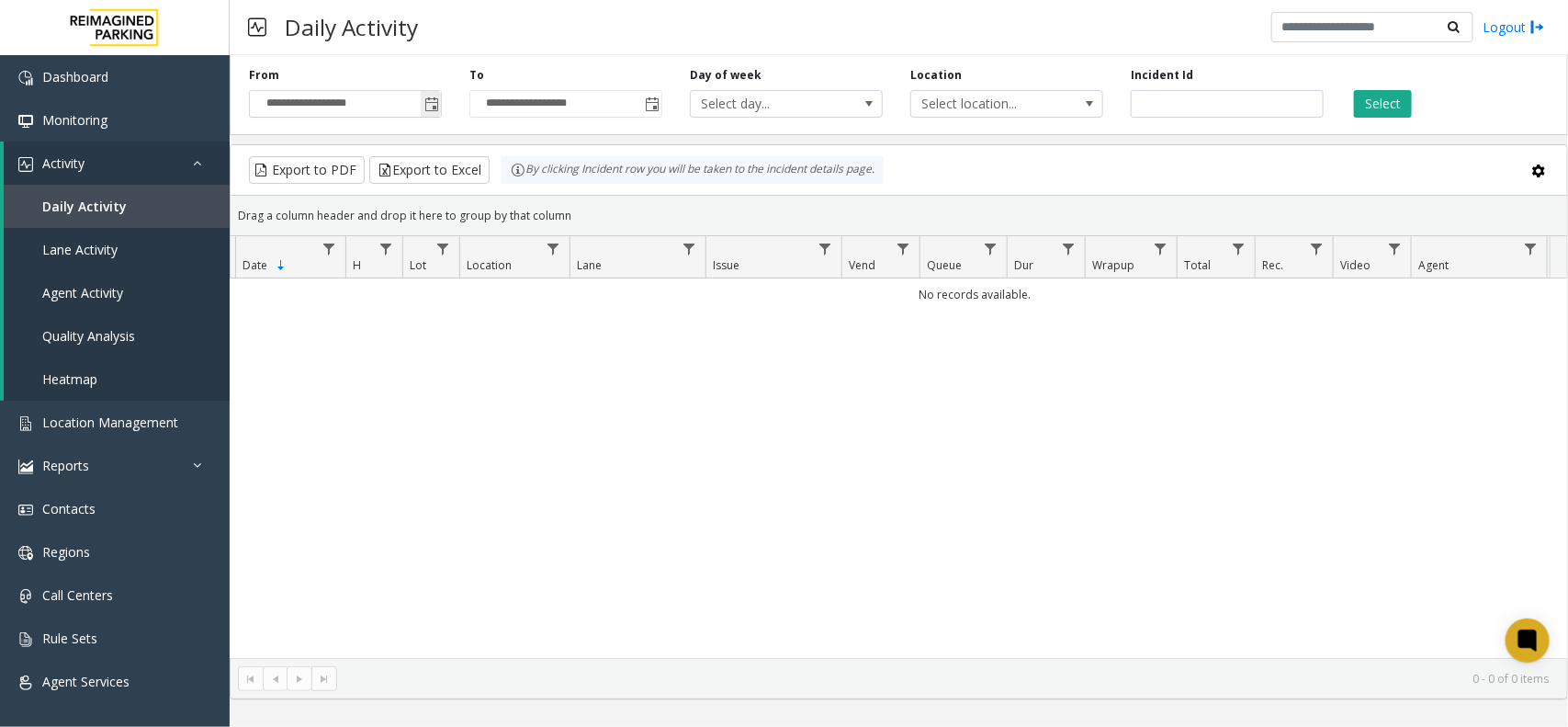
click at [424, 107] on span "Toggle popup" at bounding box center [432, 105] width 15 height 15
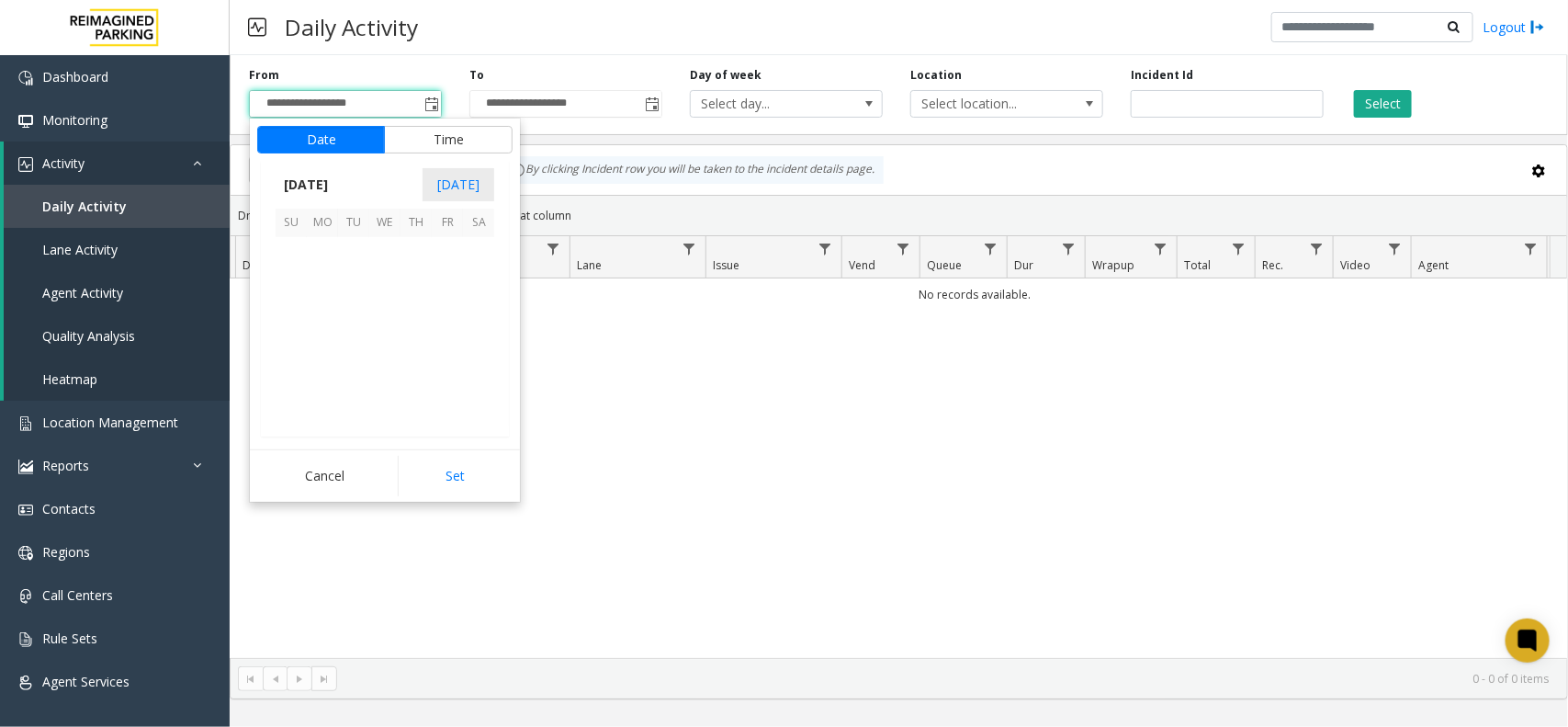
scroll to position [329386, 0]
click at [332, 387] on span "25" at bounding box center [323, 379] width 32 height 32
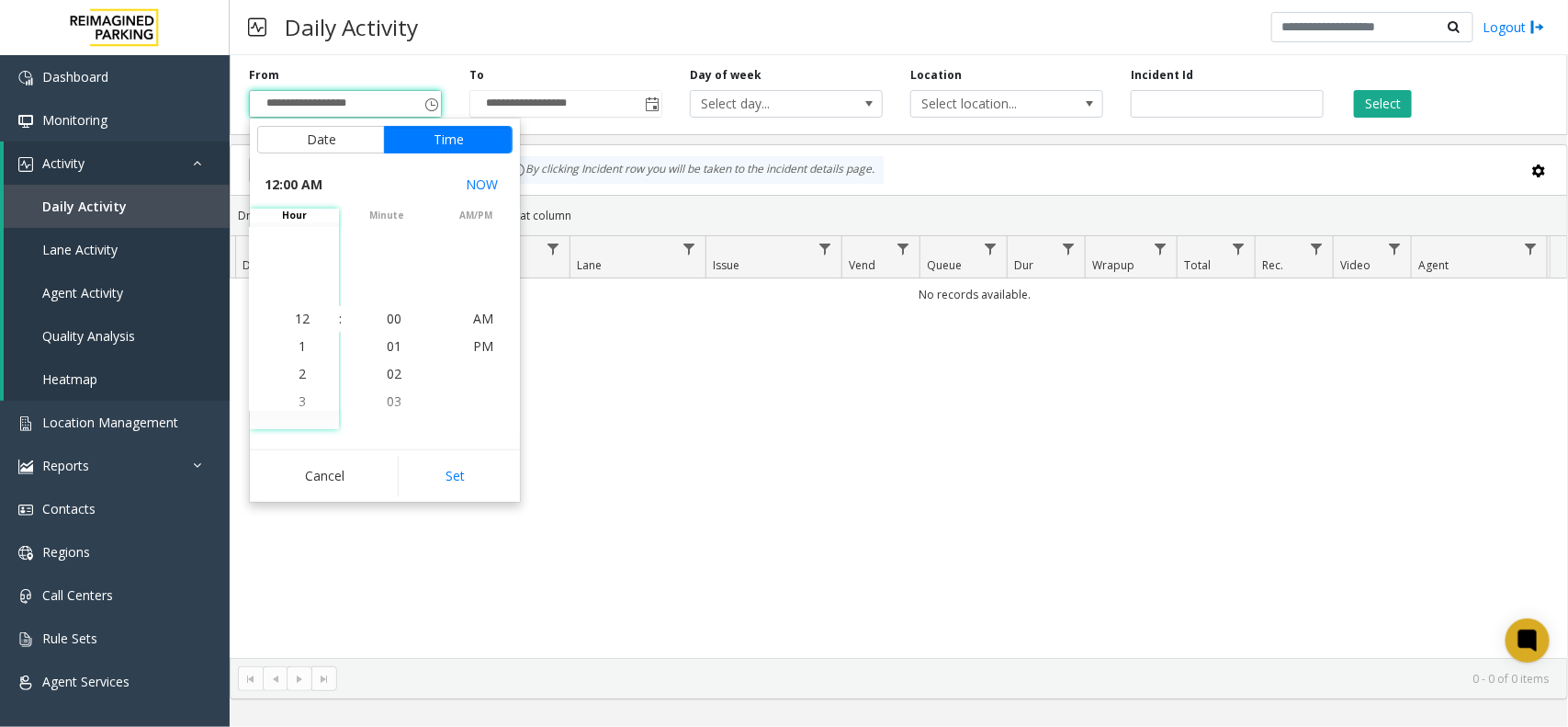
click at [460, 468] on button "Set" at bounding box center [455, 476] width 115 height 40
type input "**********"
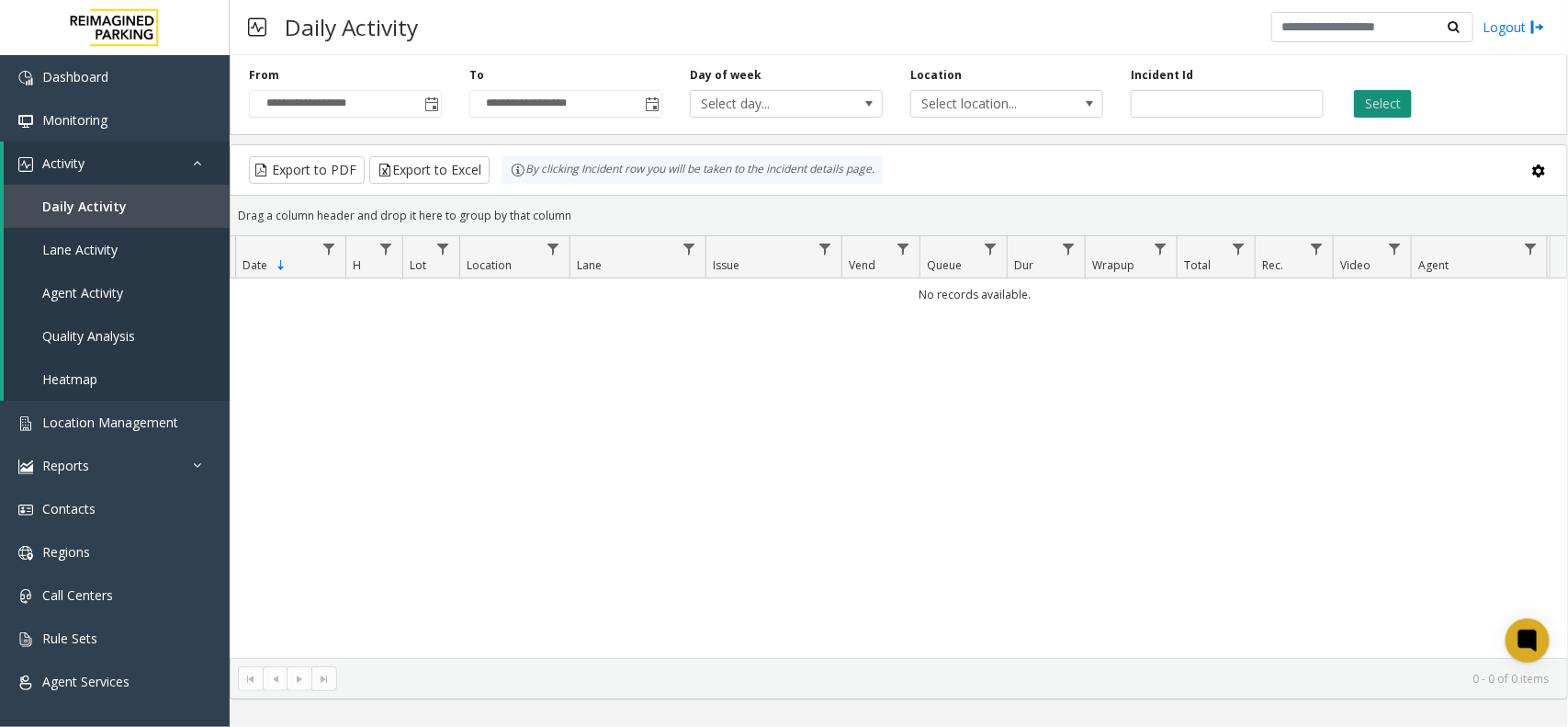
click at [1401, 102] on button "Select" at bounding box center [1383, 104] width 58 height 28
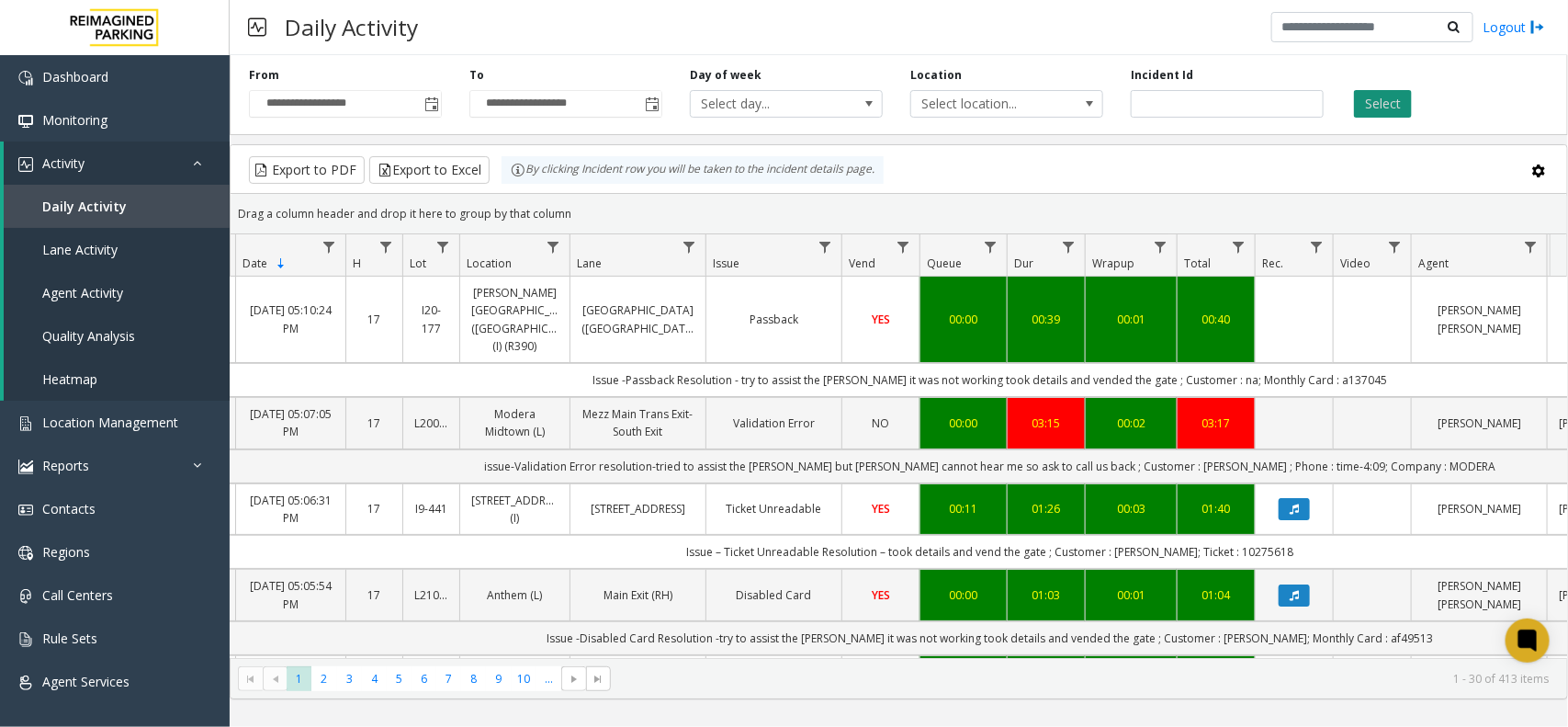
click at [1370, 110] on button "Select" at bounding box center [1383, 104] width 58 height 28
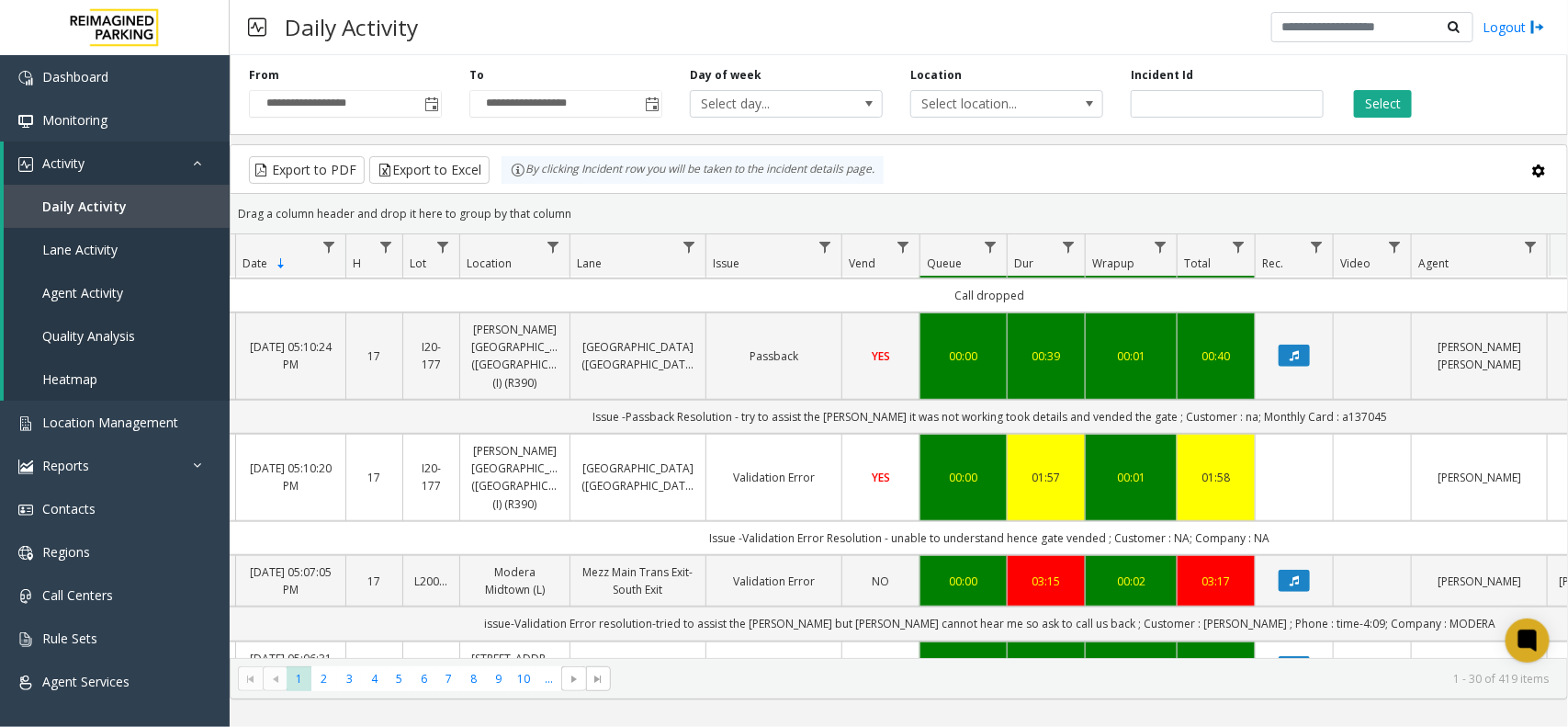
scroll to position [574, 99]
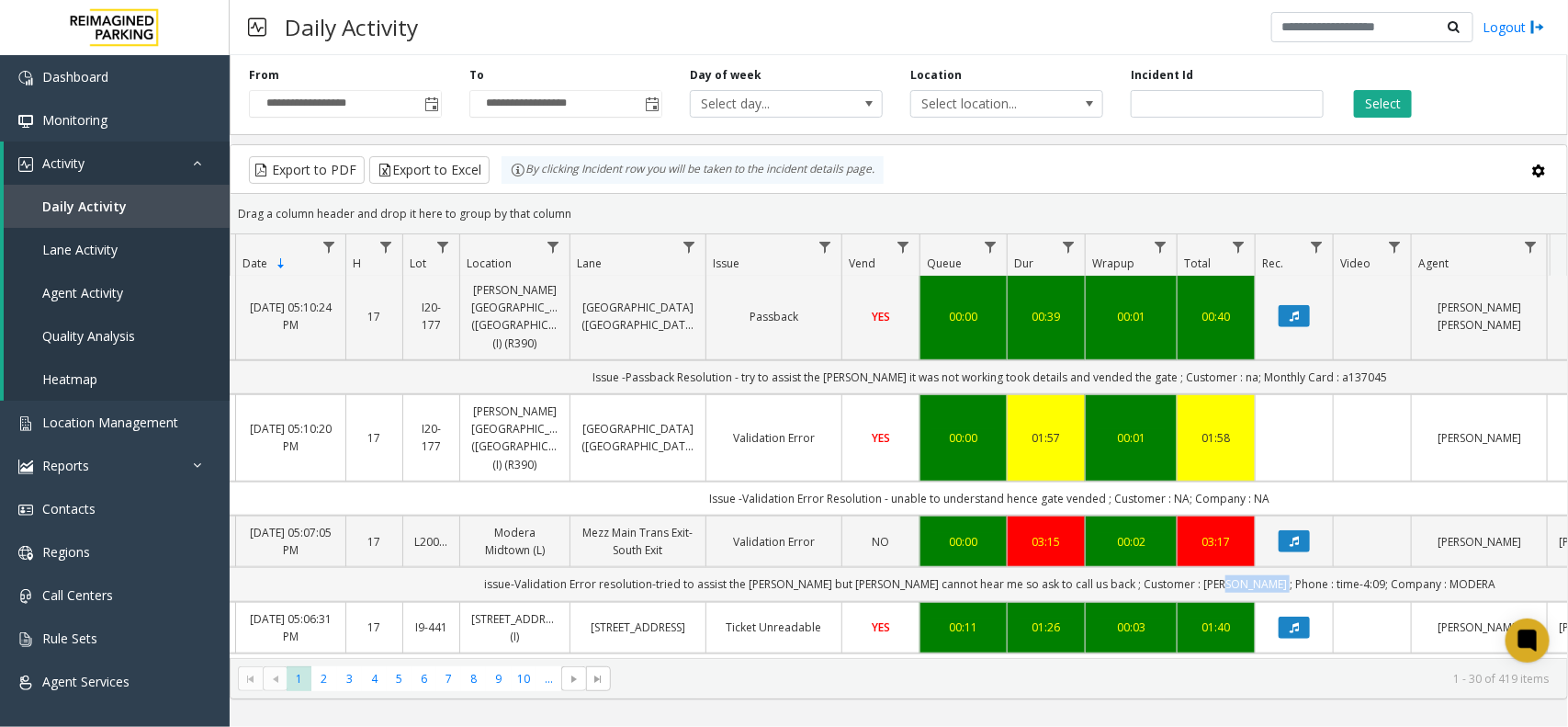
copy td "time-4:09;"
drag, startPoint x: 1310, startPoint y: 499, endPoint x: 1261, endPoint y: 508, distance: 49.8
click at [1261, 567] on td "issue-Validation Error resolution-tried to assist the parker but parker cannot …" at bounding box center [990, 584] width 1656 height 34
copy td "Anusha"
drag, startPoint x: 1209, startPoint y: 504, endPoint x: 1175, endPoint y: 505, distance: 34.0
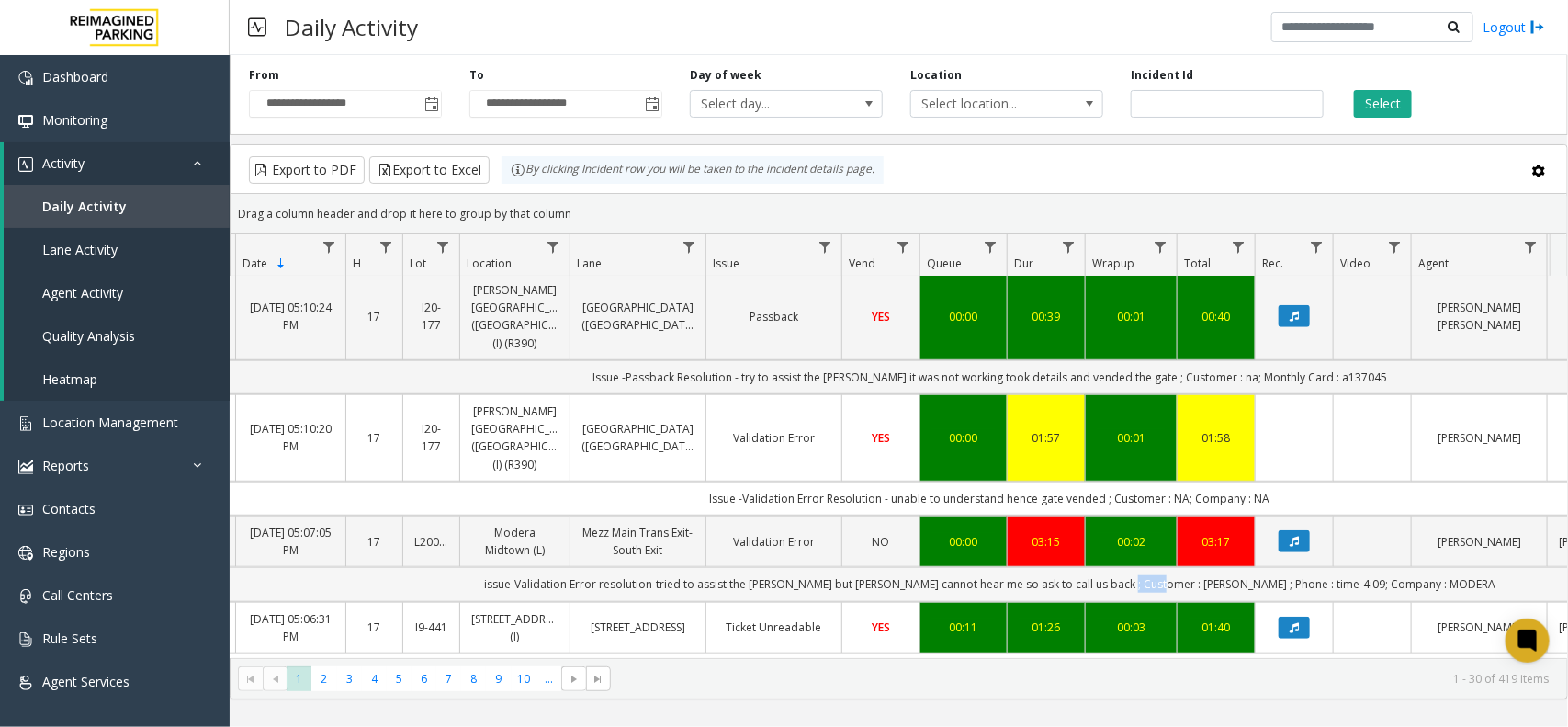
click at [1175, 567] on td "issue-Validation Error resolution-tried to assist the parker but parker cannot …" at bounding box center [990, 584] width 1656 height 34
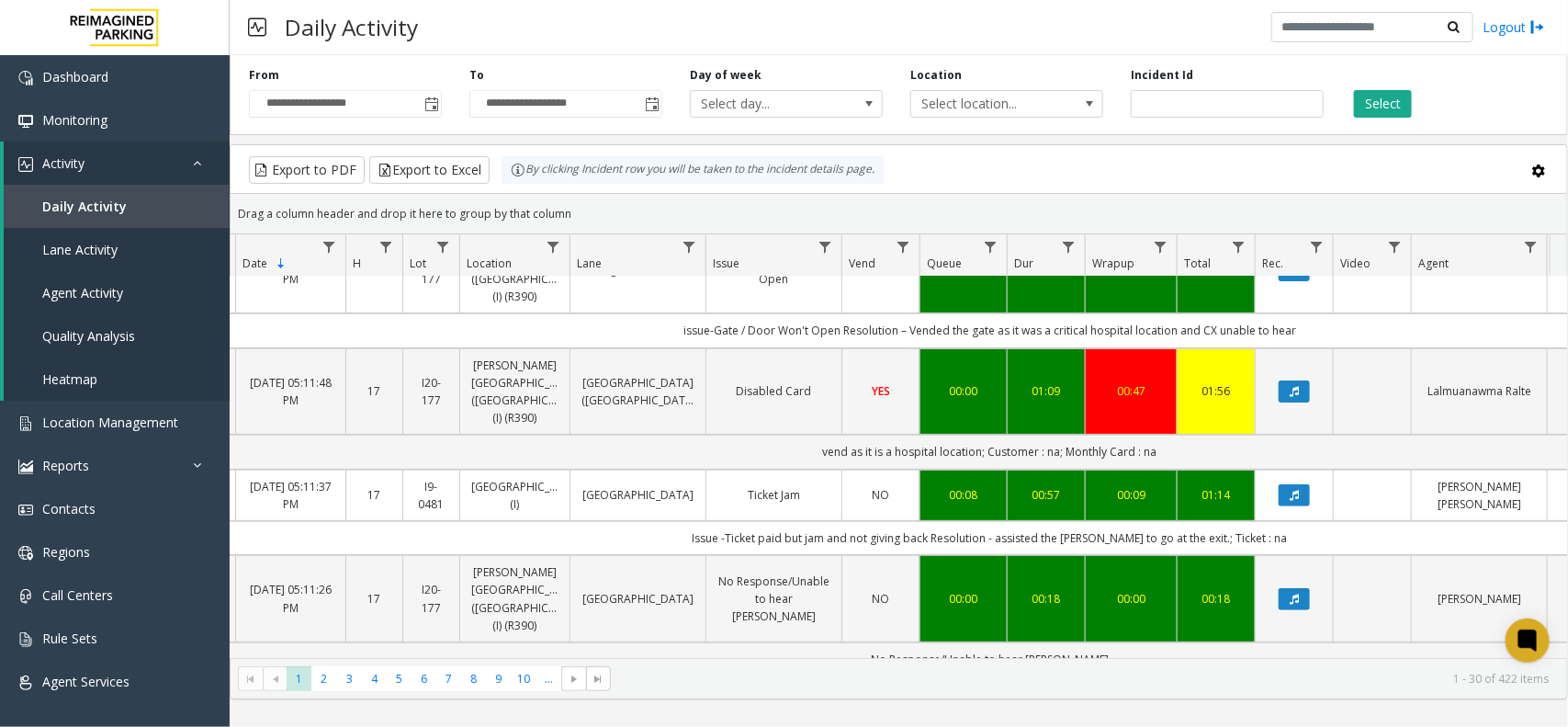
scroll to position [0, 99]
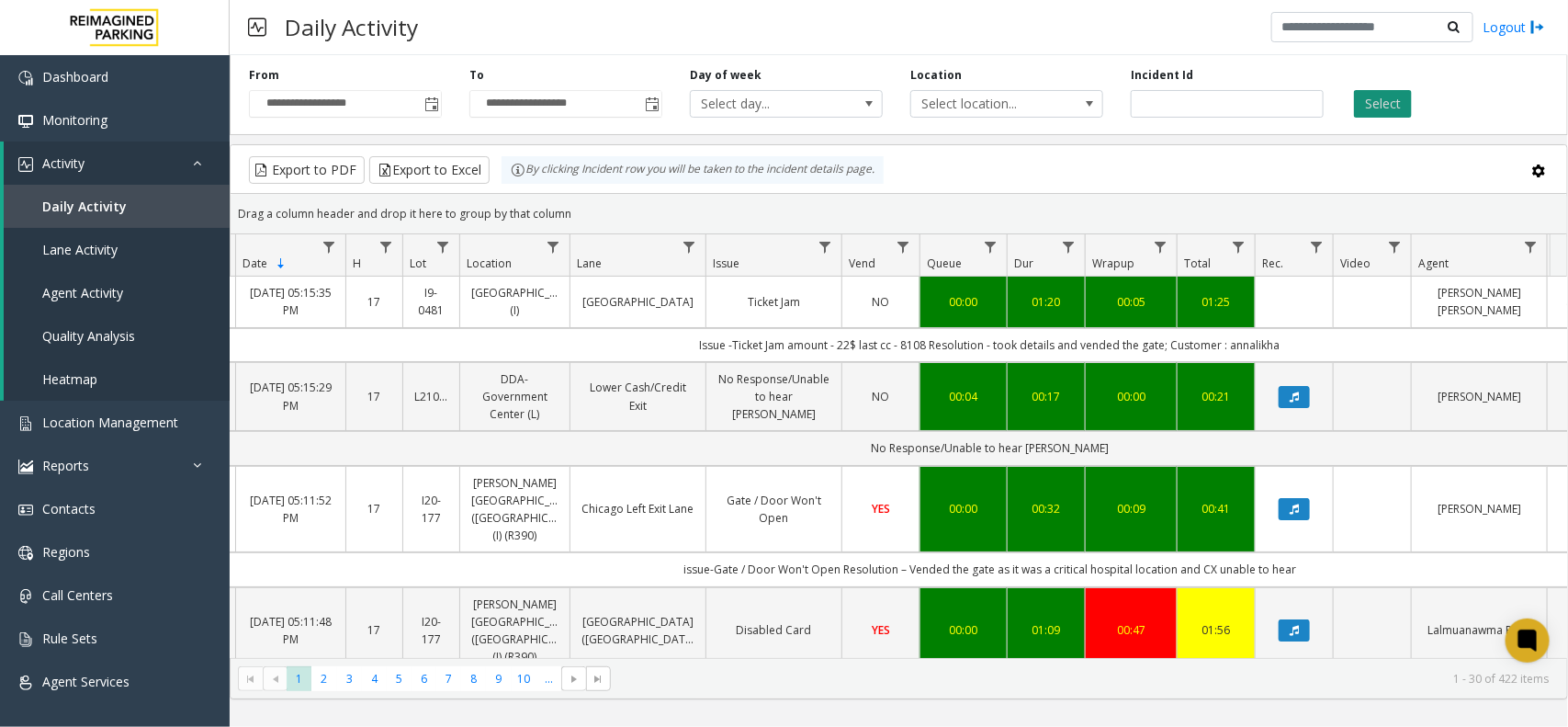
click at [1371, 112] on button "Select" at bounding box center [1383, 104] width 58 height 28
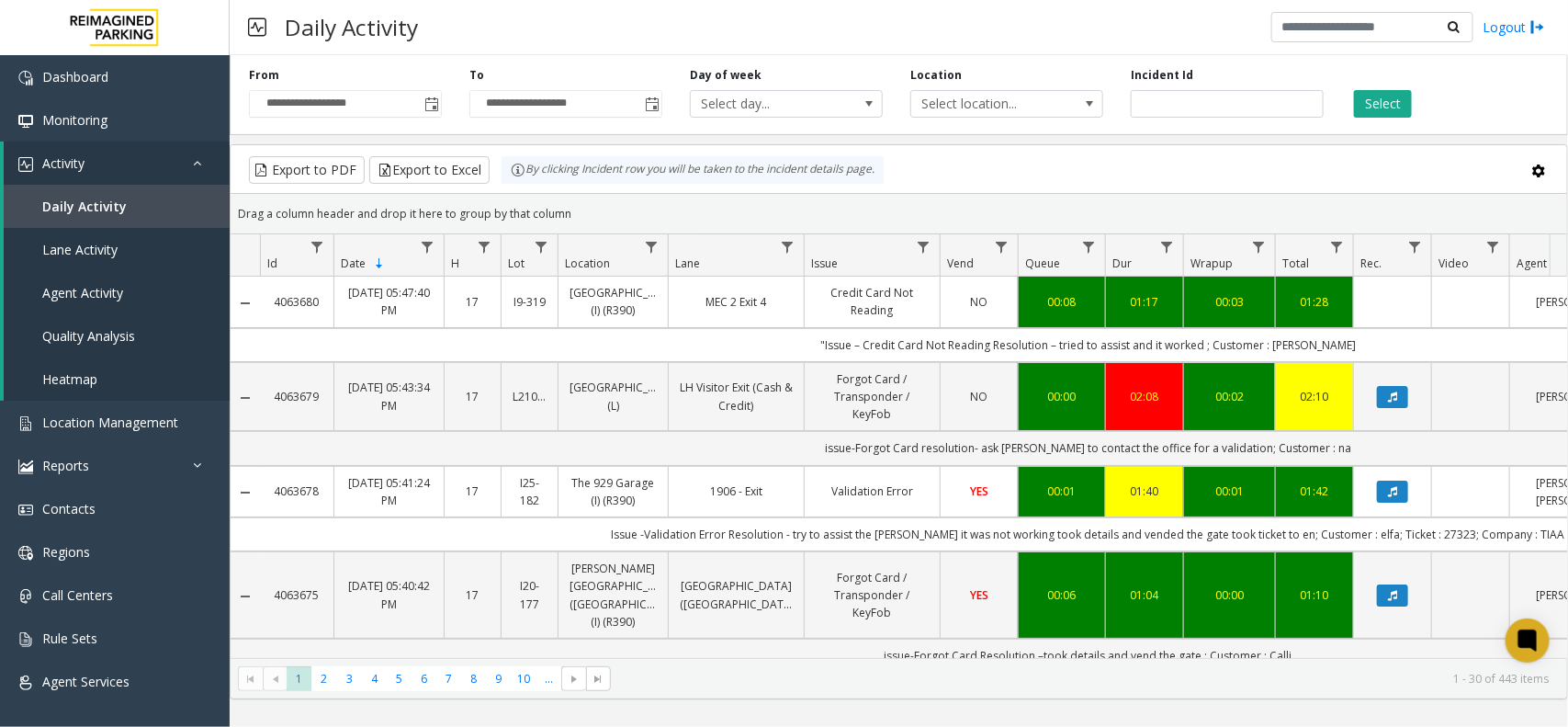
scroll to position [0, 99]
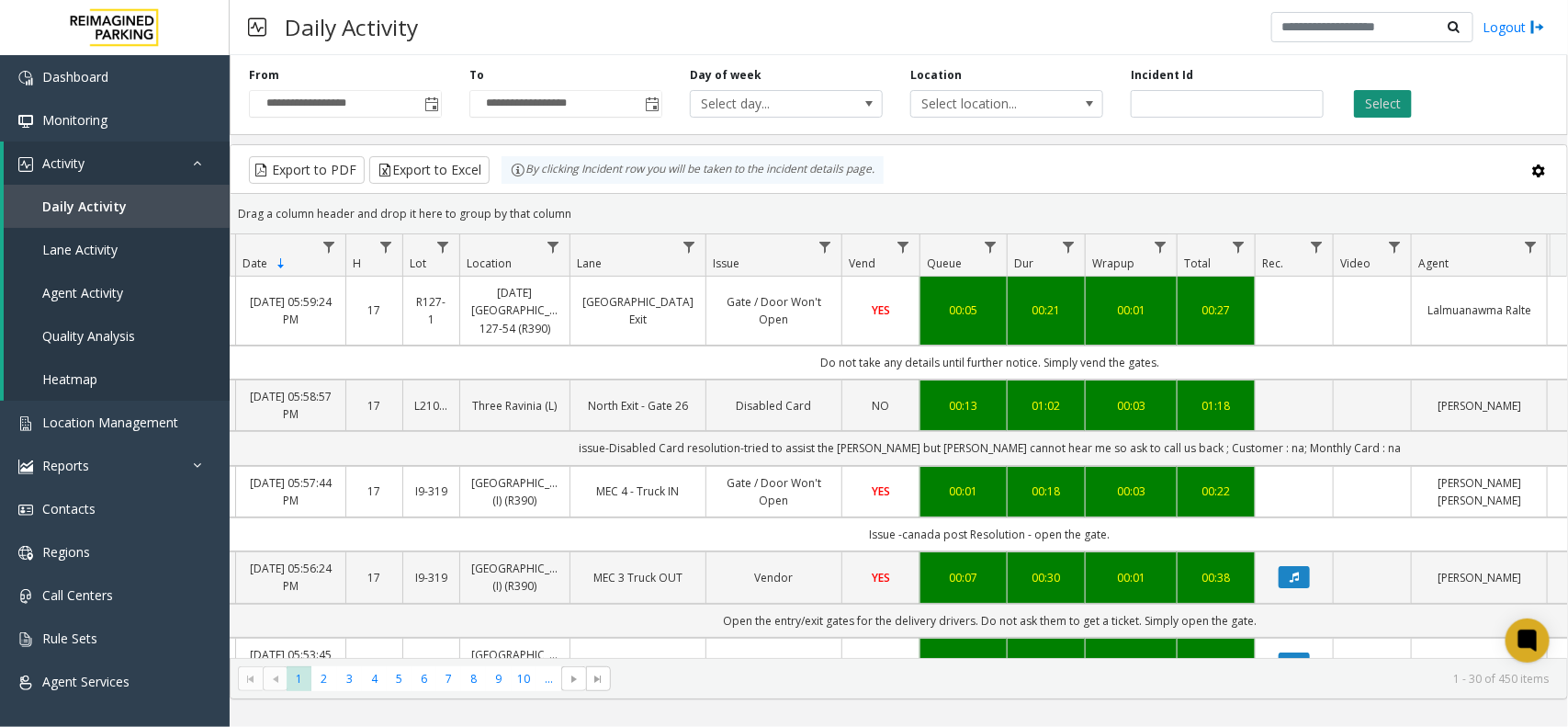
click at [1383, 106] on button "Select" at bounding box center [1383, 104] width 58 height 28
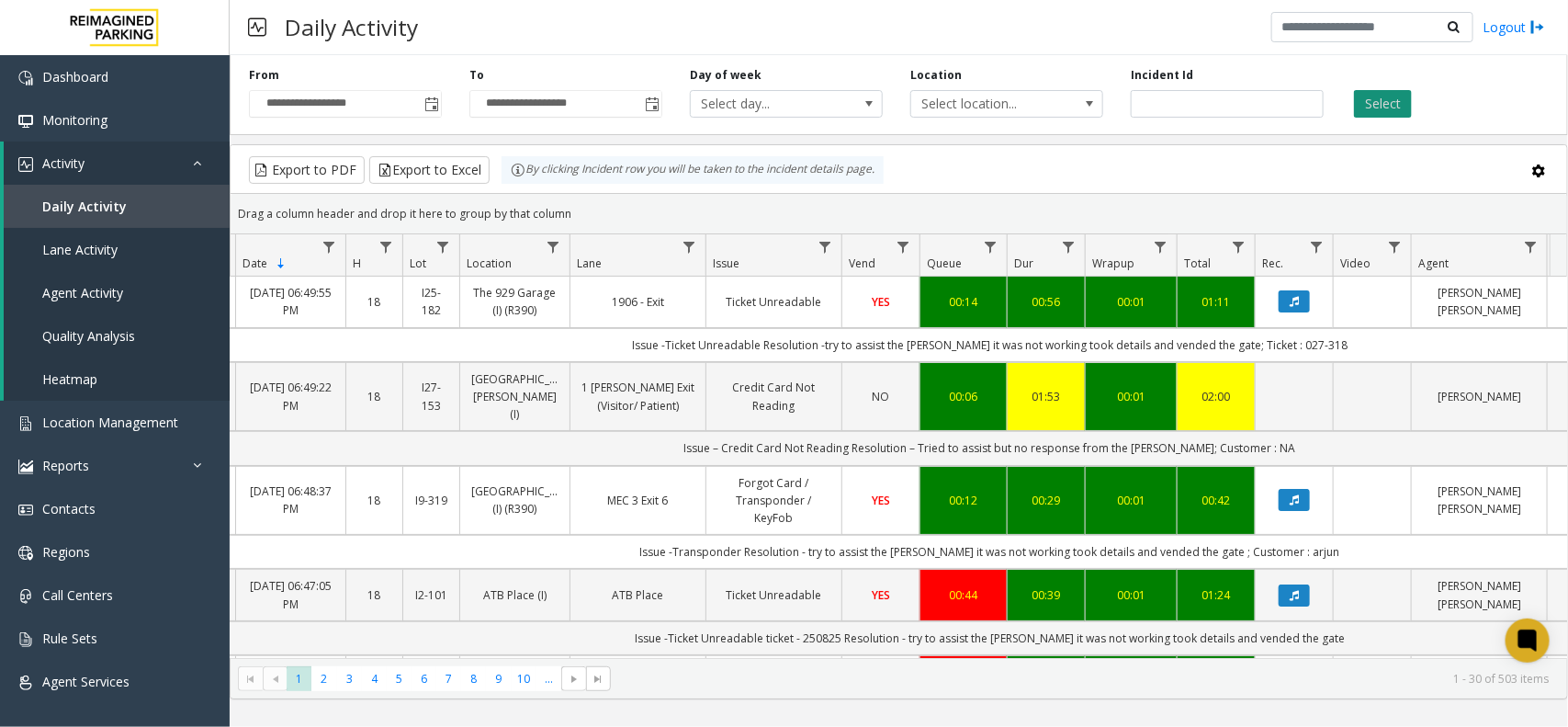
click at [1380, 101] on button "Select" at bounding box center [1383, 104] width 58 height 28
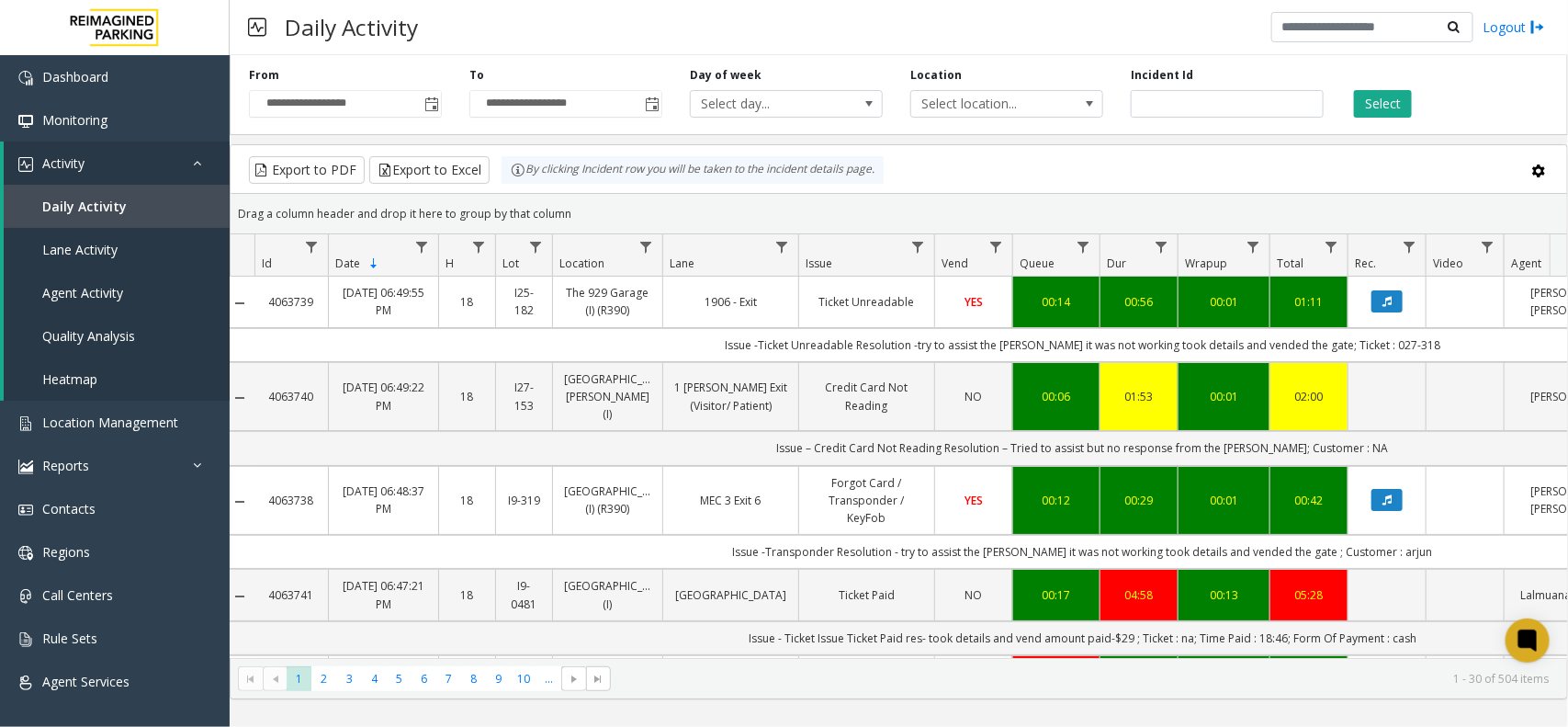
scroll to position [0, 0]
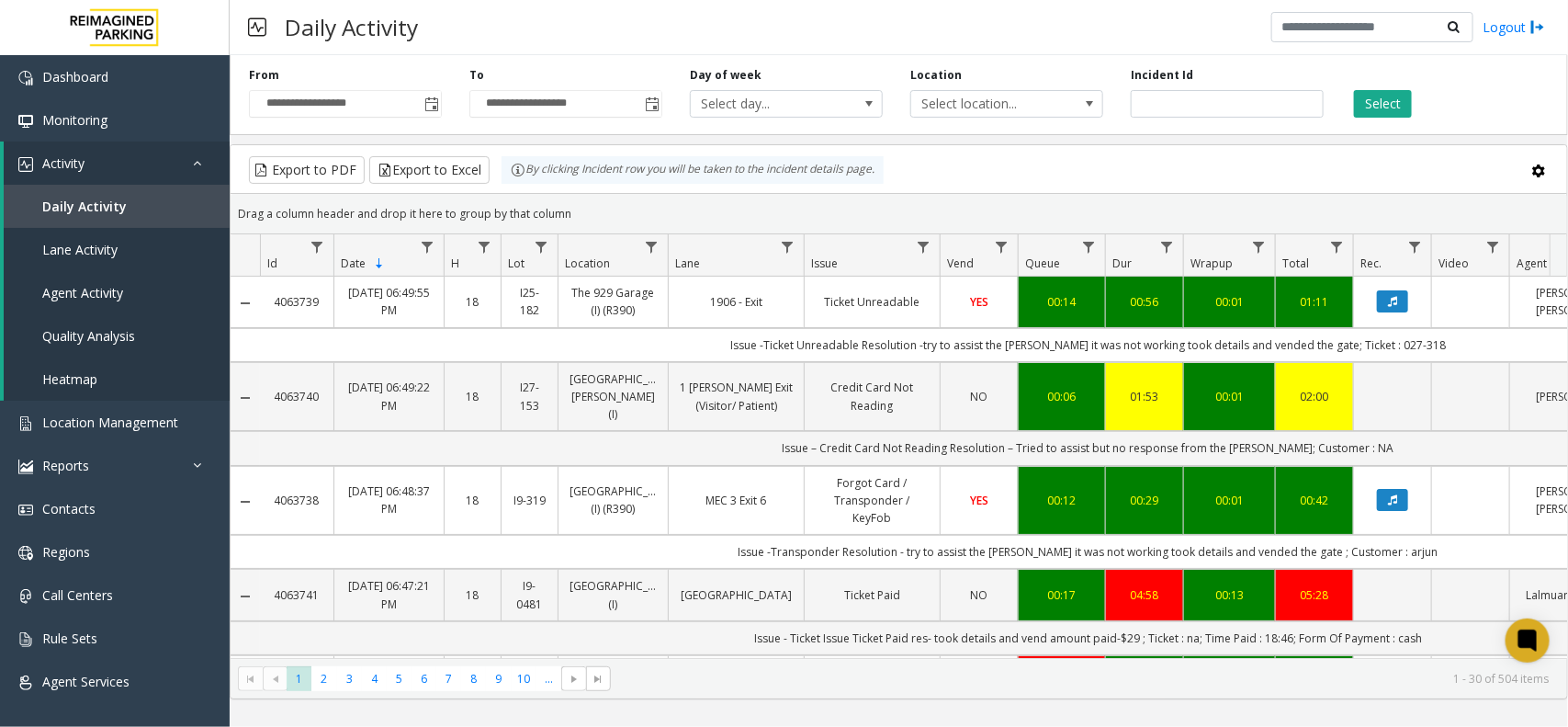
click at [750, 177] on div "By clicking Incident row you will be taken to the incident details page." at bounding box center [692, 170] width 382 height 28
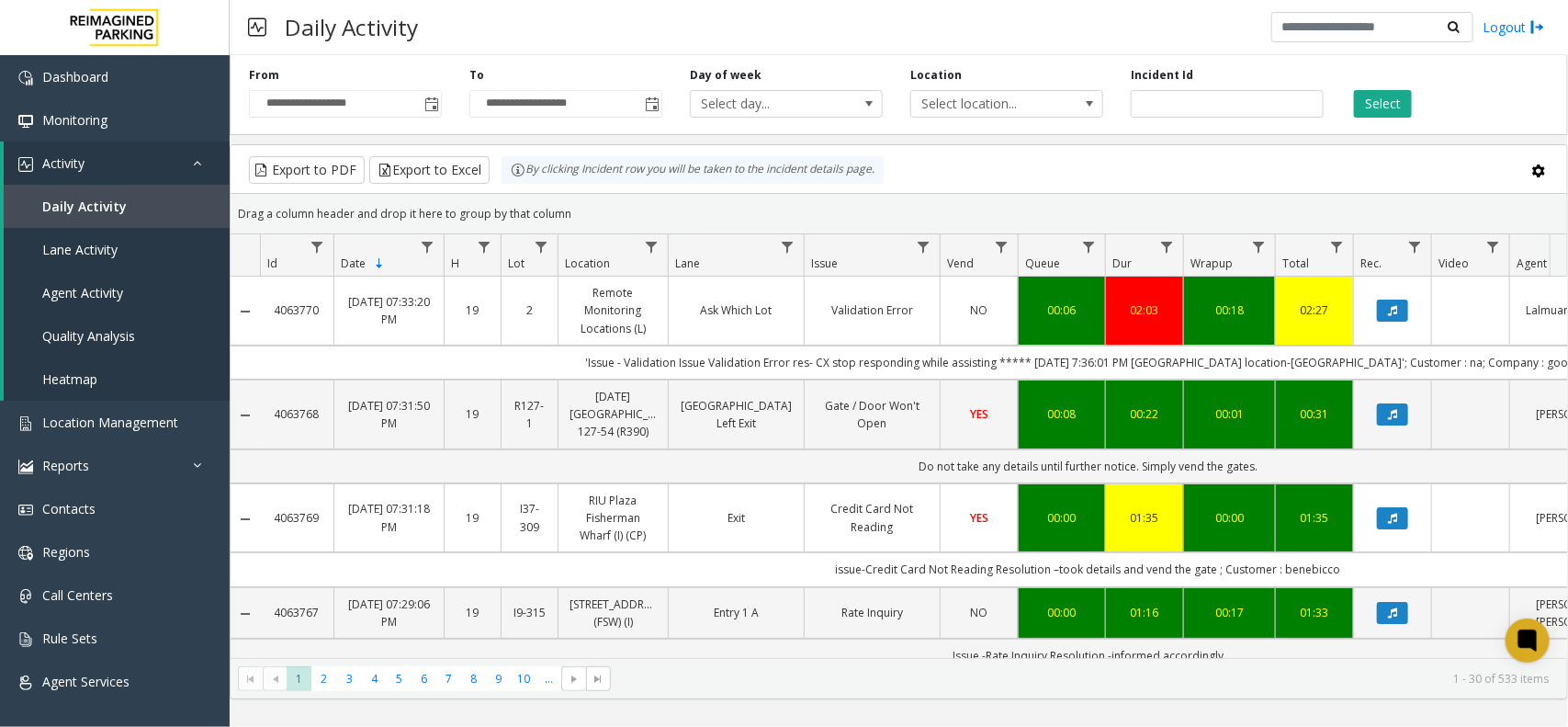
click at [997, 144] on kendo-grid "Export to PDF Export to Excel By clicking Incident row you will be taken to the…" at bounding box center [899, 422] width 1338 height 555
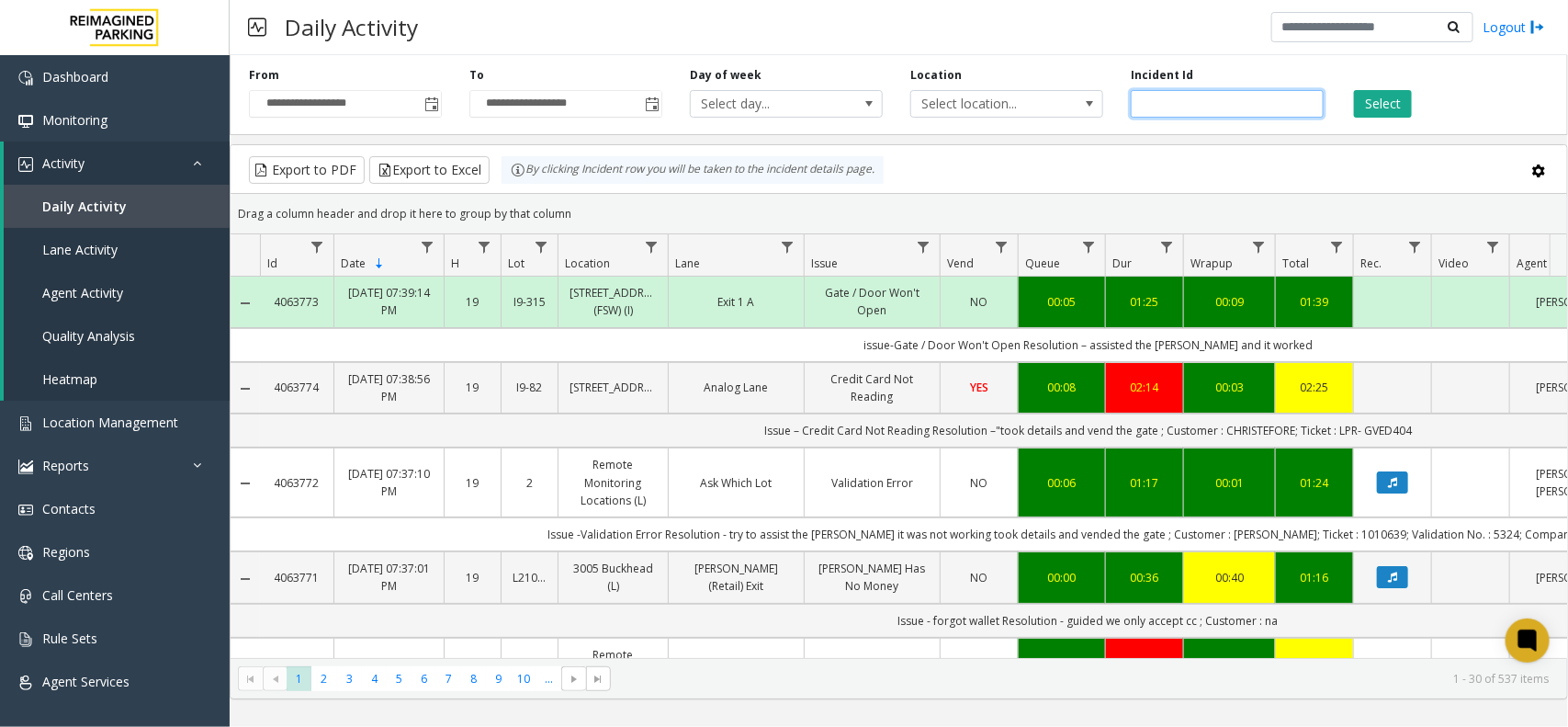
click at [1151, 102] on input "number" at bounding box center [1226, 104] width 193 height 28
click at [1158, 95] on input "number" at bounding box center [1226, 104] width 193 height 28
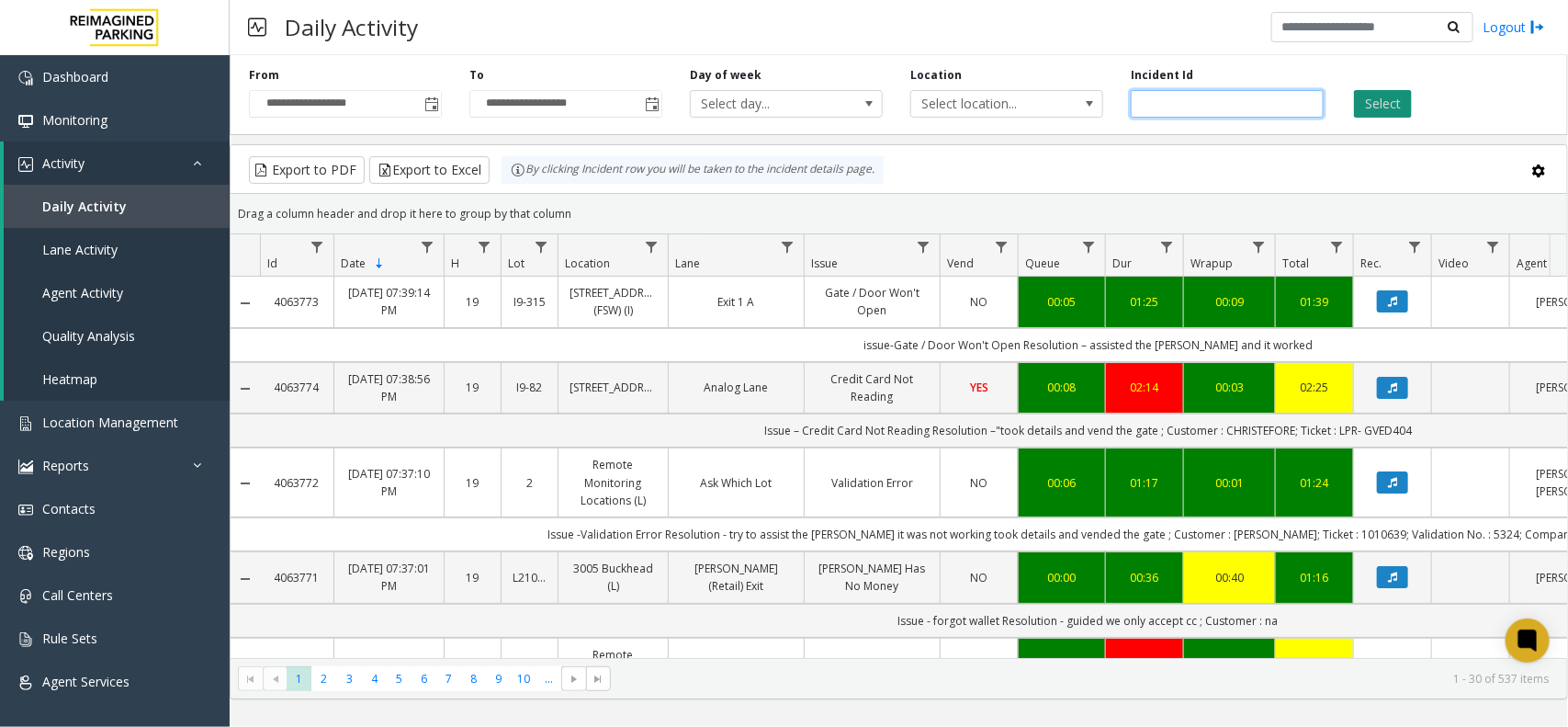
type input "*******"
click at [1392, 95] on button "Select" at bounding box center [1383, 104] width 58 height 28
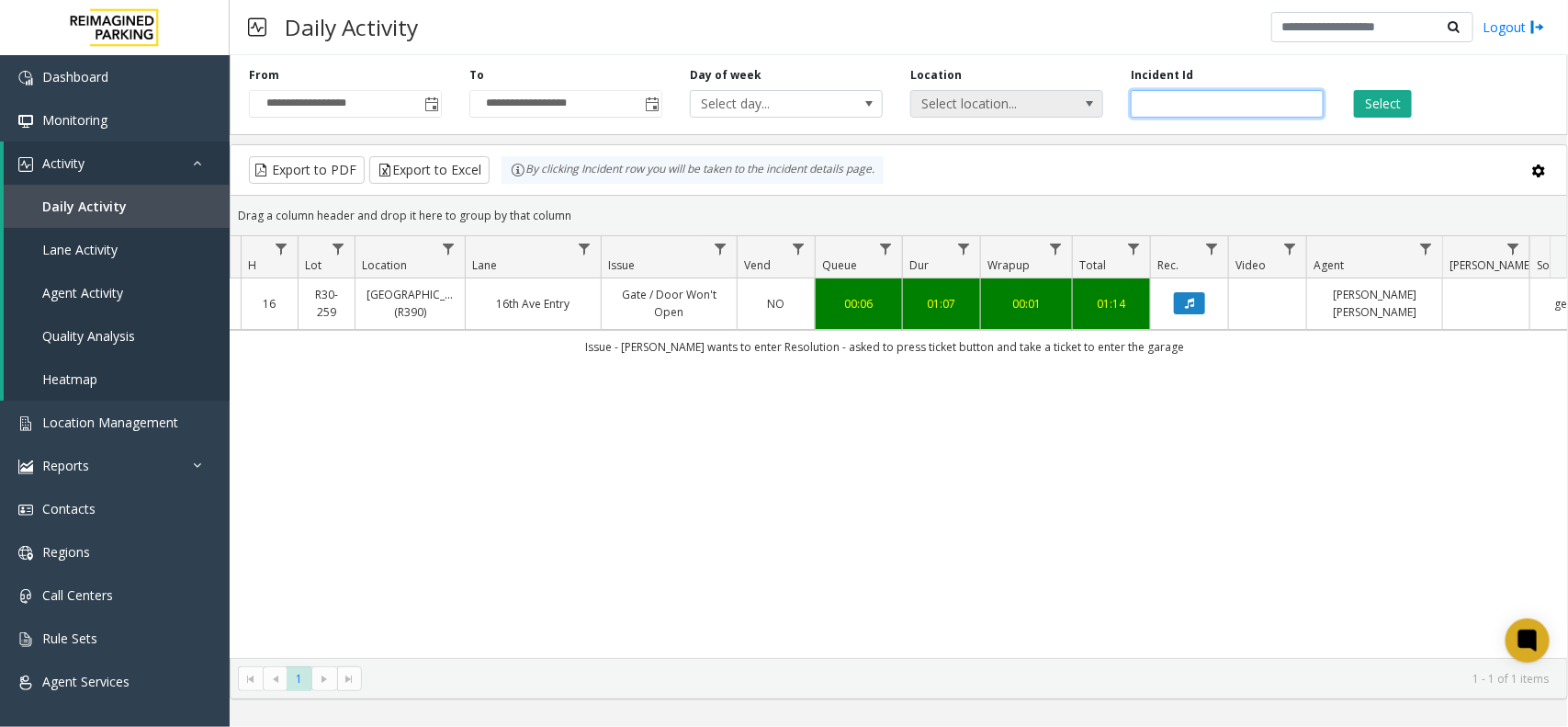
drag, startPoint x: 1211, startPoint y: 113, endPoint x: 1096, endPoint y: 115, distance: 115.0
click at [1096, 115] on div "**********" at bounding box center [899, 91] width 1338 height 88
click at [840, 539] on div "4063626 [DATE] 04:43:02 PM 16 R30-[GEOGRAPHIC_DATA] (R390) [GEOGRAPHIC_DATA] / …" at bounding box center [899, 468] width 1336 height 380
click at [1381, 101] on button "Select" at bounding box center [1383, 104] width 58 height 28
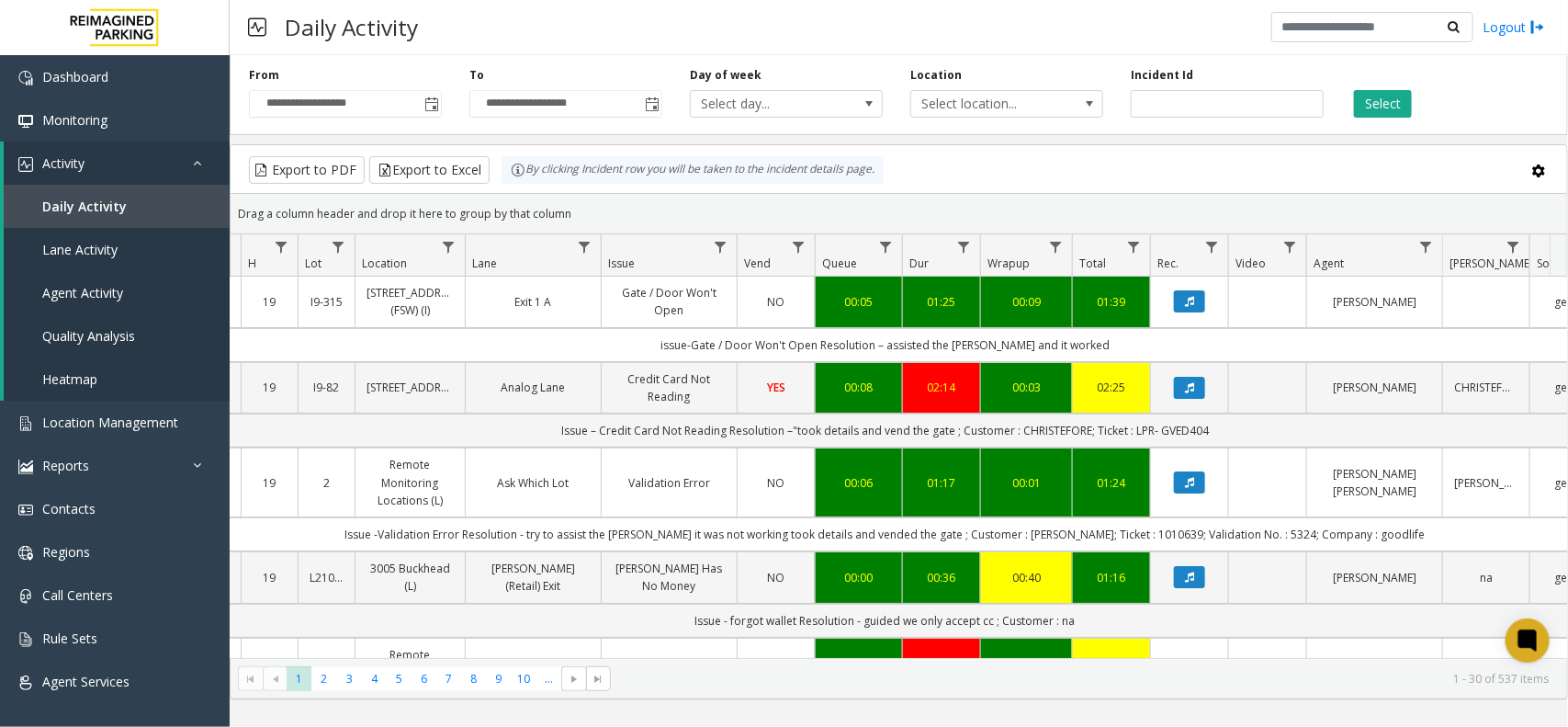
drag, startPoint x: 818, startPoint y: 659, endPoint x: 880, endPoint y: 657, distance: 62.0
click at [880, 658] on kendo-pager "* * * * * * * * * ** *** 1 2 3 4 5 6 7 8 9 10 ... 1 - 30 of 537 items" at bounding box center [899, 679] width 1336 height 41
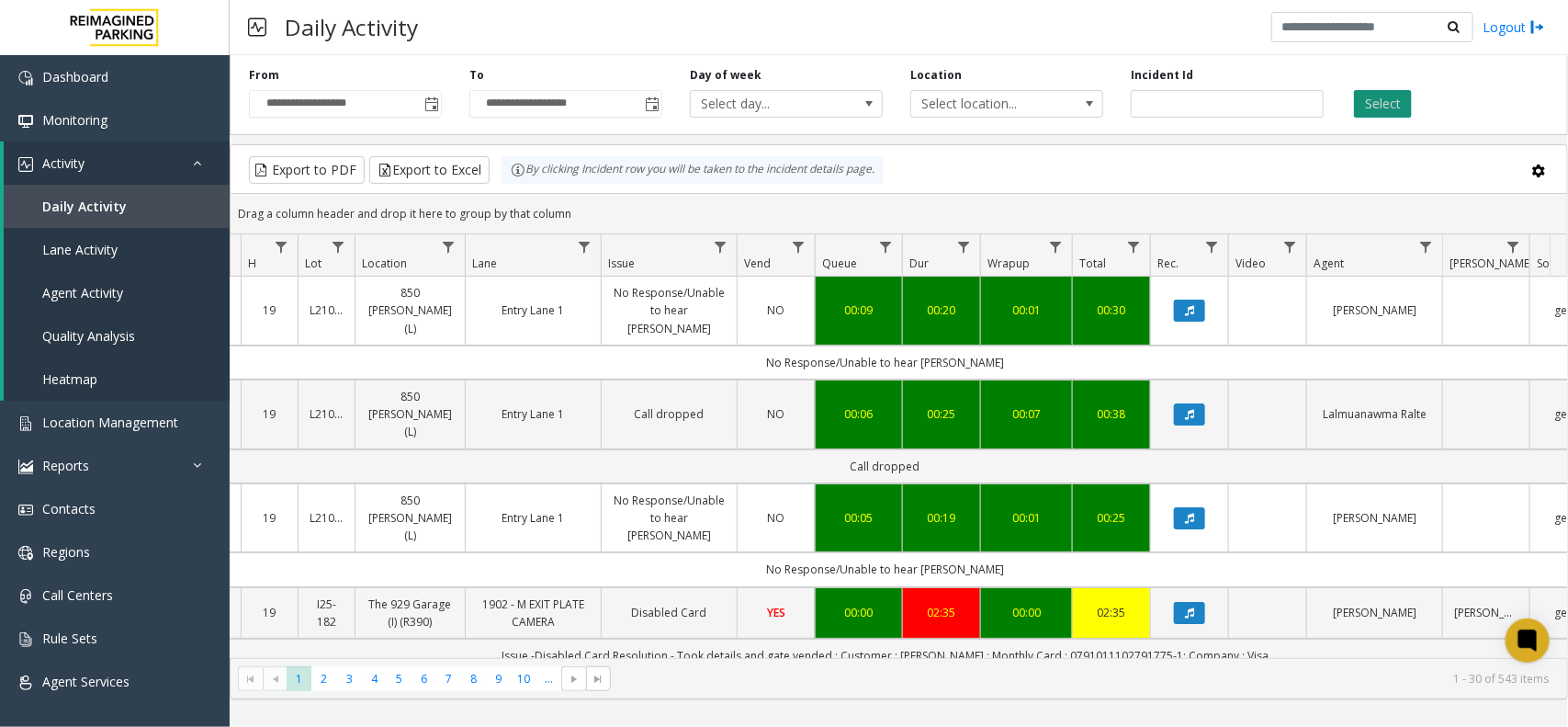
click at [1410, 106] on button "Select" at bounding box center [1383, 104] width 58 height 28
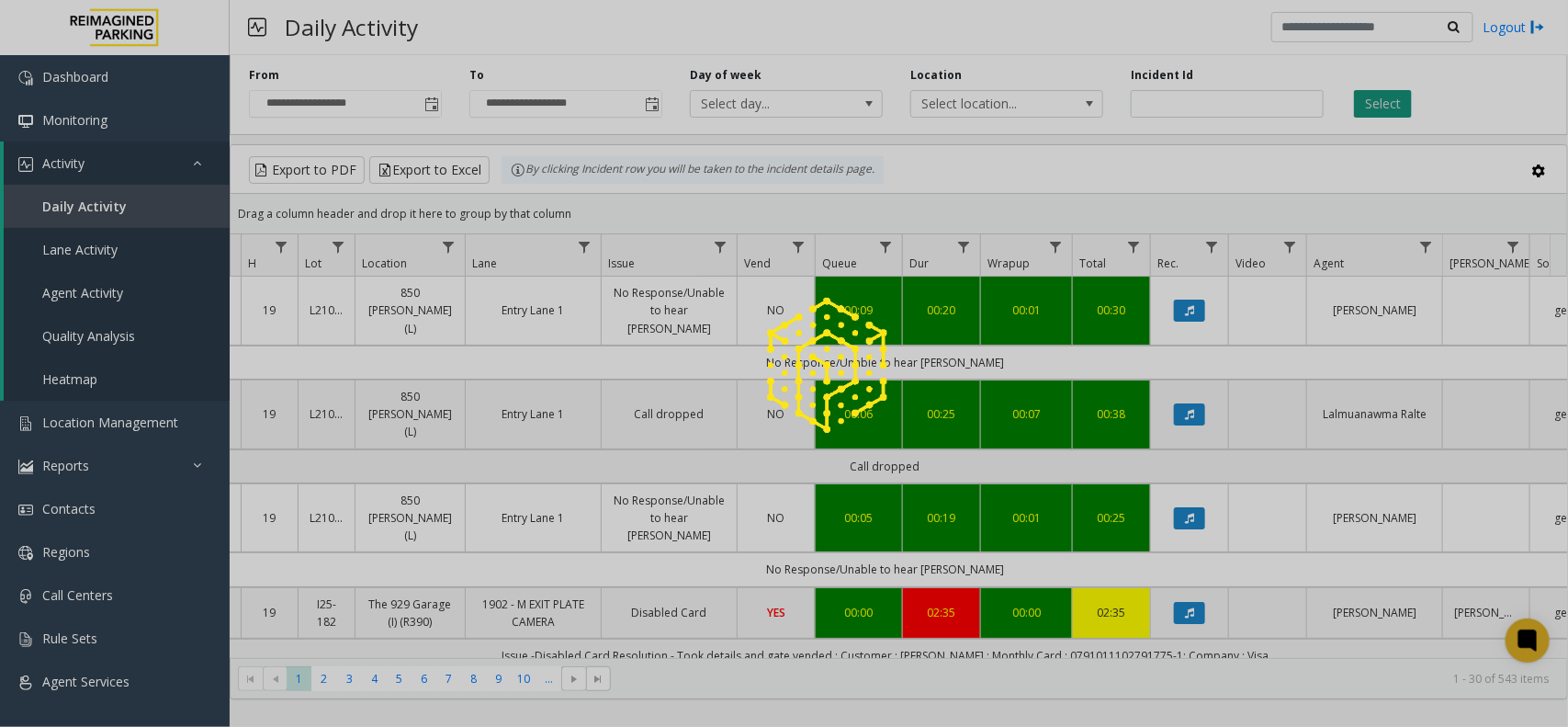
click at [1410, 106] on div at bounding box center [784, 363] width 1568 height 727
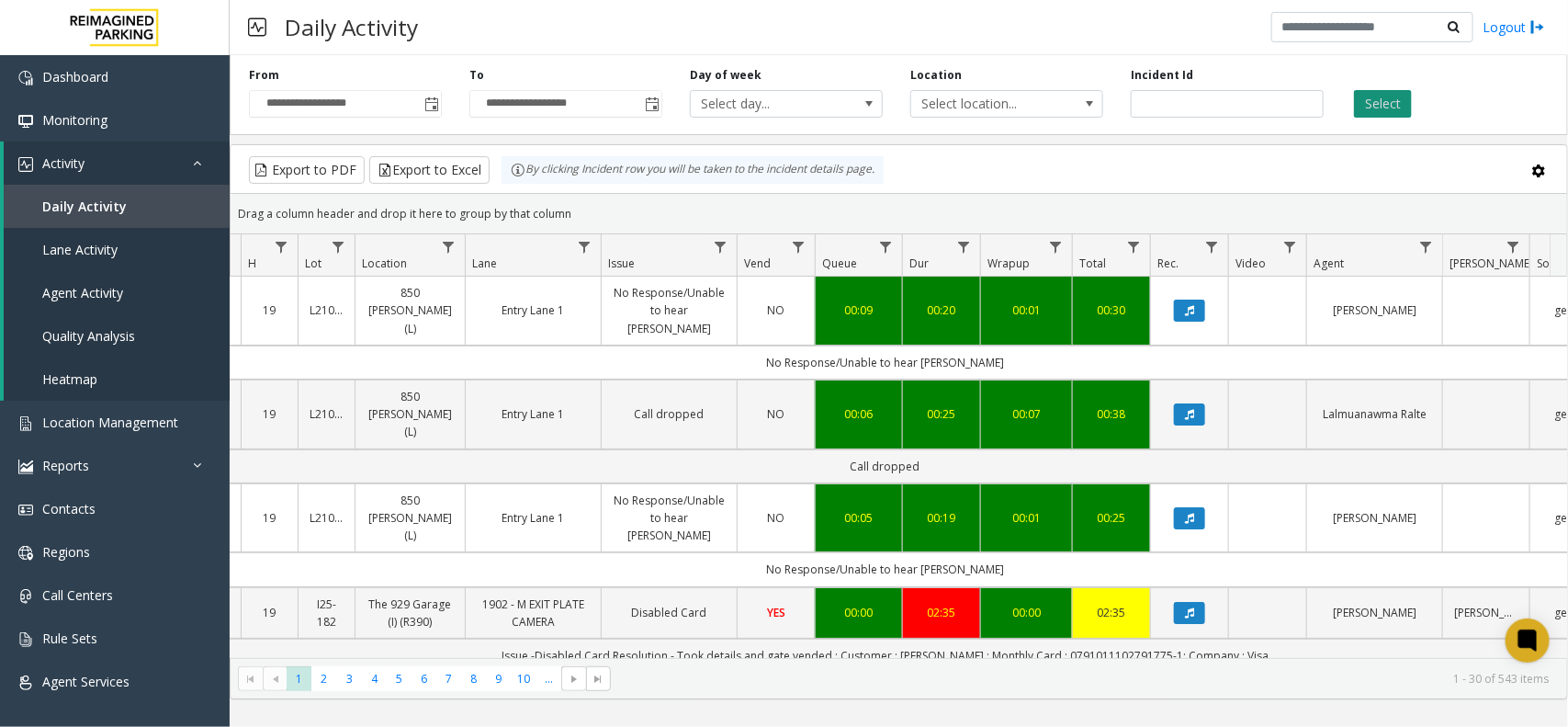
click at [1410, 106] on button "Select" at bounding box center [1383, 104] width 58 height 28
